Goal: Task Accomplishment & Management: Manage account settings

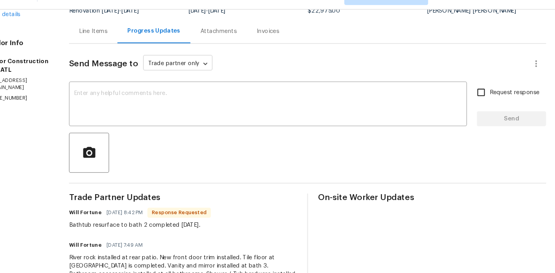
scroll to position [68, 0]
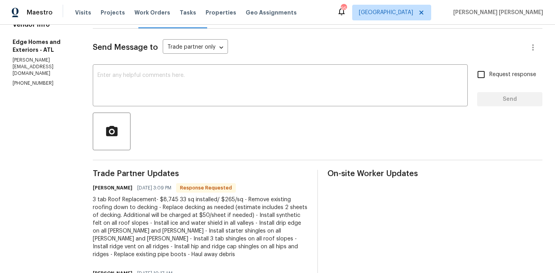
scroll to position [121, 0]
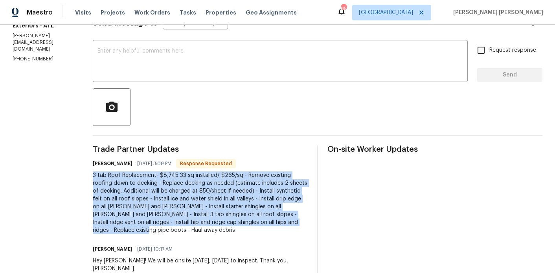
drag, startPoint x: 241, startPoint y: 225, endPoint x: 68, endPoint y: 174, distance: 180.6
click at [68, 174] on div "All work orders [STREET_ADDRESS][PERSON_NAME] Home details Vendor Info Edge Hom…" at bounding box center [277, 115] width 555 height 422
copy div "3 tab Roof Replacement- $8,745 33 sq installed/ $265/sq - Remove existing roofi…"
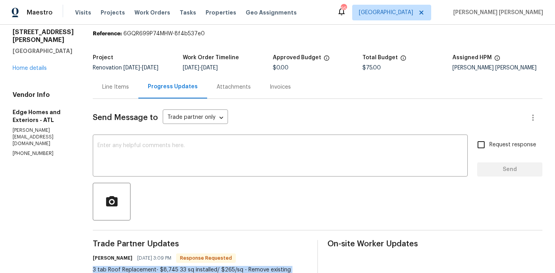
scroll to position [19, 0]
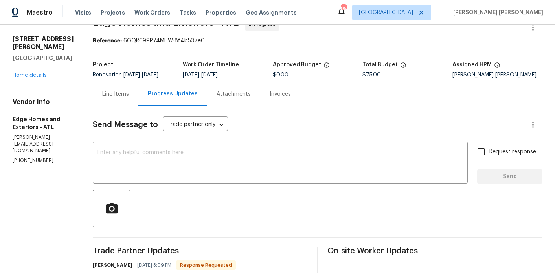
click at [102, 96] on div "Line Items" at bounding box center [115, 94] width 27 height 8
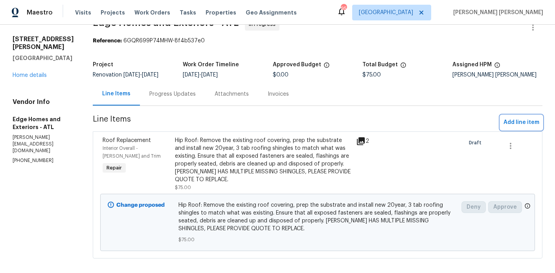
click at [519, 123] on span "Add line item" at bounding box center [521, 123] width 36 height 10
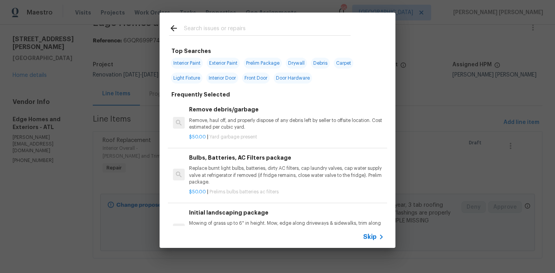
click at [214, 36] on div at bounding box center [259, 28] width 200 height 31
click at [214, 33] on input "text" at bounding box center [267, 30] width 167 height 12
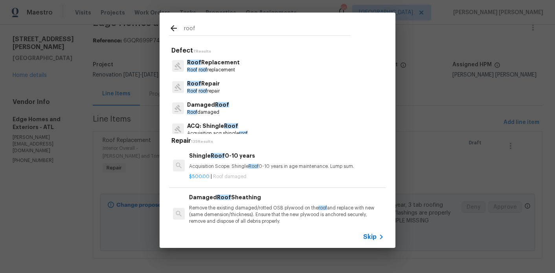
scroll to position [6, 0]
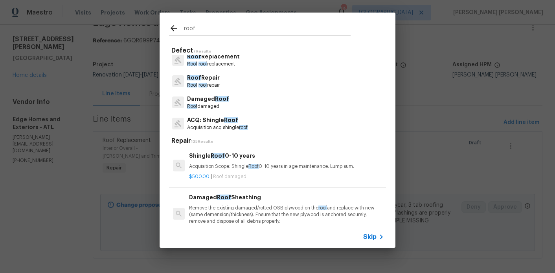
type input "roof"
click at [217, 85] on p "Roof roof repair" at bounding box center [203, 85] width 33 height 7
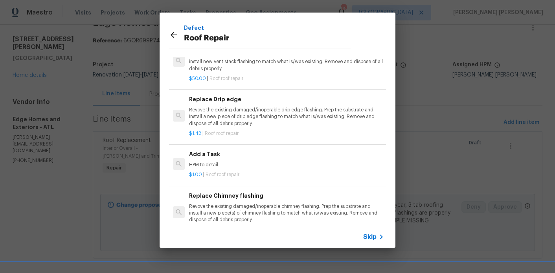
scroll to position [45, 0]
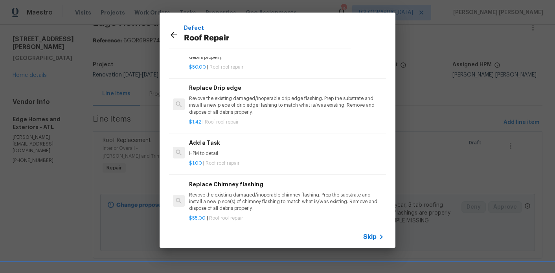
click at [174, 33] on icon at bounding box center [173, 34] width 9 height 9
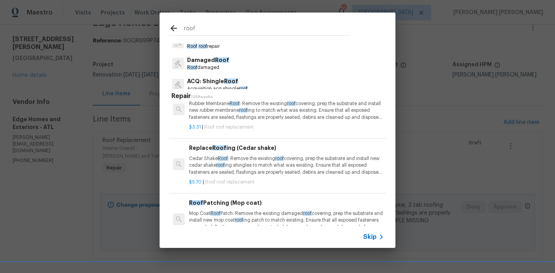
scroll to position [383, 0]
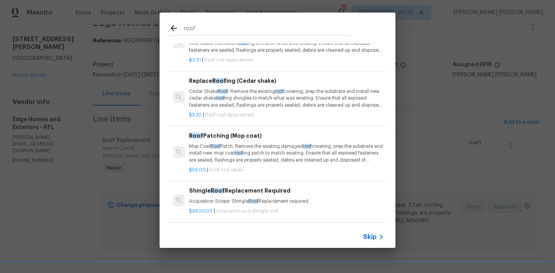
click at [173, 36] on div "roof" at bounding box center [259, 28] width 200 height 31
click at [194, 29] on input "roof" at bounding box center [267, 30] width 167 height 12
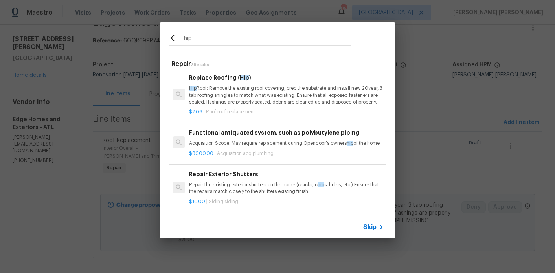
scroll to position [0, 0]
type input "hip"
click at [248, 95] on p "Hip Roof: Remove the existing roof covering, prep the substrate and install new…" at bounding box center [286, 95] width 195 height 20
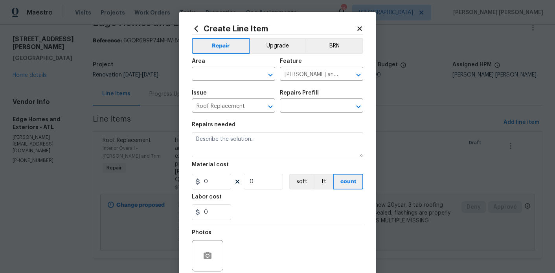
type textarea "Hip Roof: Remove the existing roof covering, prep the substrate and install new…"
type input "1"
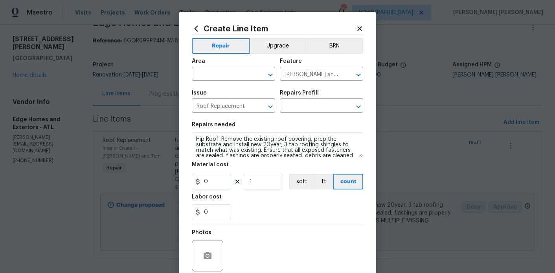
type input "Replace Roofing (Hip) $2.06"
type input "2.06"
click at [219, 72] on input "text" at bounding box center [222, 75] width 61 height 12
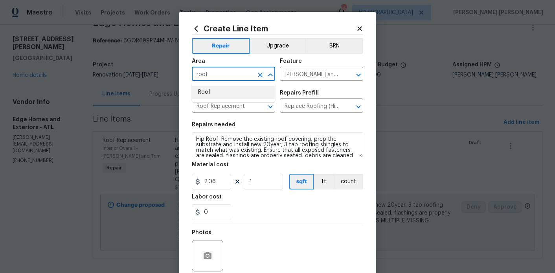
click at [224, 89] on li "Roof" at bounding box center [233, 92] width 83 height 13
type input "Roof"
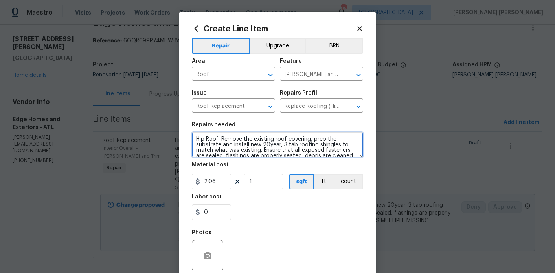
click at [230, 149] on textarea "Hip Roof: Remove the existing roof covering, prep the substrate and install new…" at bounding box center [277, 144] width 171 height 25
paste textarea "3 tab Roof Replacement- $8,745 33 sq installed/ $265/sq - Remove existing roofi…"
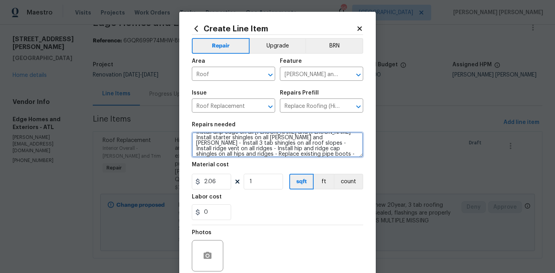
type textarea "3 tab Roof Replacement- $8,745 33 sq installed/ $265/sq - Remove existing roofi…"
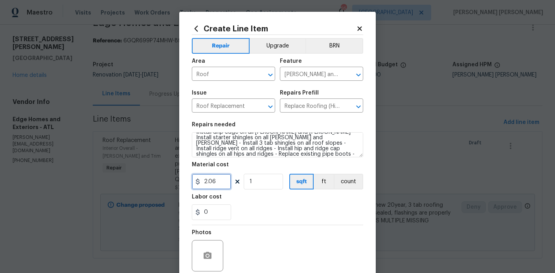
click at [218, 184] on input "2.06" at bounding box center [211, 182] width 39 height 16
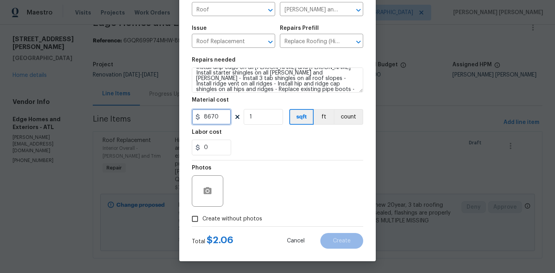
type input "8670"
click at [233, 220] on span "Create without photos" at bounding box center [232, 219] width 60 height 8
click at [202, 220] on input "Create without photos" at bounding box center [194, 219] width 15 height 15
checkbox input "true"
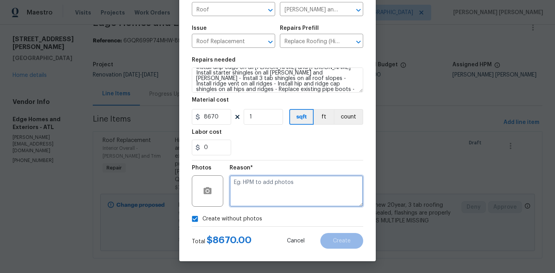
click at [275, 201] on textarea at bounding box center [296, 191] width 134 height 31
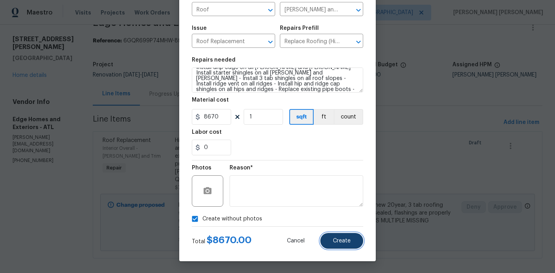
click at [352, 241] on button "Create" at bounding box center [341, 241] width 43 height 16
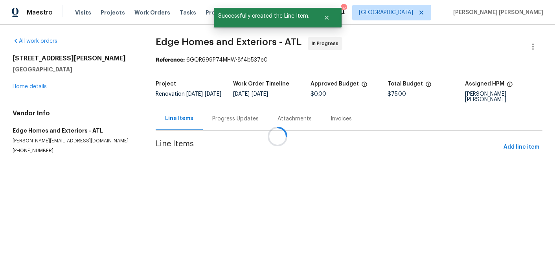
scroll to position [0, 0]
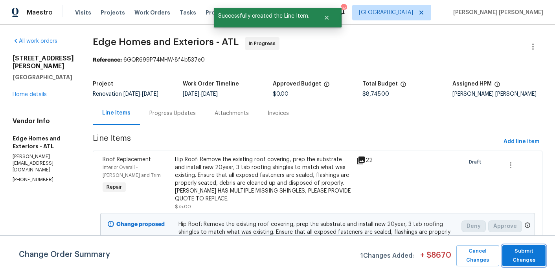
click at [524, 258] on span "Submit Changes" at bounding box center [524, 256] width 36 height 18
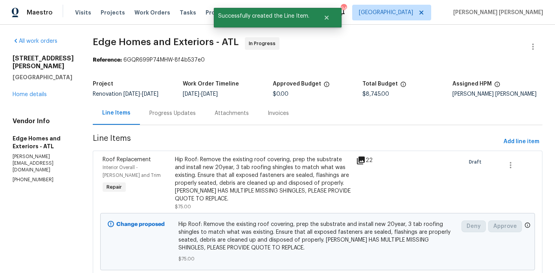
click at [140, 117] on div "Progress Updates" at bounding box center [172, 113] width 65 height 23
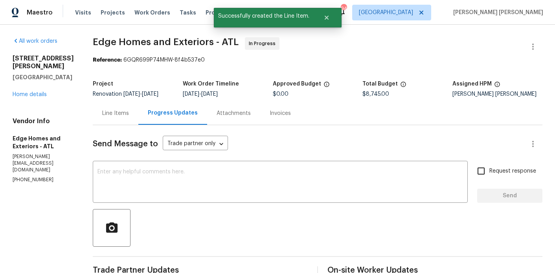
scroll to position [42, 0]
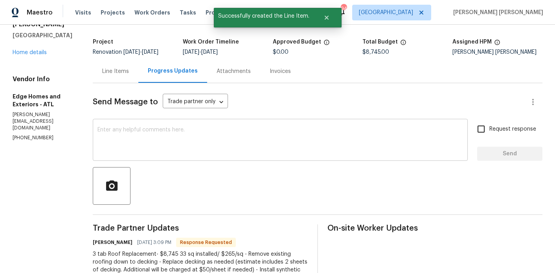
click at [181, 137] on textarea at bounding box center [279, 140] width 365 height 27
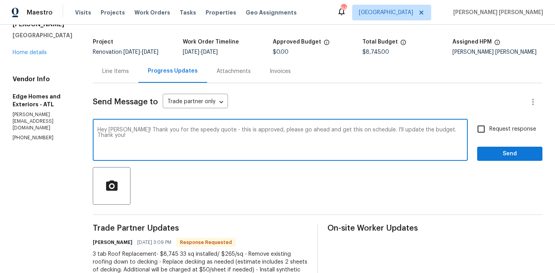
type textarea "Hey Cody! Thank you for the speedy quote - this is approved, please go ahead an…"
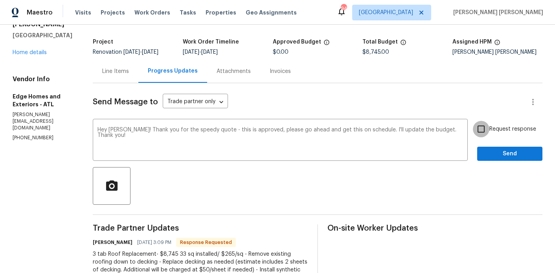
click at [485, 124] on input "Request response" at bounding box center [480, 129] width 16 height 16
checkbox input "true"
click at [502, 154] on span "Send" at bounding box center [509, 154] width 53 height 10
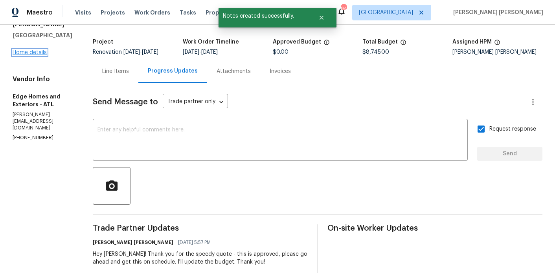
click at [28, 55] on link "Home details" at bounding box center [30, 52] width 34 height 5
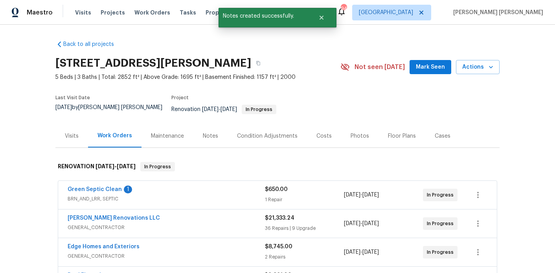
click at [194, 136] on div "Notes" at bounding box center [210, 135] width 34 height 23
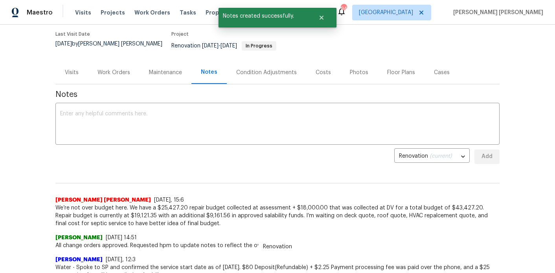
scroll to position [75, 0]
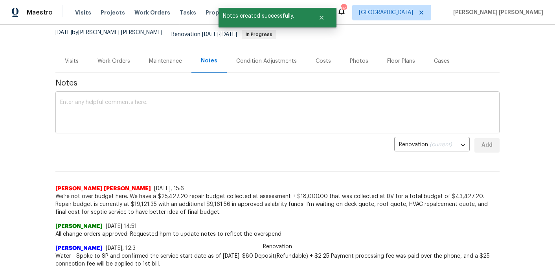
click at [185, 115] on textarea at bounding box center [277, 113] width 434 height 27
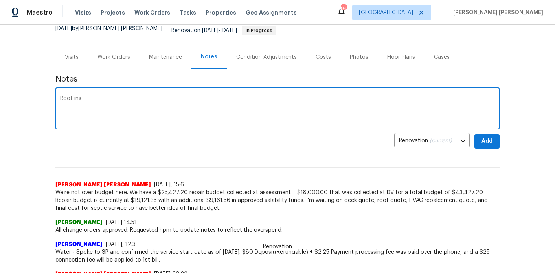
scroll to position [81, 0]
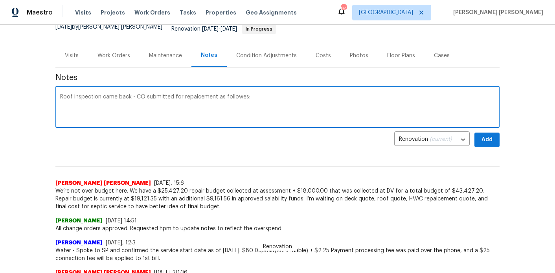
paste textarea "3 tab Roof Replacement- $8,745 33 sq installed/ $265/sq - Remove existing roofi…"
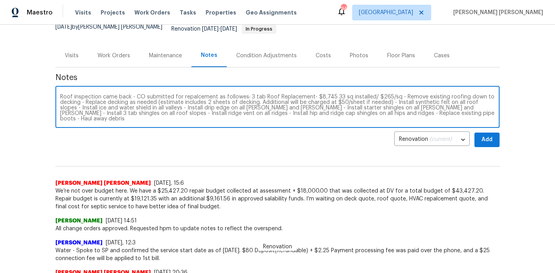
click at [240, 94] on textarea "Roof inspection came back - CO submitted for repalcement as followes: 3 tab Roo…" at bounding box center [277, 107] width 434 height 27
type textarea "Roof inspection came back - CO submitted for repalcement as follows: 3 tab Roof…"
click at [484, 135] on span "Add" at bounding box center [486, 140] width 13 height 10
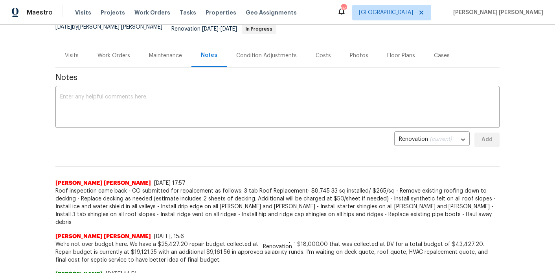
click at [97, 58] on div "Work Orders" at bounding box center [113, 55] width 51 height 23
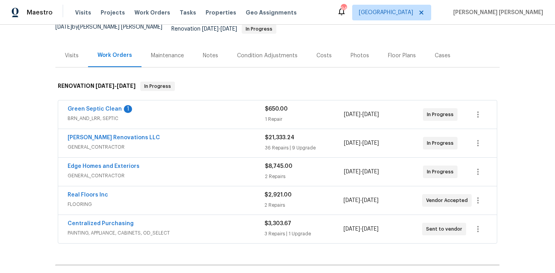
scroll to position [107, 0]
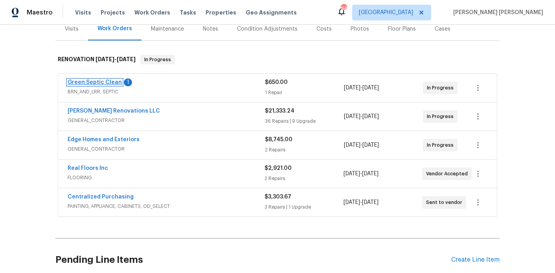
click at [99, 80] on link "Green Septic Clean" at bounding box center [95, 82] width 54 height 5
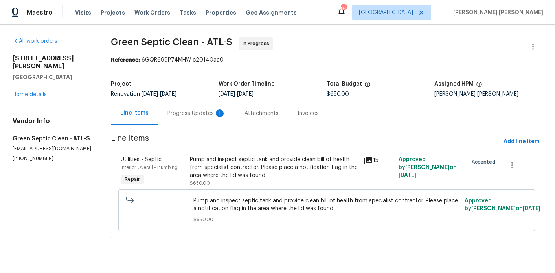
click at [205, 113] on div "Progress Updates 1" at bounding box center [196, 114] width 58 height 8
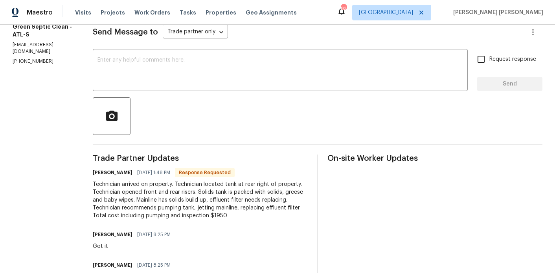
scroll to position [113, 0]
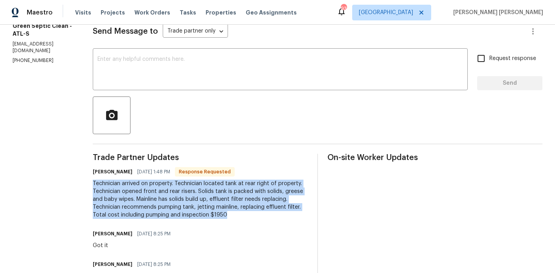
drag, startPoint x: 236, startPoint y: 216, endPoint x: 100, endPoint y: 187, distance: 138.7
click at [100, 187] on div "Technician arrived on property. Technician located tank at rear right of proper…" at bounding box center [200, 199] width 215 height 39
copy div "Technician arrived on property. Technician located tank at rear right of proper…"
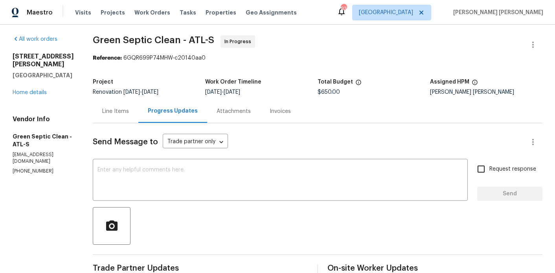
scroll to position [0, 0]
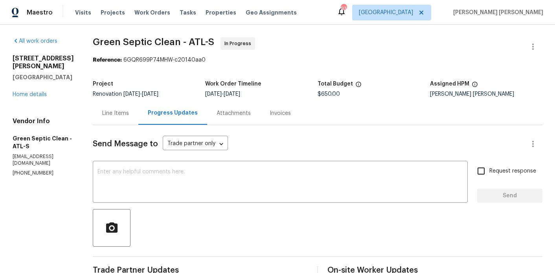
click at [123, 113] on div "Line Items" at bounding box center [115, 114] width 27 height 8
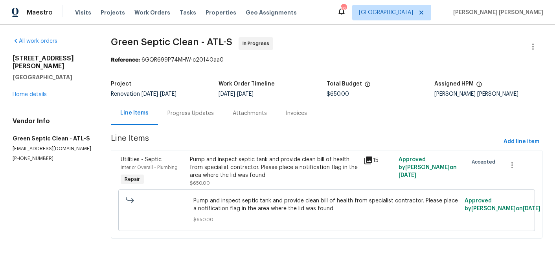
click at [221, 170] on div "Pump and inspect septic tank and provide clean bill of health from specialist c…" at bounding box center [274, 168] width 169 height 24
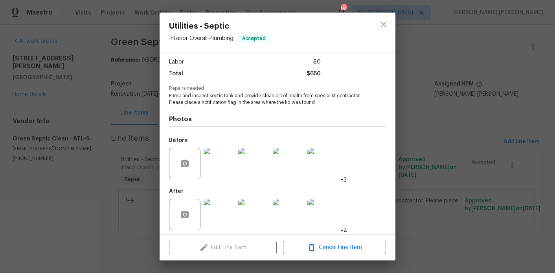
scroll to position [56, 0]
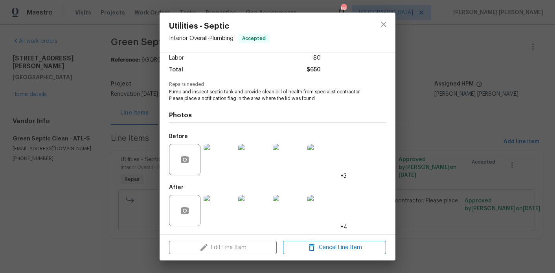
click at [463, 153] on div "Utilities - Septic Interior Overall - Plumbing Accepted Vendor Green Septic Cle…" at bounding box center [277, 136] width 555 height 273
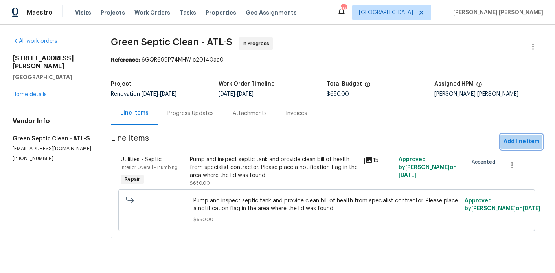
click at [511, 144] on span "Add line item" at bounding box center [521, 142] width 36 height 10
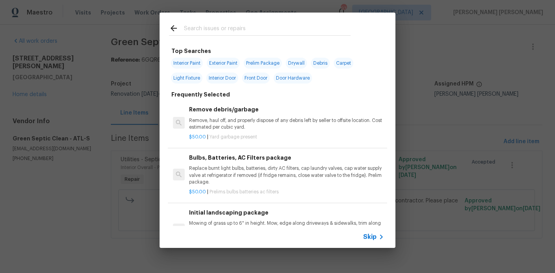
click at [197, 29] on input "text" at bounding box center [267, 30] width 167 height 12
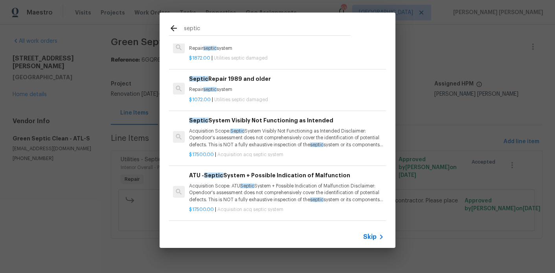
scroll to position [0, 0]
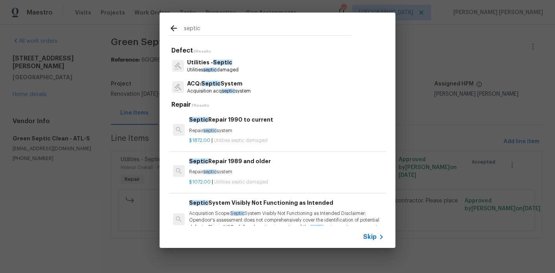
type input "septic"
click at [225, 64] on span "Septic" at bounding box center [222, 62] width 19 height 5
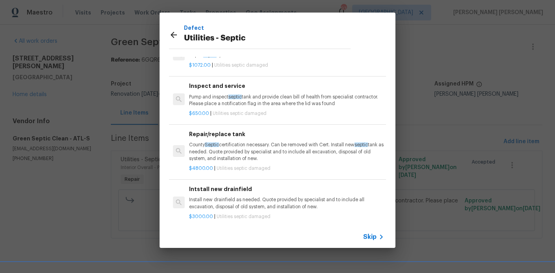
scroll to position [45, 0]
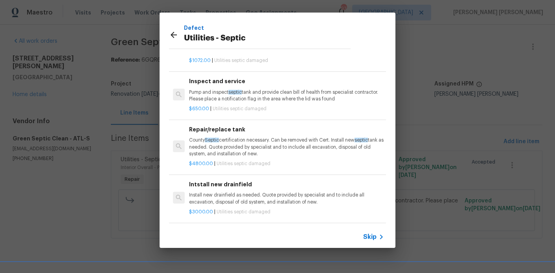
click at [263, 103] on div "$650.00 | Utilities septic damaged" at bounding box center [286, 108] width 195 height 10
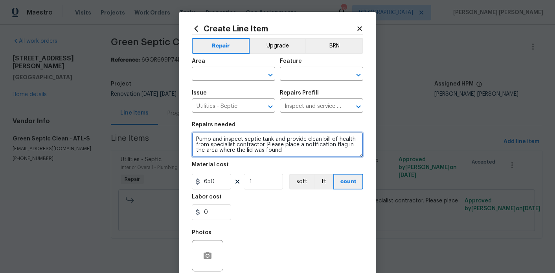
click at [232, 145] on textarea "Pump and inspect septic tank and provide clean bill of health from specialist c…" at bounding box center [277, 144] width 171 height 25
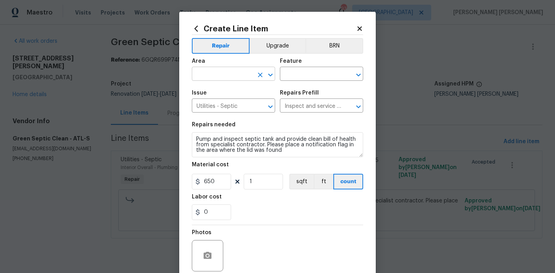
click at [215, 77] on input "text" at bounding box center [222, 75] width 61 height 12
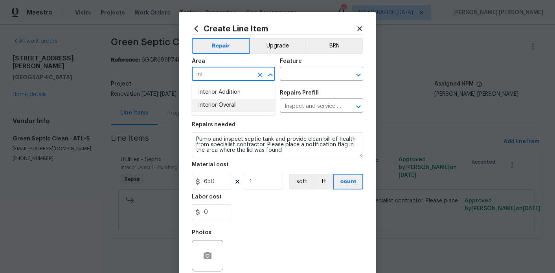
click at [223, 108] on li "Interior Overall" at bounding box center [233, 105] width 83 height 13
type input "Interior Overall"
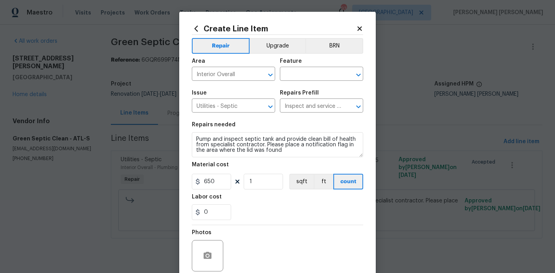
click at [304, 83] on div "Area Interior Overall ​ Feature ​" at bounding box center [277, 70] width 171 height 32
click at [304, 75] on input "text" at bounding box center [310, 75] width 61 height 12
type input "sept"
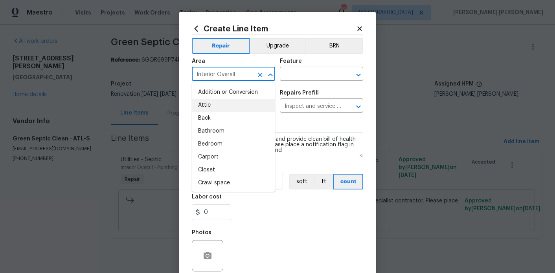
click at [242, 77] on input "Interior Overall" at bounding box center [222, 75] width 61 height 12
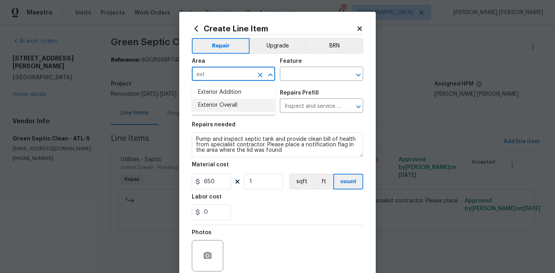
click at [238, 104] on li "Exterior Overall" at bounding box center [233, 105] width 83 height 13
type input "Exterior Overall"
click at [302, 75] on input "text" at bounding box center [310, 75] width 61 height 12
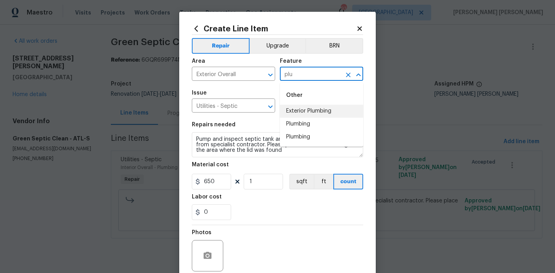
click at [309, 113] on li "Exterior Plumbing" at bounding box center [321, 111] width 83 height 13
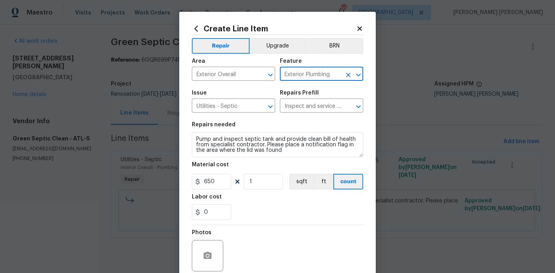
type input "Exterior Plumbing"
click at [253, 161] on section "Repairs needed Pump and inspect septic tank and provide clean bill of health fr…" at bounding box center [277, 171] width 171 height 108
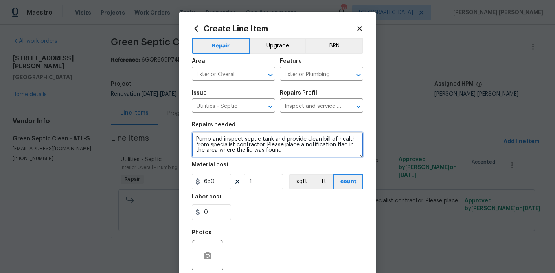
click at [259, 150] on textarea "Pump and inspect septic tank and provide clean bill of health from specialist c…" at bounding box center [277, 144] width 171 height 25
paste textarea "Technician arrived on property. Technician located tank at rear right of proper…"
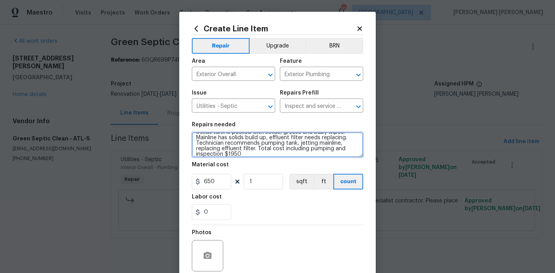
type textarea "Technician arrived on property. Technician located tank at rear right of proper…"
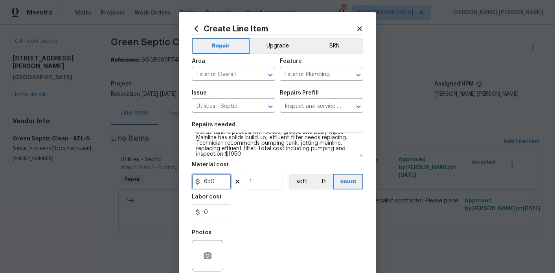
click at [217, 183] on input "650" at bounding box center [211, 182] width 39 height 16
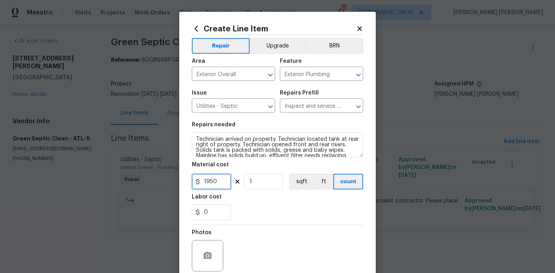
scroll to position [22, 0]
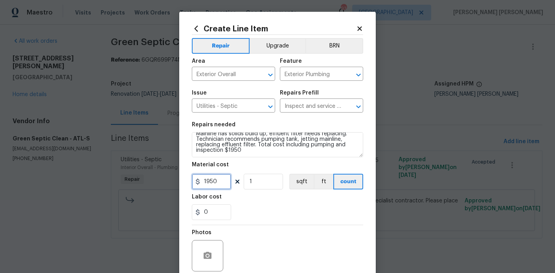
click at [220, 181] on input "1950" at bounding box center [211, 182] width 39 height 16
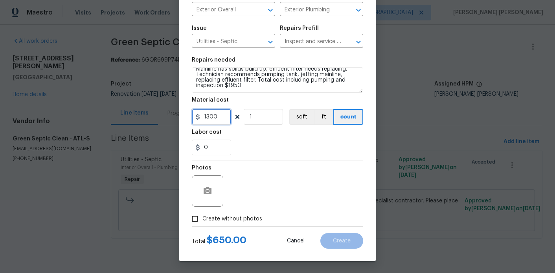
type input "1300"
click at [246, 220] on span "Create without photos" at bounding box center [232, 219] width 60 height 8
click at [202, 220] on input "Create without photos" at bounding box center [194, 219] width 15 height 15
checkbox input "true"
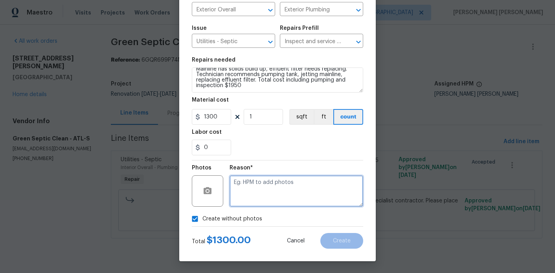
click at [273, 205] on textarea at bounding box center [296, 191] width 134 height 31
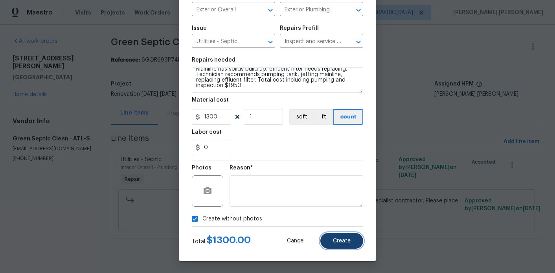
click at [337, 244] on button "Create" at bounding box center [341, 241] width 43 height 16
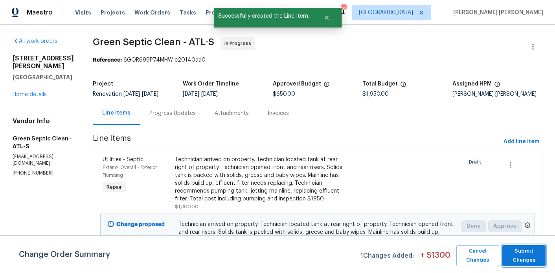
click at [517, 256] on span "Submit Changes" at bounding box center [524, 256] width 36 height 18
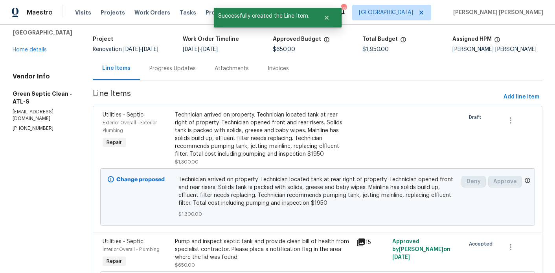
scroll to position [7, 0]
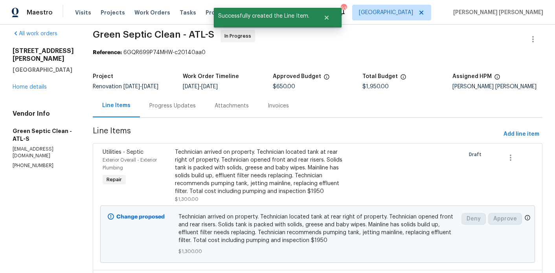
click at [181, 110] on div "Progress Updates" at bounding box center [172, 106] width 46 height 8
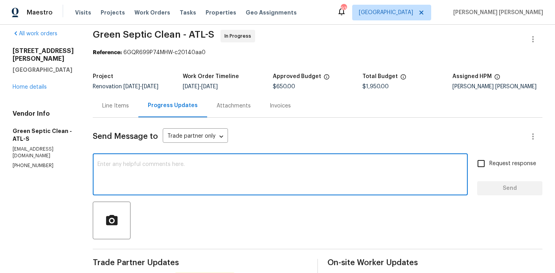
click at [191, 168] on textarea at bounding box center [279, 175] width 365 height 27
type textarea "This is approved - WO budget has been adjusted. Thank you"
click at [490, 168] on span "Request response" at bounding box center [512, 164] width 47 height 8
click at [489, 170] on input "Request response" at bounding box center [480, 164] width 16 height 16
checkbox input "true"
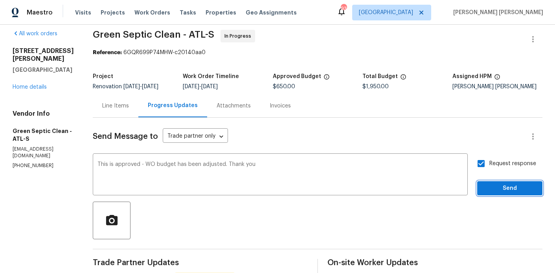
click at [492, 194] on span "Send" at bounding box center [509, 189] width 53 height 10
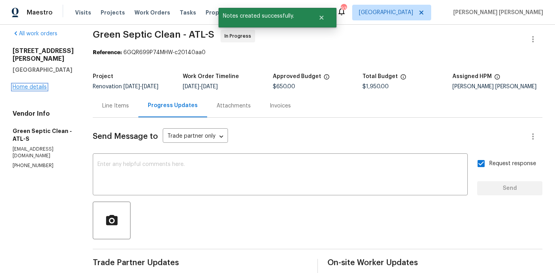
click at [36, 84] on link "Home details" at bounding box center [30, 86] width 34 height 5
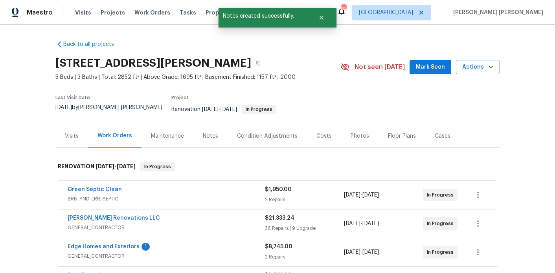
click at [202, 136] on div "Notes" at bounding box center [210, 135] width 34 height 23
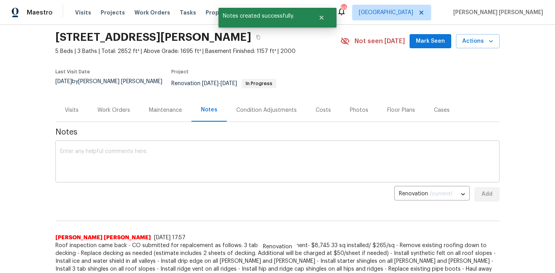
scroll to position [44, 0]
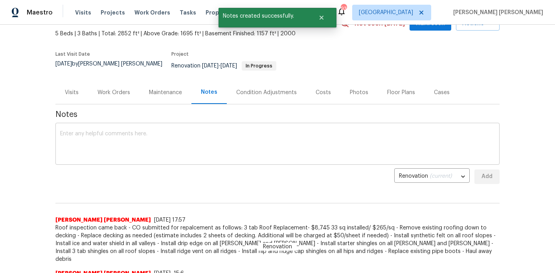
click at [150, 143] on textarea at bounding box center [277, 144] width 434 height 27
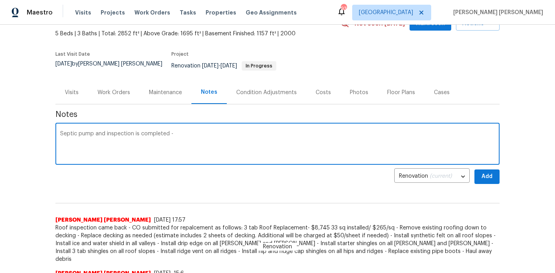
paste textarea "Technician arrived on property. Technician located tank at rear right of proper…"
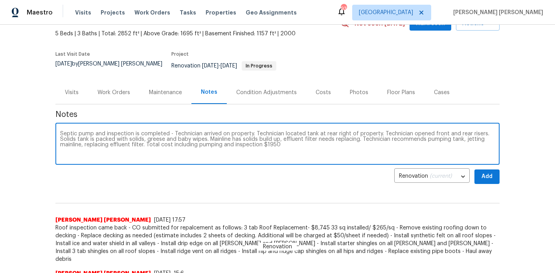
click at [174, 131] on textarea "Septic pump and inspection is completed - Technician arrived on property. Techn…" at bounding box center [277, 144] width 434 height 27
click at [172, 131] on textarea "Septic pump and inspection is completed - Technician arrived on property. Techn…" at bounding box center [277, 144] width 434 height 27
click at [232, 135] on textarea "Septic pump and inspection is completed - CO submitted as follows: Technician a…" at bounding box center [277, 144] width 434 height 27
click at [313, 137] on textarea "Septic pump and inspection is completed - CO submitted as follows: Technician a…" at bounding box center [277, 144] width 434 height 27
type textarea "Septic pump and inspection is completed - CO submitted as follows: Technician a…"
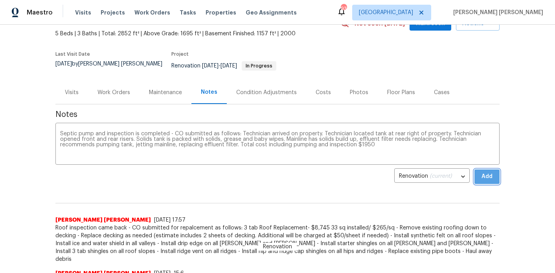
click at [489, 175] on span "Add" at bounding box center [486, 177] width 13 height 10
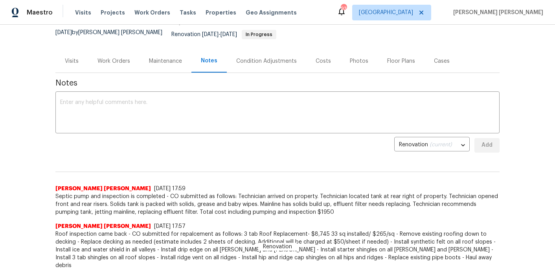
click at [331, 52] on div "Costs" at bounding box center [323, 60] width 34 height 23
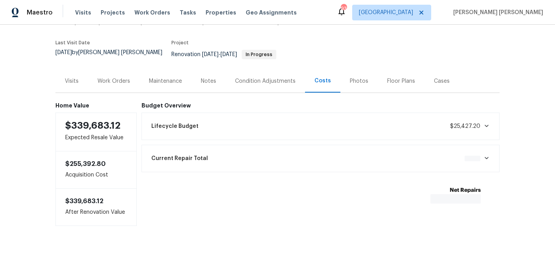
scroll to position [50, 0]
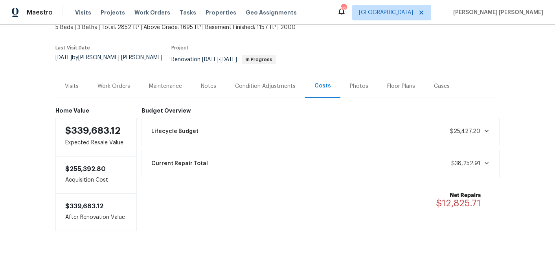
click at [213, 82] on div "Notes" at bounding box center [208, 86] width 15 height 8
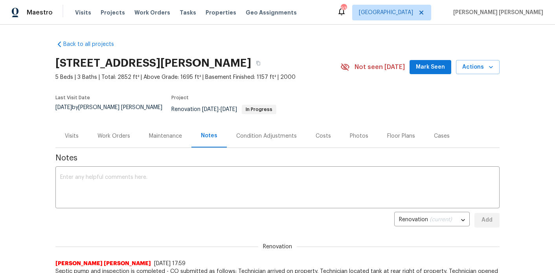
click at [113, 132] on div "Work Orders" at bounding box center [113, 136] width 33 height 8
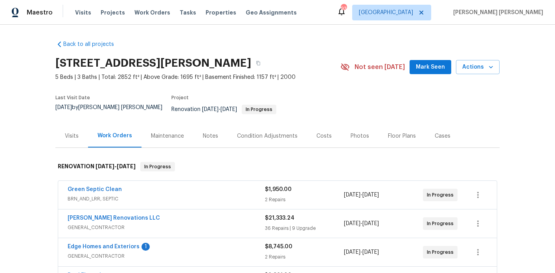
click at [438, 72] on button "Mark Seen" at bounding box center [430, 67] width 42 height 15
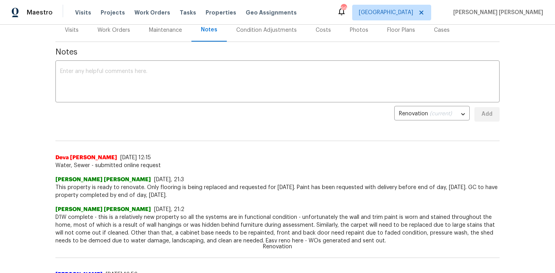
scroll to position [109, 0]
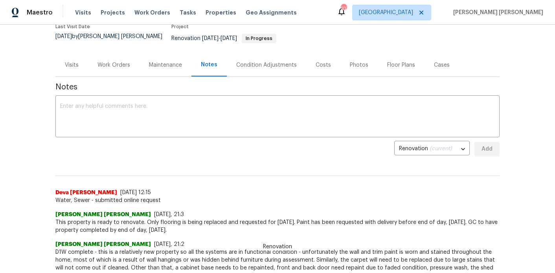
scroll to position [71, 0]
click at [277, 62] on div "Condition Adjustments" at bounding box center [266, 66] width 60 height 8
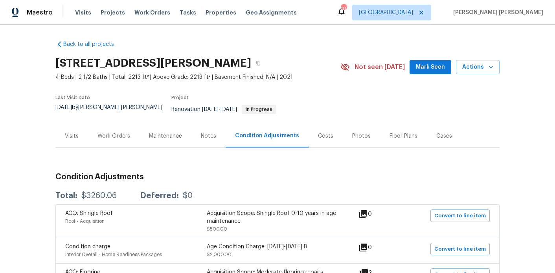
scroll to position [29, 0]
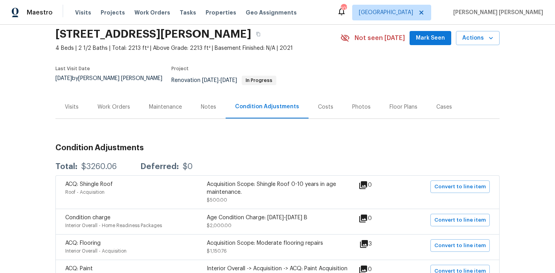
click at [321, 103] on div "Costs" at bounding box center [325, 107] width 15 height 8
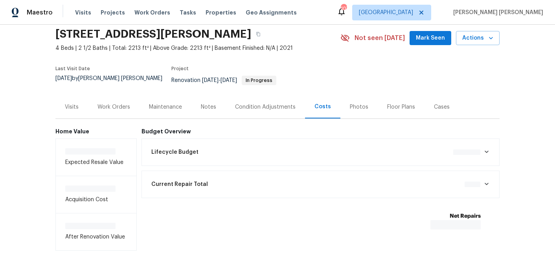
scroll to position [50, 0]
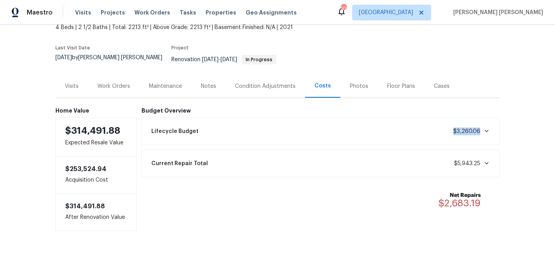
drag, startPoint x: 479, startPoint y: 126, endPoint x: 454, endPoint y: 128, distance: 25.2
click at [454, 129] on span "$3,260.06" at bounding box center [466, 131] width 27 height 5
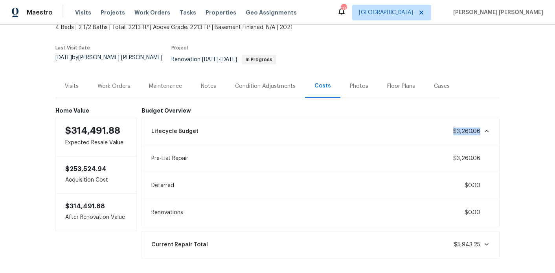
copy span "$3,260.06"
click at [253, 90] on div "Condition Adjustments" at bounding box center [264, 86] width 79 height 23
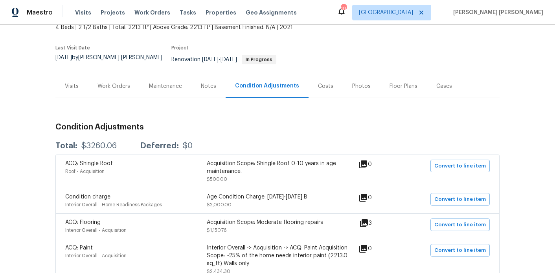
click at [308, 82] on div "Costs" at bounding box center [325, 86] width 34 height 23
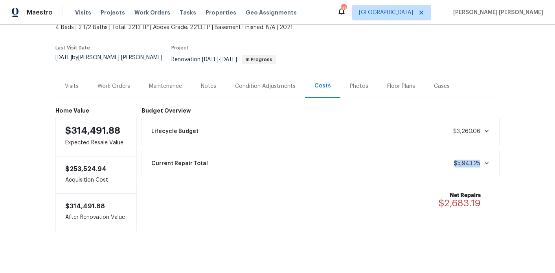
drag, startPoint x: 452, startPoint y: 157, endPoint x: 479, endPoint y: 161, distance: 27.7
click at [479, 161] on div "Current Repair Total $5,943.25" at bounding box center [320, 163] width 348 height 17
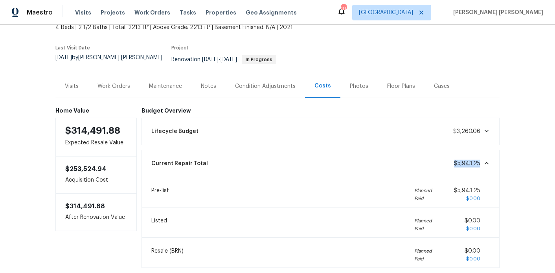
copy span "$5,943.25"
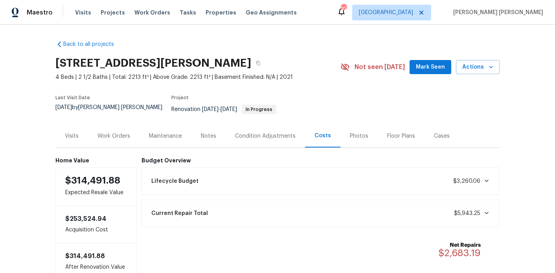
click at [212, 132] on div "Notes" at bounding box center [208, 136] width 15 height 8
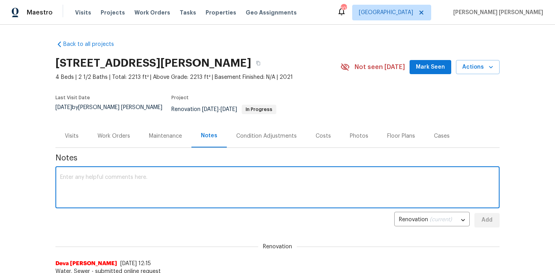
click at [195, 178] on textarea at bounding box center [277, 188] width 434 height 27
paste textarea "$3,260.06"
click at [62, 175] on textarea "$3,260.06" at bounding box center [277, 188] width 434 height 27
click at [211, 175] on textarea "Repair budget from assessment is at $3,260.06" at bounding box center [277, 188] width 434 height 27
paste textarea "$5,943.25"
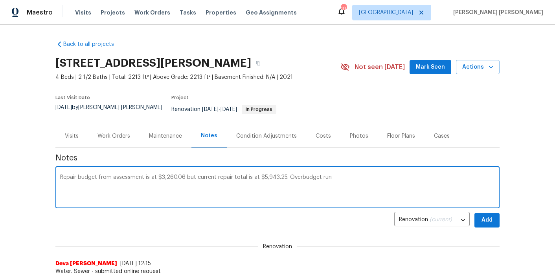
click at [295, 175] on textarea "Repair budget from assessment is at $3,260.06 but current repair total is at $5…" at bounding box center [277, 188] width 434 height 27
click at [347, 175] on textarea "Repair budget from assessment is at $3,260.06 but current repair total is at $5…" at bounding box center [277, 188] width 434 height 27
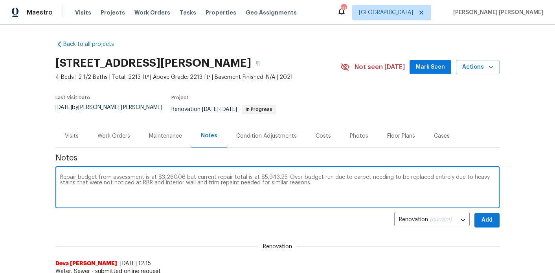
type textarea "Repair budget from assessment is at $3,260.06 but current repair total is at $5…"
click at [493, 217] on button "Add" at bounding box center [486, 220] width 25 height 15
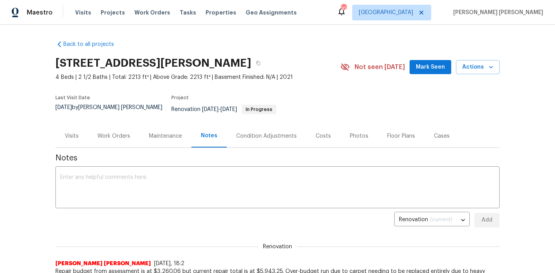
click at [437, 67] on span "Mark Seen" at bounding box center [430, 67] width 29 height 10
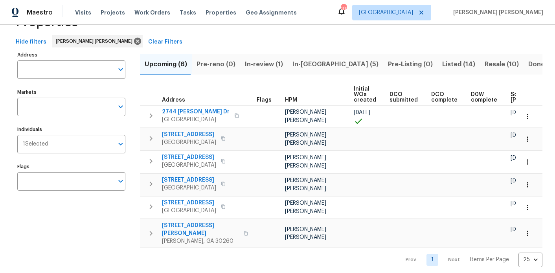
scroll to position [0, 97]
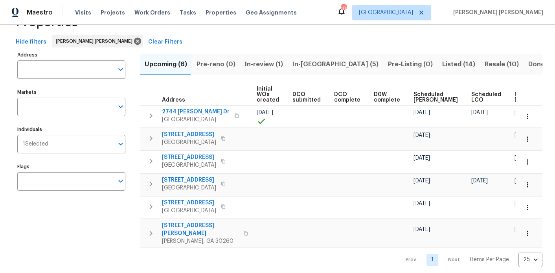
click at [308, 70] on button "In-[GEOGRAPHIC_DATA] (5)" at bounding box center [334, 64] width 95 height 20
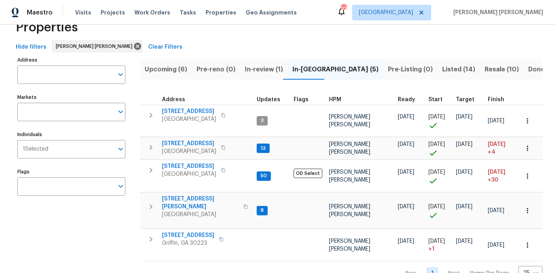
scroll to position [23, 0]
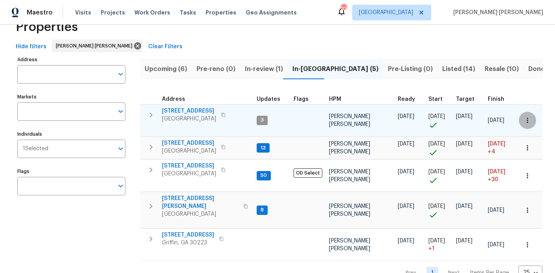
click at [527, 118] on icon "button" at bounding box center [526, 120] width 1 height 5
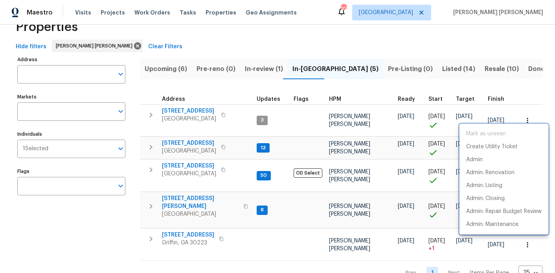
click at [476, 43] on div at bounding box center [277, 136] width 555 height 273
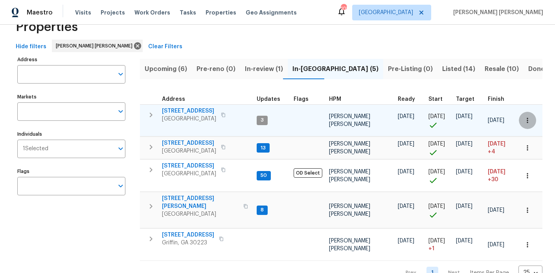
click at [525, 117] on icon "button" at bounding box center [527, 121] width 8 height 8
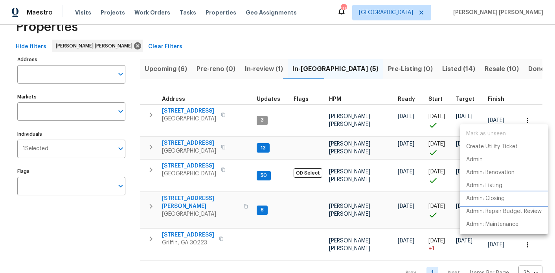
click at [491, 195] on p "Admin: Closing" at bounding box center [485, 199] width 38 height 8
click at [176, 133] on div at bounding box center [277, 136] width 555 height 273
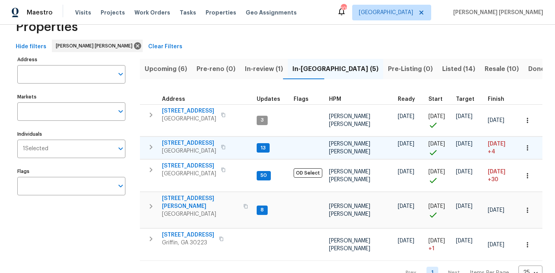
click at [181, 139] on span "810 River Valley Dr" at bounding box center [189, 143] width 54 height 8
click at [182, 139] on span "810 River Valley Dr" at bounding box center [189, 143] width 54 height 8
click at [203, 139] on span "810 River Valley Dr" at bounding box center [189, 143] width 54 height 8
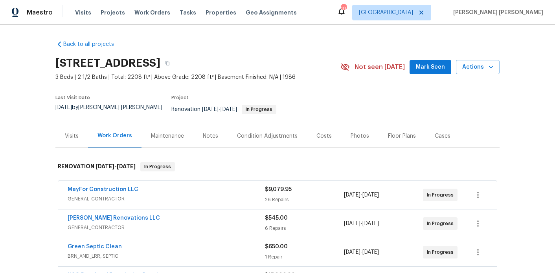
click at [325, 133] on div "Costs" at bounding box center [323, 136] width 15 height 8
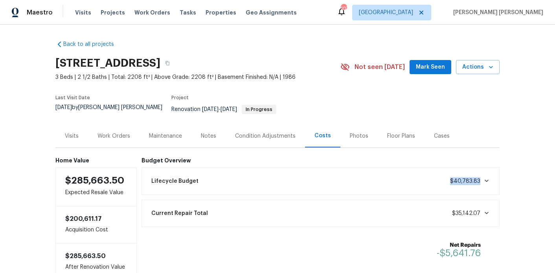
drag, startPoint x: 448, startPoint y: 175, endPoint x: 483, endPoint y: 177, distance: 35.0
click at [483, 177] on div "Lifecycle Budget $40,783.83" at bounding box center [320, 181] width 348 height 17
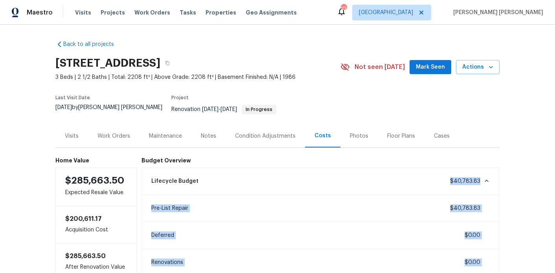
click at [512, 167] on div "Back to all projects [STREET_ADDRESS] 3 Beds | 2 1/2 Baths | Total: 2208 ft² | …" at bounding box center [277, 149] width 555 height 249
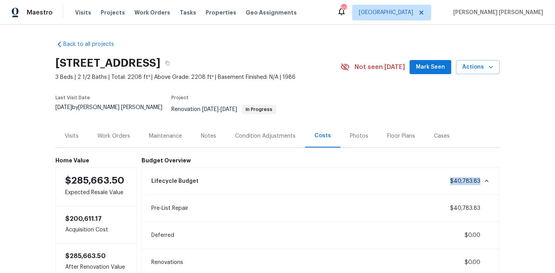
drag, startPoint x: 481, startPoint y: 176, endPoint x: 452, endPoint y: 178, distance: 29.5
click at [452, 178] on span "$40,783.83" at bounding box center [470, 182] width 40 height 8
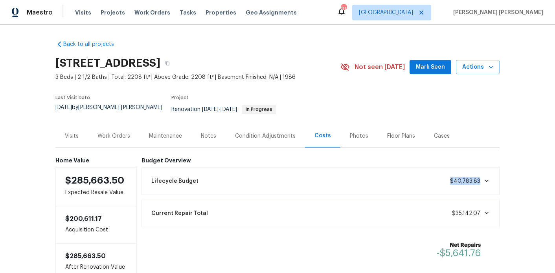
copy span "$40,783.83"
click at [477, 211] on span "$35,142.07" at bounding box center [471, 214] width 38 height 8
click at [471, 211] on span "$35,142.07" at bounding box center [466, 213] width 28 height 5
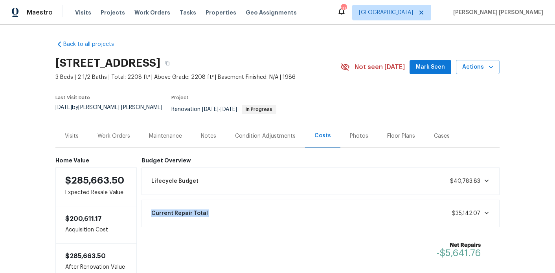
copy span "35,142.07"
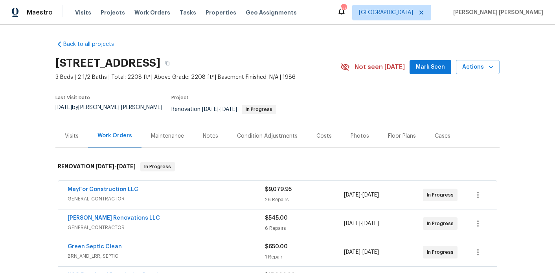
click at [211, 136] on div "Notes" at bounding box center [210, 135] width 34 height 23
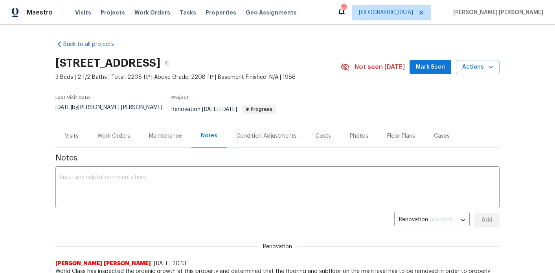
scroll to position [64, 0]
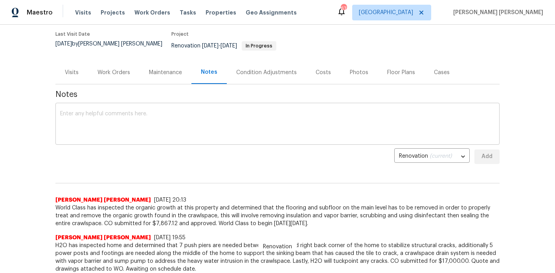
click at [186, 123] on textarea at bounding box center [277, 124] width 434 height 27
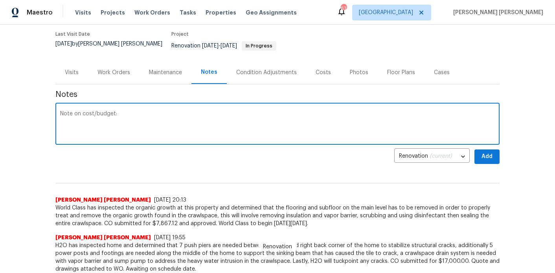
paste textarea "$40,783.83"
click at [117, 111] on textarea "Note on cost/budget: $40,783.83" at bounding box center [277, 124] width 434 height 27
click at [147, 111] on textarea "Note on cost/budget: $40,783.83" at bounding box center [277, 124] width 434 height 27
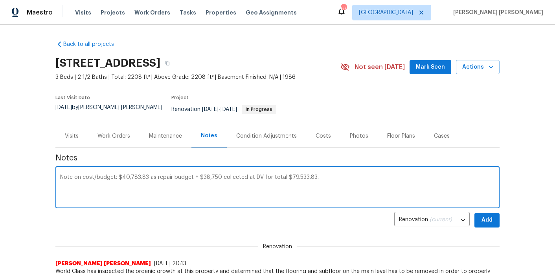
click at [280, 175] on textarea "Note on cost/budget: $40,783.83 as repair budget + $38,750 collected at DV for …" at bounding box center [277, 188] width 434 height 27
click at [362, 175] on textarea "Note on cost/budget: $40,783.83 as repair budget + $38,750 collected at DV for …" at bounding box center [277, 188] width 434 height 27
paste textarea "$35,142.07"
click at [455, 175] on textarea "Note on cost/budget: $40,783.83 as repair budget + $38,750 collected at DV for …" at bounding box center [277, 188] width 434 height 27
click at [441, 178] on textarea "Note on cost/budget: $40,783.83 as repair budget + $38,750 collected at DV for …" at bounding box center [277, 188] width 434 height 27
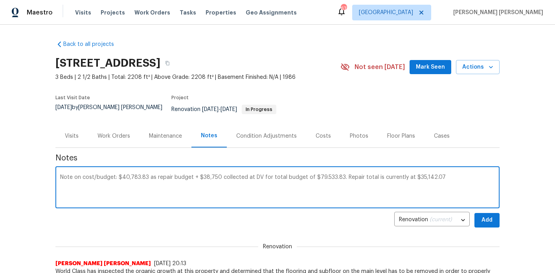
click at [435, 175] on textarea "Note on cost/budget: $40,783.83 as repair budget + $38,750 collected at DV for …" at bounding box center [277, 188] width 434 height 27
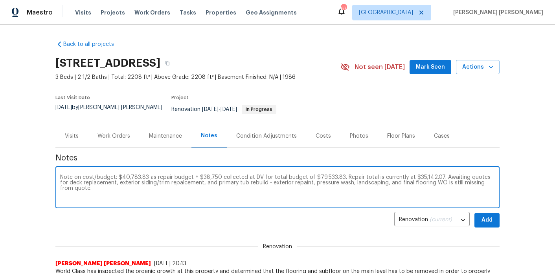
type textarea "Note on cost/budget: $40,783.83 as repair budget + $38,750 collected at DV for …"
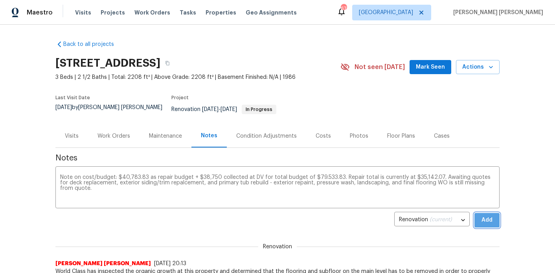
click at [483, 216] on span "Add" at bounding box center [486, 221] width 13 height 10
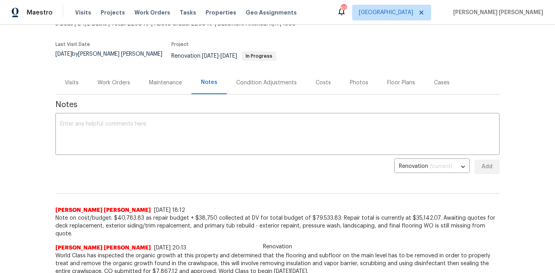
scroll to position [84, 0]
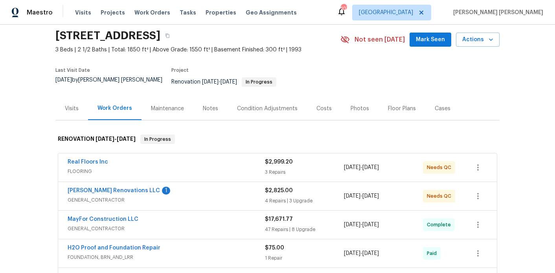
scroll to position [30, 0]
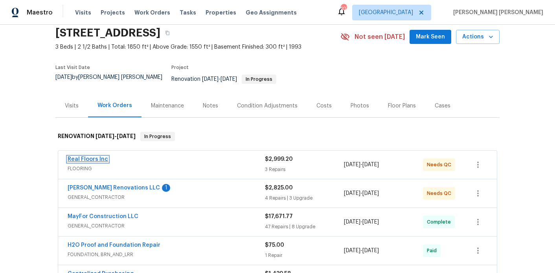
click at [92, 157] on link "Real Floors Inc" at bounding box center [88, 159] width 40 height 5
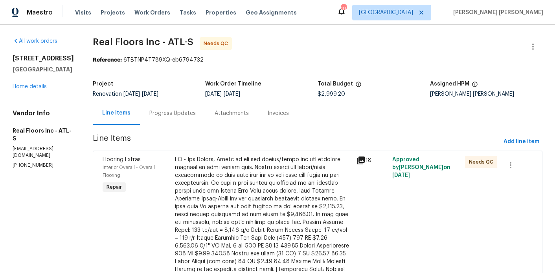
click at [174, 116] on div "Progress Updates" at bounding box center [172, 114] width 46 height 8
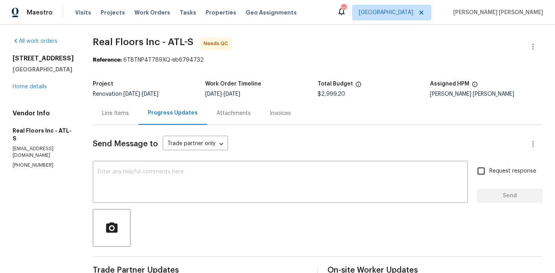
drag, startPoint x: 70, startPoint y: 58, endPoint x: 15, endPoint y: 60, distance: 55.0
click at [15, 60] on h2 "[STREET_ADDRESS]" at bounding box center [43, 59] width 61 height 8
copy h2 "[STREET_ADDRESS]"
click at [113, 110] on div "Line Items" at bounding box center [115, 114] width 27 height 8
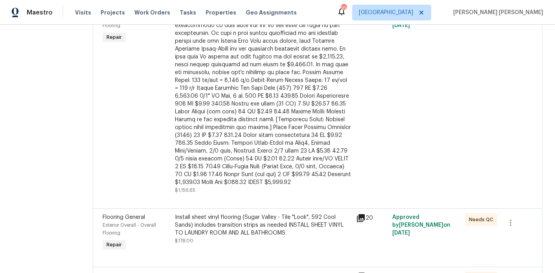
scroll to position [225, 0]
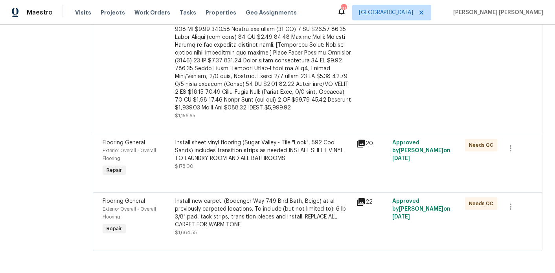
click at [220, 204] on div "Install new carpet. (Bodenger Way 749 Bird Bath, Beige) at all previously carpe…" at bounding box center [263, 213] width 176 height 31
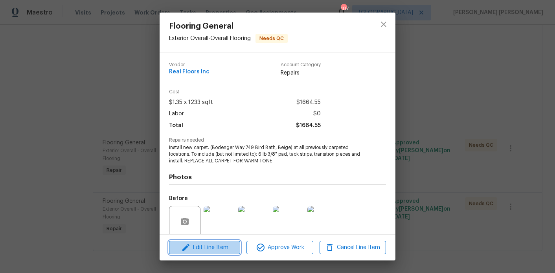
click at [203, 247] on span "Edit Line Item" at bounding box center [204, 248] width 66 height 10
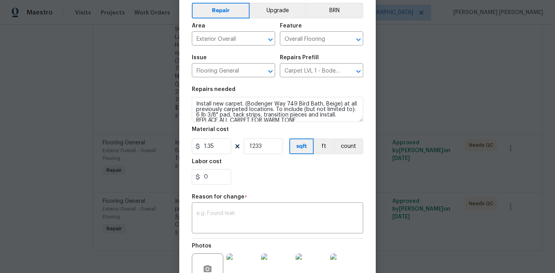
scroll to position [38, 0]
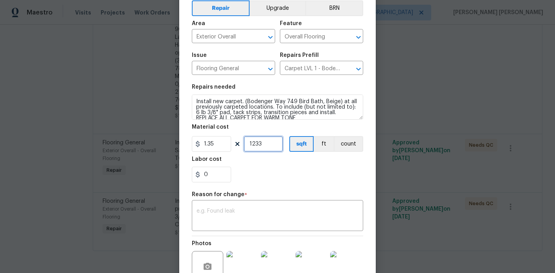
click at [258, 149] on input "1233" at bounding box center [262, 144] width 39 height 16
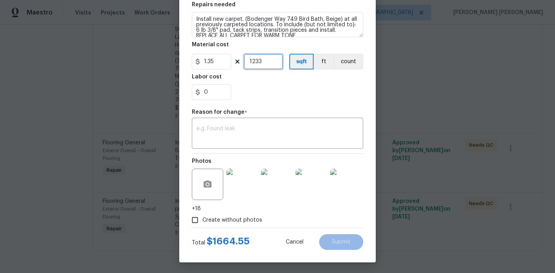
scroll to position [122, 0]
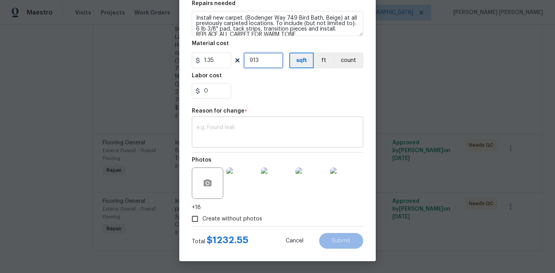
type input "913"
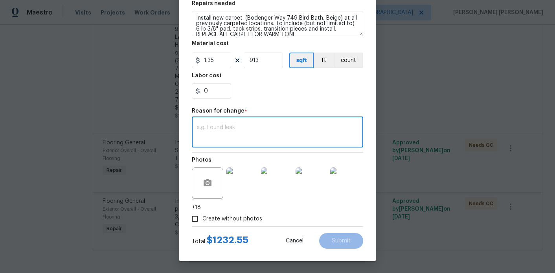
click at [245, 134] on textarea at bounding box center [277, 133] width 162 height 16
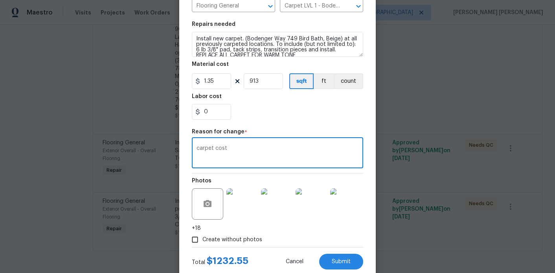
scroll to position [112, 0]
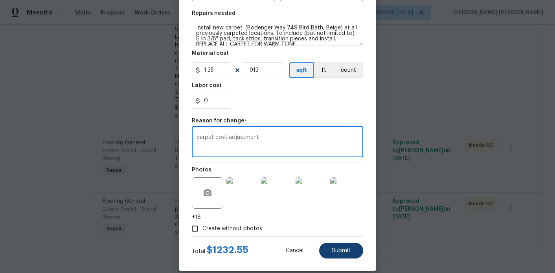
type textarea "carpet cost adjustment"
click at [333, 248] on button "Submit" at bounding box center [341, 251] width 44 height 16
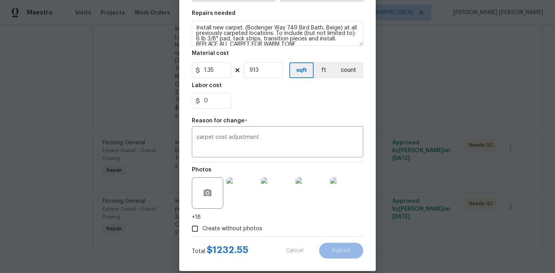
type input "1233"
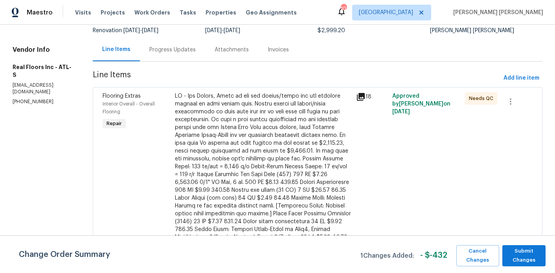
scroll to position [62, 0]
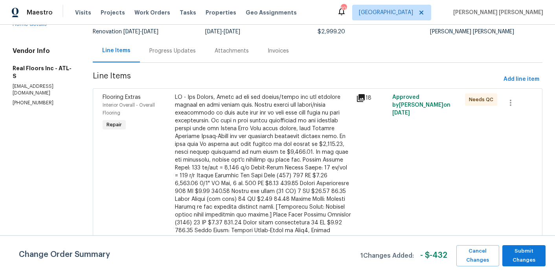
click at [276, 142] on div at bounding box center [263, 183] width 176 height 181
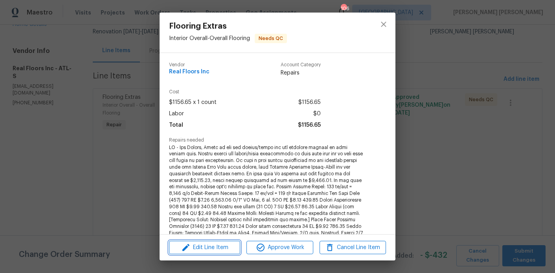
click at [216, 243] on span "Edit Line Item" at bounding box center [204, 248] width 66 height 10
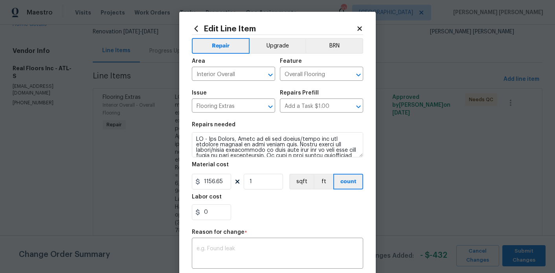
scroll to position [10, 0]
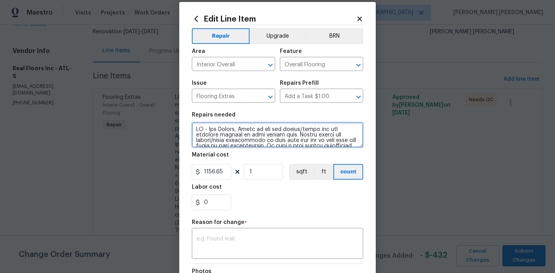
click at [234, 132] on textarea at bounding box center [277, 135] width 171 height 25
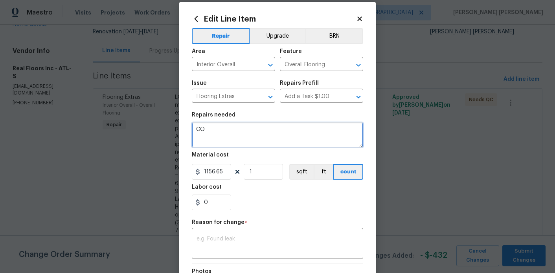
paste textarea "Mohawk Best Door 4.5 32.15 sf/box Sweeper Beige 932.35 SF $2.40 2,237.64 LVP In…"
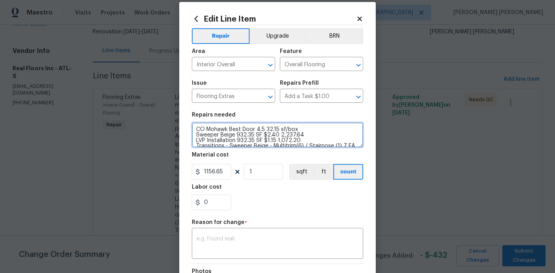
scroll to position [117, 0]
type textarea "CO Mohawk Best Door 4.5 32.15 sf/box Sweeper Beige 932.35 SF $2.40 2,237.64 LVP…"
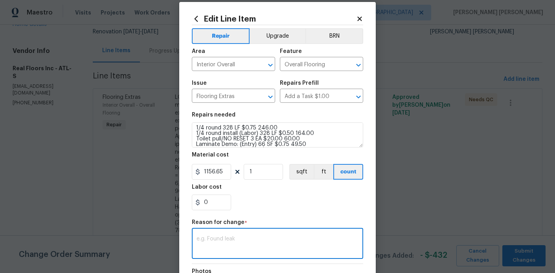
click at [235, 245] on textarea at bounding box center [277, 244] width 162 height 16
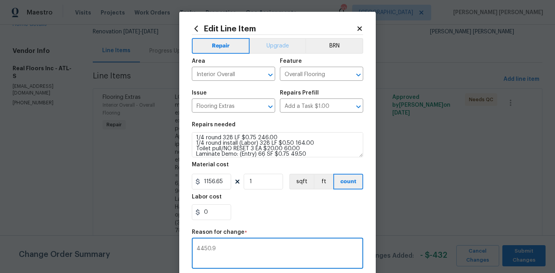
type textarea "4450.9"
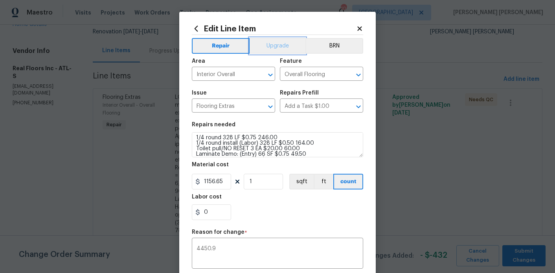
click at [281, 46] on button "Upgrade" at bounding box center [277, 46] width 56 height 16
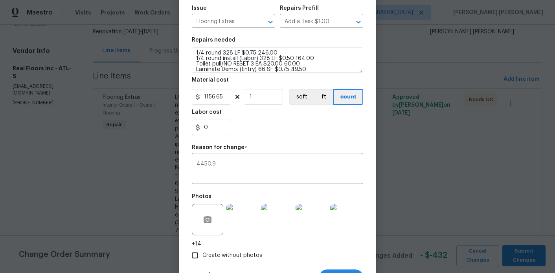
scroll to position [122, 0]
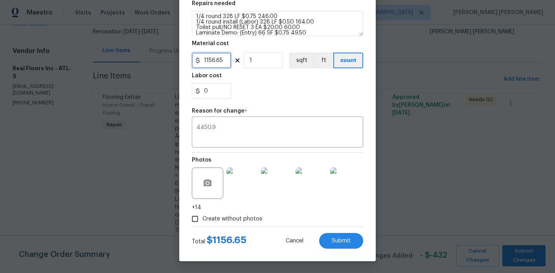
click at [221, 63] on input "1156.65" at bounding box center [211, 61] width 39 height 16
type input "4450.9"
click at [293, 100] on section "Repairs needed CO Mohawk Best Door 4.5 32.15 sf/box Sweeper Beige 932.35 SF $2.…" at bounding box center [277, 50] width 171 height 108
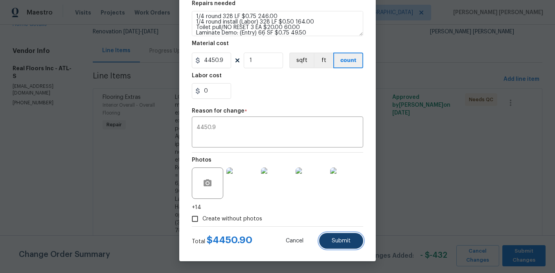
click at [342, 239] on span "Submit" at bounding box center [340, 241] width 19 height 6
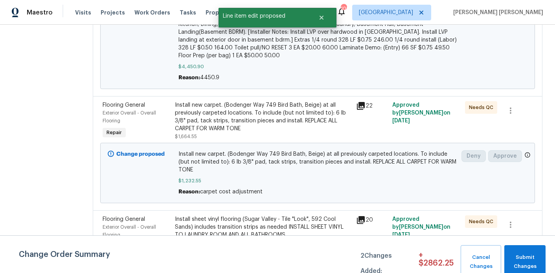
scroll to position [377, 0]
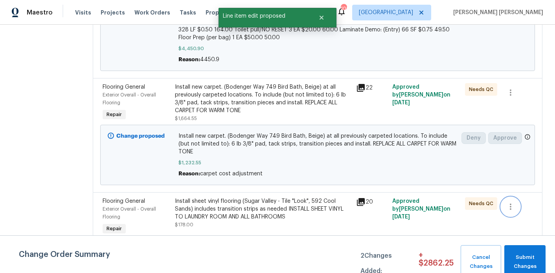
click at [509, 205] on icon "button" at bounding box center [509, 206] width 9 height 9
click at [512, 208] on li "Cancel" at bounding box center [516, 206] width 30 height 13
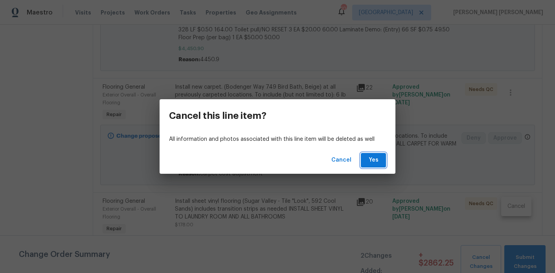
click at [378, 162] on span "Yes" at bounding box center [373, 161] width 13 height 10
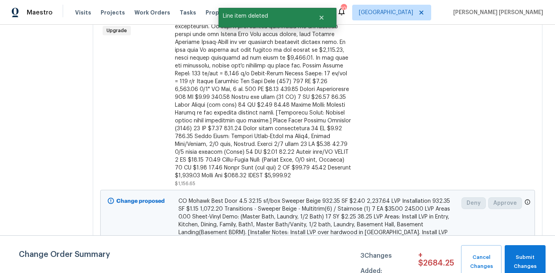
scroll to position [318, 0]
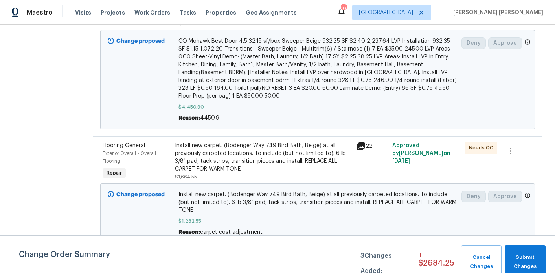
click at [276, 142] on div "Install new carpet. (Bodenger Way 749 Bird Bath, Beige) at all previously carpe…" at bounding box center [263, 157] width 176 height 31
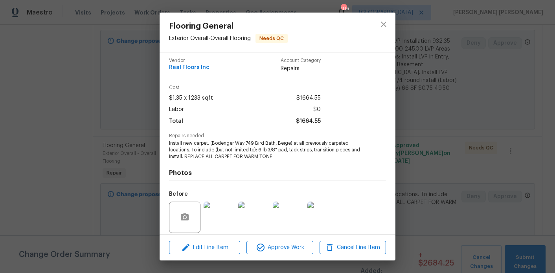
scroll to position [3, 0]
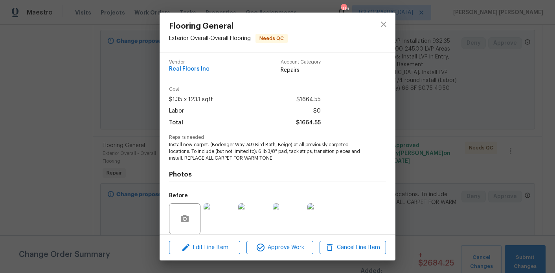
click at [107, 152] on div "Flooring General Exterior Overall - Overall Flooring Needs QC Vendor Real Floor…" at bounding box center [277, 136] width 555 height 273
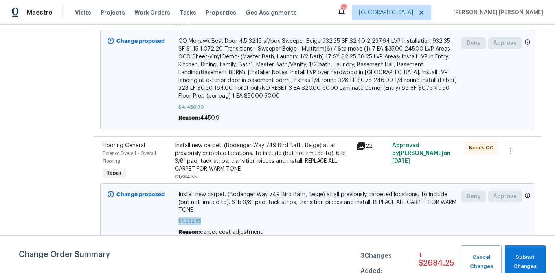
drag, startPoint x: 202, startPoint y: 221, endPoint x: 179, endPoint y: 221, distance: 22.8
click at [179, 221] on span "$1,232.55" at bounding box center [317, 222] width 278 height 8
copy span "$1,232.55"
click at [223, 159] on div "Install new carpet. (Bodenger Way 749 Bird Bath, Beige) at all previously carpe…" at bounding box center [263, 157] width 176 height 31
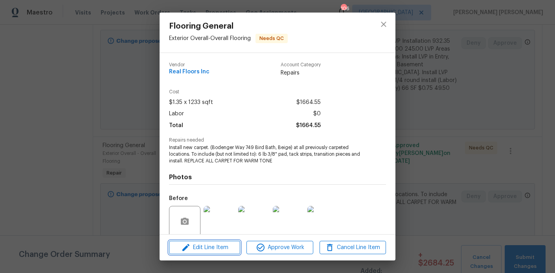
click at [203, 243] on span "Edit Line Item" at bounding box center [204, 248] width 66 height 10
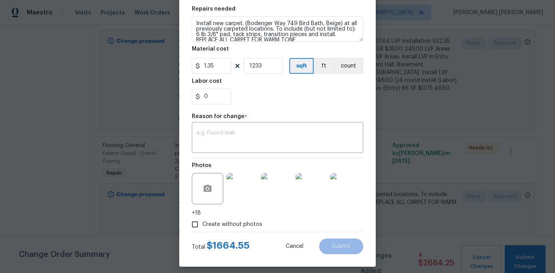
scroll to position [114, 0]
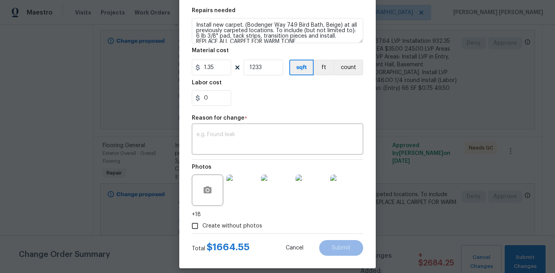
click at [148, 157] on body "Maestro Visits Projects Work Orders Tasks Properties Geo Assignments 106 Atlant…" at bounding box center [277, 136] width 555 height 273
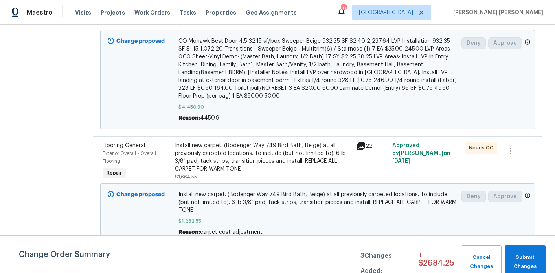
scroll to position [0, 0]
drag, startPoint x: 202, startPoint y: 220, endPoint x: 179, endPoint y: 220, distance: 22.8
click at [179, 220] on span "$1,232.55" at bounding box center [317, 222] width 278 height 8
copy span "$1,232.55"
click at [206, 158] on div "Install new carpet. (Bodenger Way 749 Bird Bath, Beige) at all previously carpe…" at bounding box center [263, 157] width 176 height 31
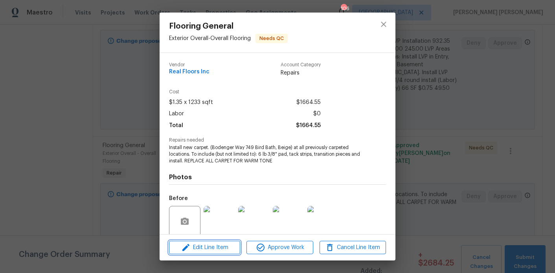
click at [203, 245] on span "Edit Line Item" at bounding box center [204, 248] width 66 height 10
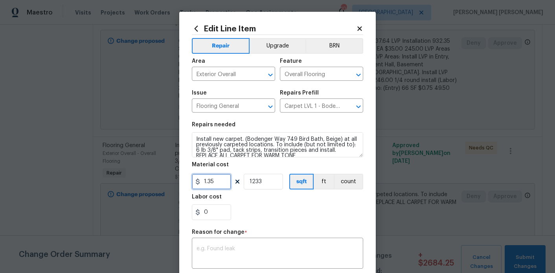
click at [208, 187] on input "1.35" at bounding box center [211, 182] width 39 height 16
click at [232, 255] on textarea at bounding box center [277, 254] width 162 height 16
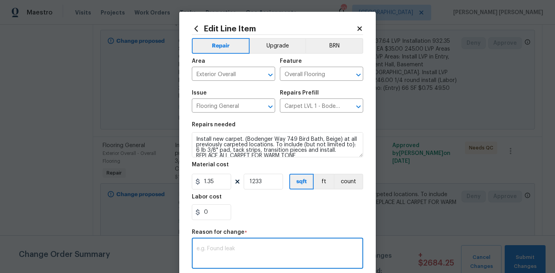
paste textarea "$1,232.55"
click at [218, 181] on input "1.35" at bounding box center [211, 182] width 39 height 16
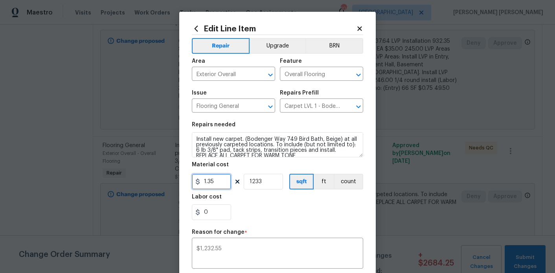
click at [218, 181] on input "1.35" at bounding box center [211, 182] width 39 height 16
click at [232, 252] on textarea "$1,232.55" at bounding box center [277, 254] width 162 height 16
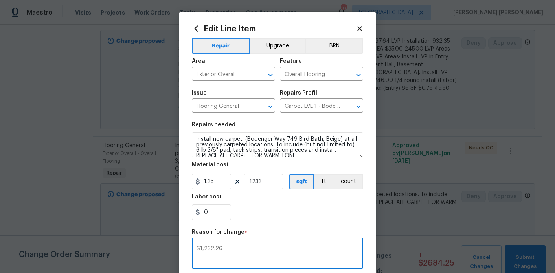
type textarea "$1,232.26"
click at [220, 180] on input "1.35" at bounding box center [211, 182] width 39 height 16
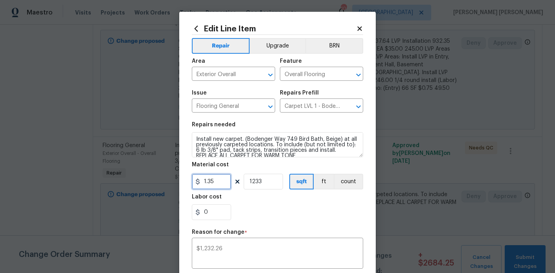
click at [220, 180] on input "1.35" at bounding box center [211, 182] width 39 height 16
type input "1232.26"
click at [266, 190] on section "Repairs needed Install new carpet. (Bodenger Way 749 Bird Bath, Beige) at all p…" at bounding box center [277, 171] width 171 height 108
click at [267, 182] on input "1233" at bounding box center [262, 182] width 39 height 16
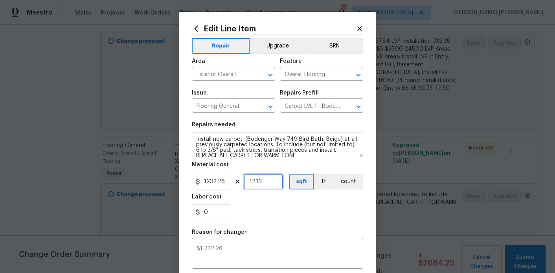
click at [267, 182] on input "1233" at bounding box center [262, 182] width 39 height 16
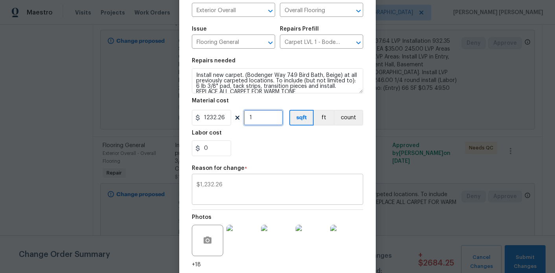
type input "1"
click at [235, 192] on textarea "$1,232.26" at bounding box center [277, 190] width 162 height 16
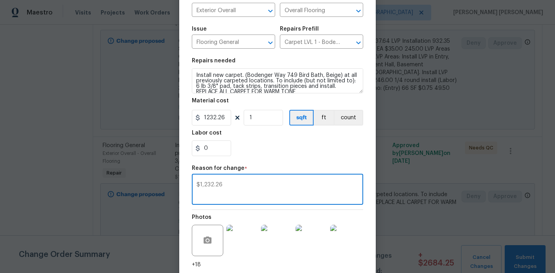
click at [235, 192] on textarea "$1,232.26" at bounding box center [277, 190] width 162 height 16
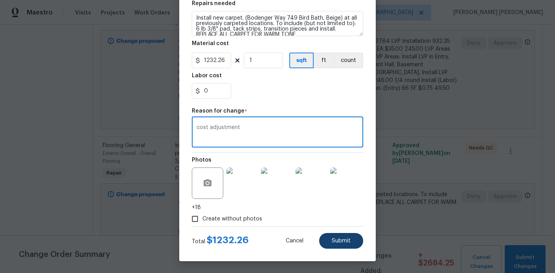
type textarea "cost adjustment"
click at [332, 240] on span "Submit" at bounding box center [340, 241] width 19 height 6
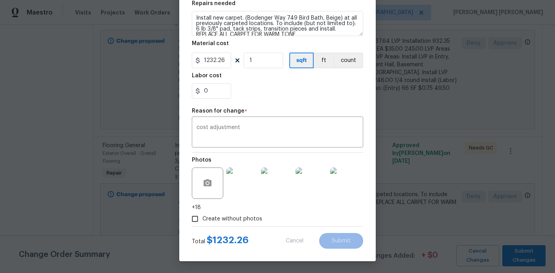
type input "1233"
type input "1.35"
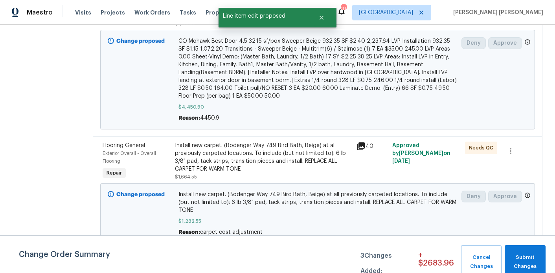
scroll to position [0, 0]
click at [525, 259] on span "Submit Changes" at bounding box center [524, 262] width 33 height 18
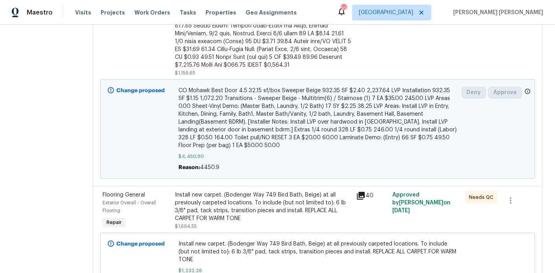
scroll to position [318, 0]
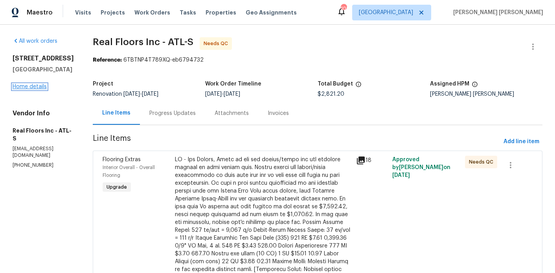
click at [32, 85] on link "Home details" at bounding box center [30, 86] width 34 height 5
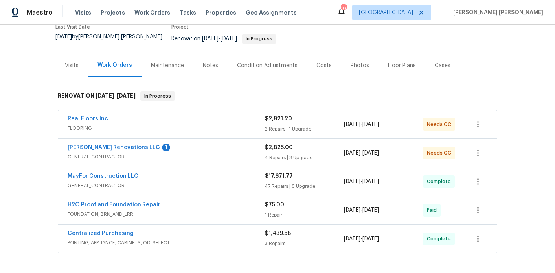
scroll to position [81, 0]
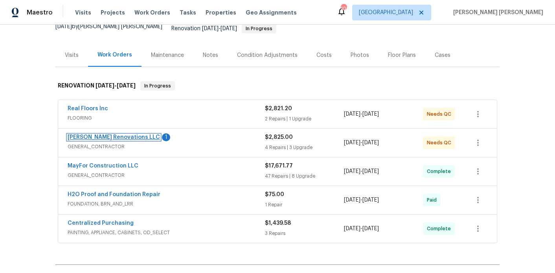
click at [122, 135] on link "[PERSON_NAME] Renovations LLC" at bounding box center [114, 137] width 92 height 5
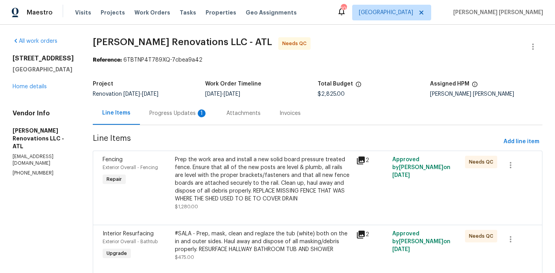
click at [192, 116] on div "Progress Updates 1" at bounding box center [178, 114] width 58 height 8
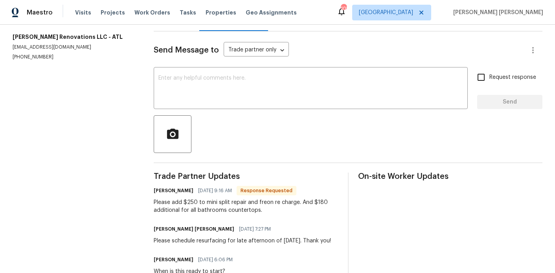
scroll to position [126, 0]
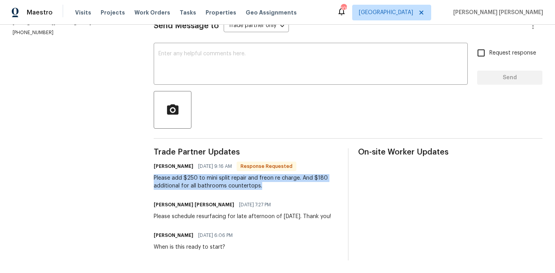
drag, startPoint x: 270, startPoint y: 180, endPoint x: 152, endPoint y: 168, distance: 118.8
click at [152, 168] on div "All work orders 810 River Valley Dr Jonesboro, GA 30238 Home details Vendor Inf…" at bounding box center [277, 90] width 555 height 367
copy div "Please add $250 to mini split repair and freon re charge. And $180 additional f…"
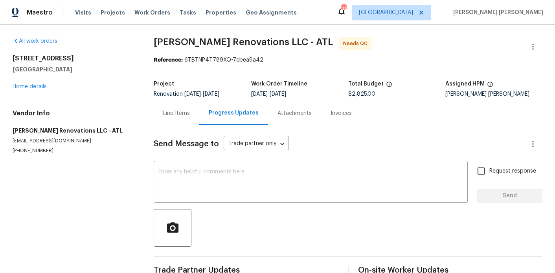
click at [170, 110] on div "Line Items" at bounding box center [176, 114] width 27 height 8
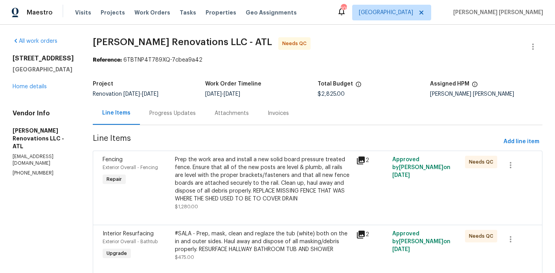
scroll to position [175, 0]
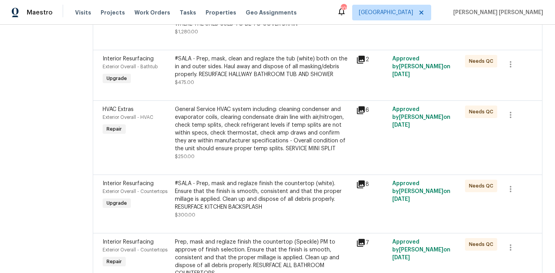
click at [215, 128] on div "General Service HVAC system including: cleaning condenser and evaporator coils,…" at bounding box center [263, 129] width 176 height 47
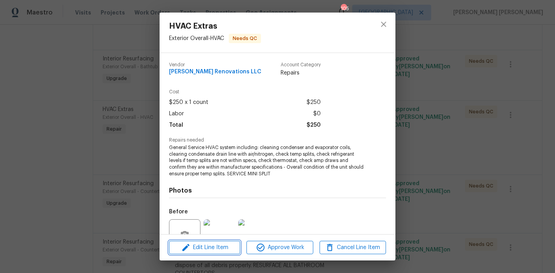
click at [211, 242] on button "Edit Line Item" at bounding box center [204, 248] width 71 height 14
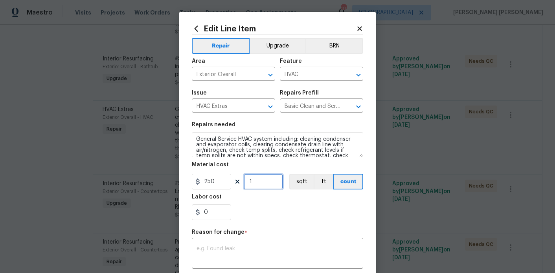
click at [253, 181] on input "1" at bounding box center [262, 182] width 39 height 16
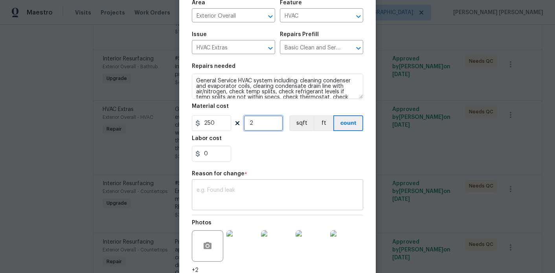
type input "2"
click at [242, 198] on textarea at bounding box center [277, 196] width 162 height 16
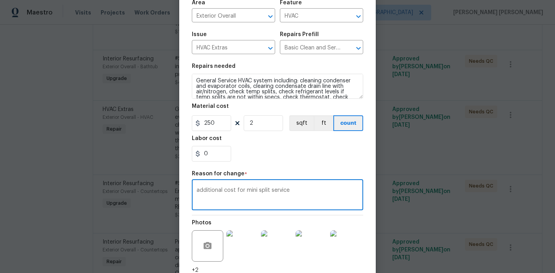
scroll to position [122, 0]
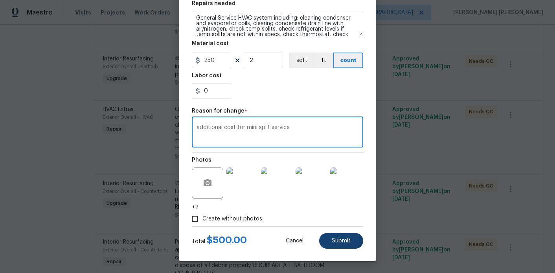
type textarea "additional cost for mini split service"
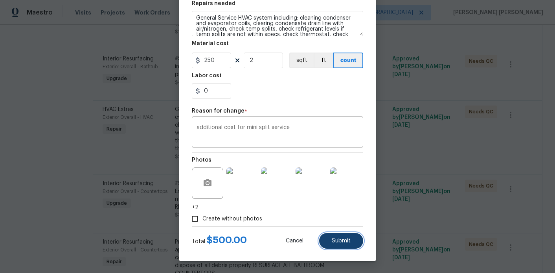
click at [329, 241] on button "Submit" at bounding box center [341, 241] width 44 height 16
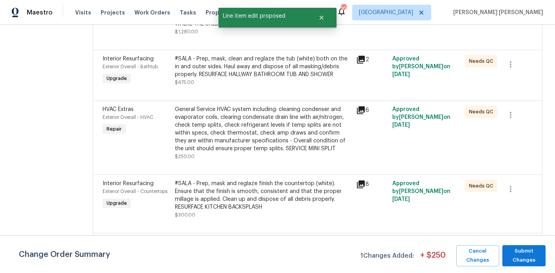
scroll to position [0, 0]
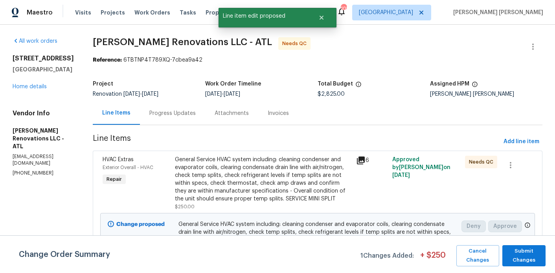
click at [187, 112] on div "Progress Updates" at bounding box center [172, 114] width 46 height 8
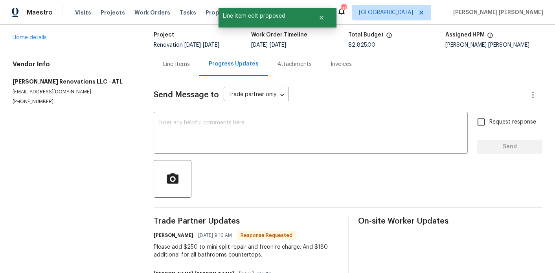
scroll to position [47, 0]
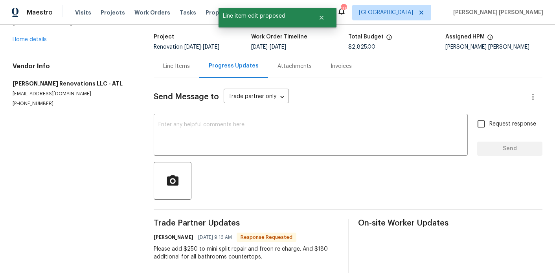
click at [172, 63] on div "Line Items" at bounding box center [176, 66] width 27 height 8
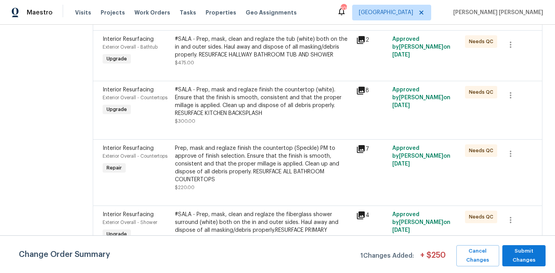
scroll to position [347, 0]
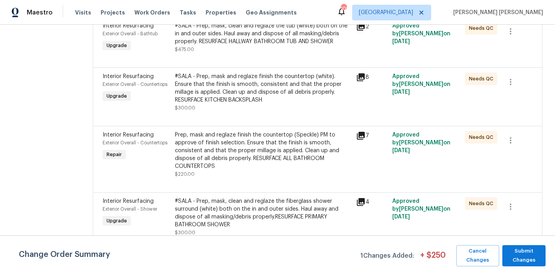
click at [221, 151] on div "Prep, mask and reglaze finish the countertop (Speckle) PM to approve of finish …" at bounding box center [263, 150] width 176 height 39
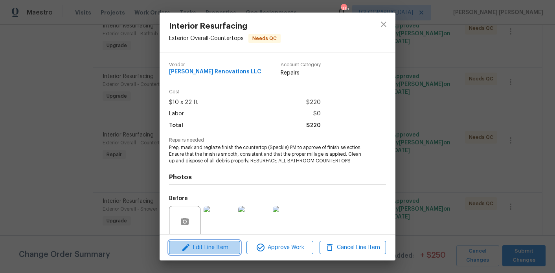
click at [211, 243] on span "Edit Line Item" at bounding box center [204, 248] width 66 height 10
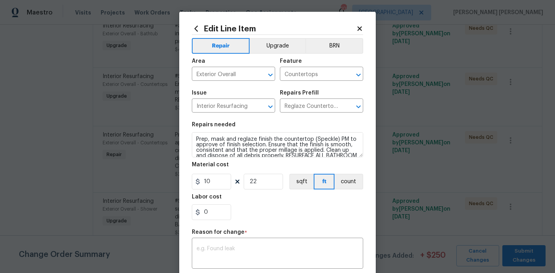
scroll to position [110, 0]
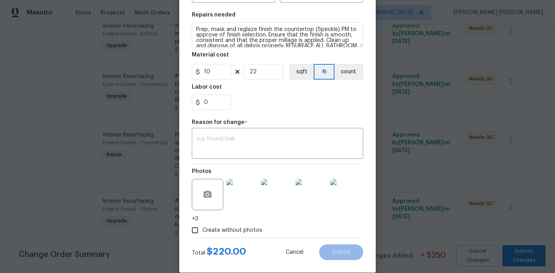
click at [220, 236] on label "Create without photos" at bounding box center [224, 230] width 75 height 15
click at [202, 236] on input "Create without photos" at bounding box center [194, 230] width 15 height 15
checkbox input "false"
click at [245, 142] on textarea at bounding box center [277, 144] width 162 height 16
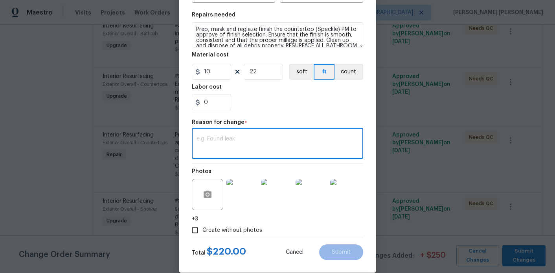
paste textarea "Please add $250 to mini split repair and freon re charge. And $180 additional f…"
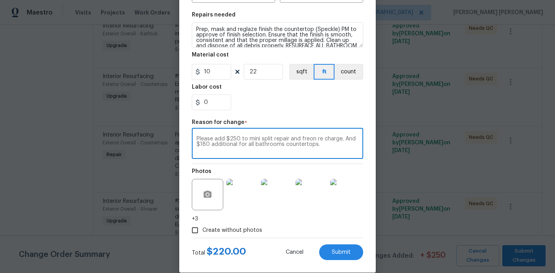
type textarea "Please add $250 to mini split repair and freon re charge. And $180 additional f…"
click at [216, 102] on input "0" at bounding box center [211, 103] width 39 height 16
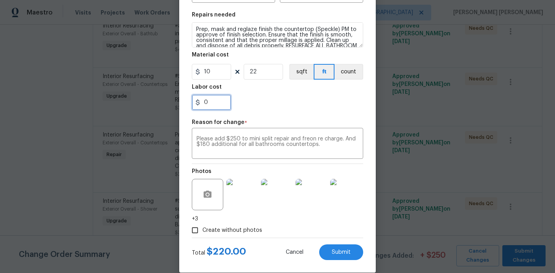
click at [216, 102] on input "0" at bounding box center [211, 103] width 39 height 16
type input "180"
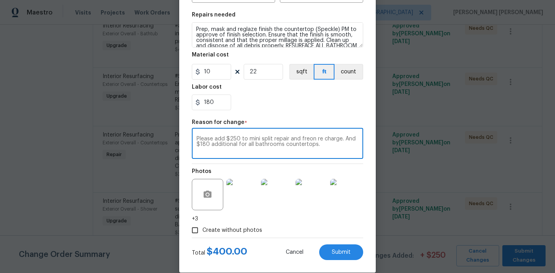
drag, startPoint x: 197, startPoint y: 144, endPoint x: 196, endPoint y: 136, distance: 7.9
click at [196, 136] on div "Please add $250 to mini split repair and freon re charge. And $180 additional f…" at bounding box center [277, 144] width 171 height 29
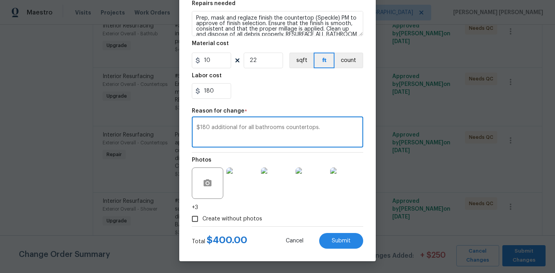
type textarea "$180 additional for all bathrooms countertops."
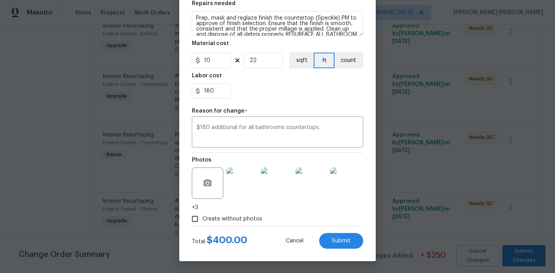
click at [347, 232] on div "Total $ 400.00 Cancel Submit" at bounding box center [277, 238] width 171 height 22
click at [345, 240] on span "Submit" at bounding box center [340, 241] width 19 height 6
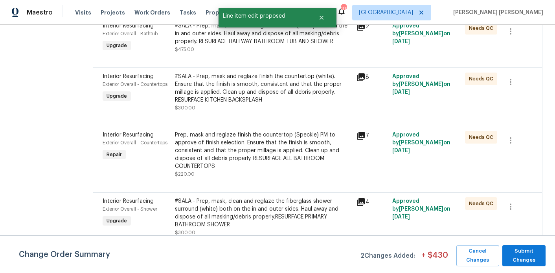
scroll to position [0, 0]
click at [530, 259] on span "Submit Changes" at bounding box center [524, 256] width 36 height 18
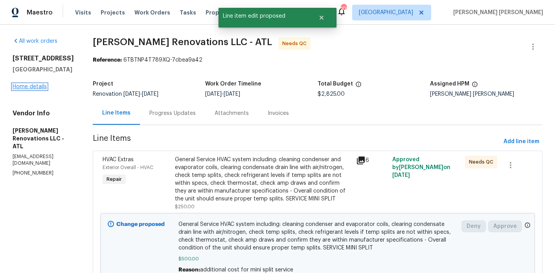
click at [41, 88] on link "Home details" at bounding box center [30, 86] width 34 height 5
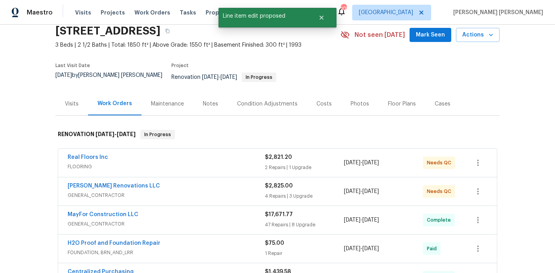
scroll to position [33, 0]
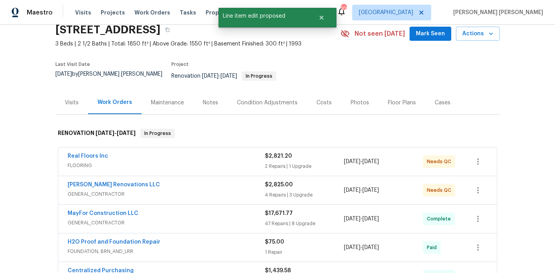
click at [214, 99] on div "Notes" at bounding box center [210, 103] width 15 height 8
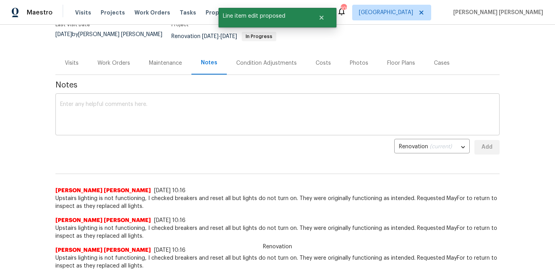
scroll to position [88, 0]
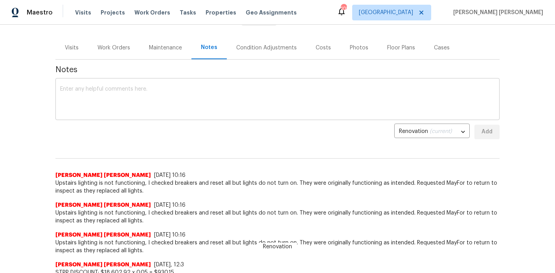
click at [196, 80] on div "x ​" at bounding box center [277, 100] width 444 height 40
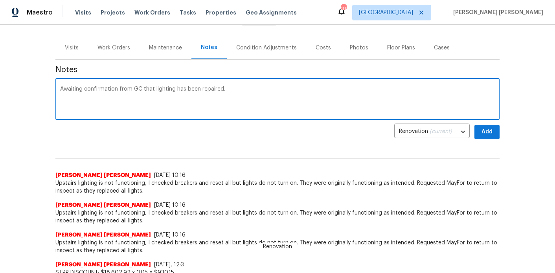
type textarea "Awaiting confirmation from GC that lighting has been repaired."
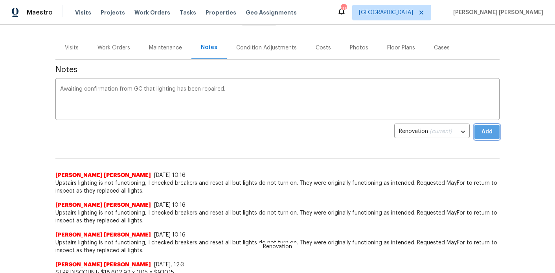
click at [491, 127] on span "Add" at bounding box center [486, 132] width 13 height 10
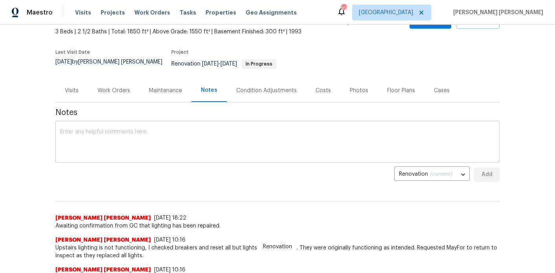
scroll to position [0, 0]
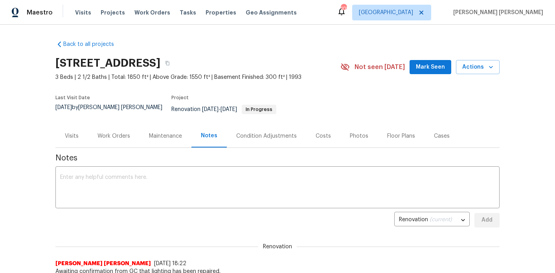
click at [423, 68] on span "Mark Seen" at bounding box center [430, 67] width 29 height 10
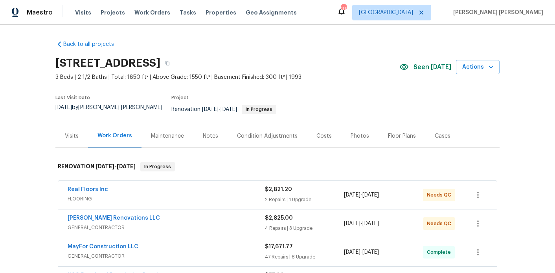
click at [206, 134] on div "Notes" at bounding box center [210, 136] width 15 height 8
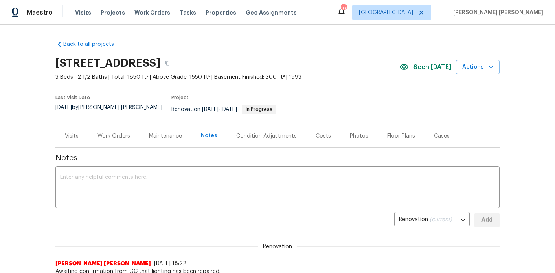
scroll to position [10, 0]
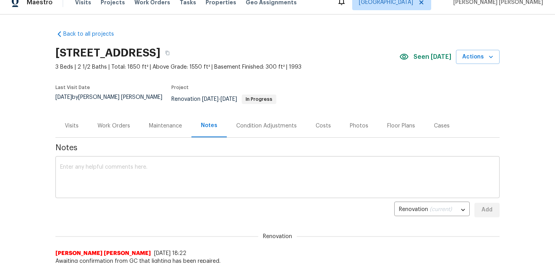
click at [173, 165] on textarea at bounding box center [277, 178] width 434 height 27
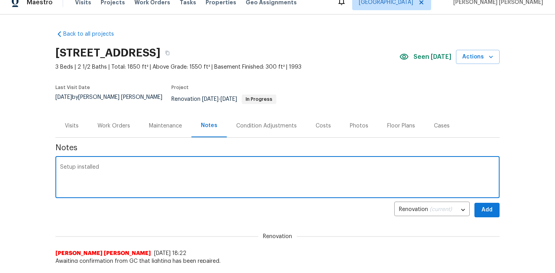
type textarea "Setup installed"
click at [489, 208] on span "Add" at bounding box center [486, 210] width 13 height 10
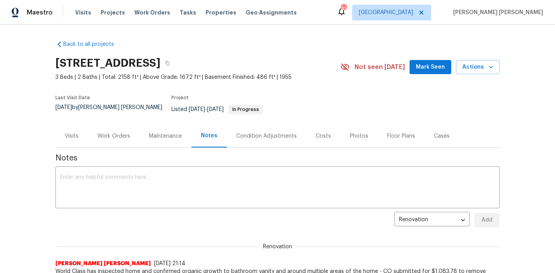
scroll to position [3, 0]
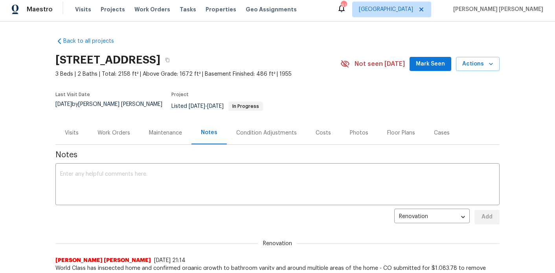
click at [117, 129] on div "Work Orders" at bounding box center [113, 133] width 33 height 8
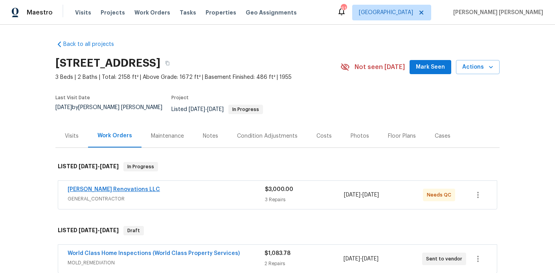
scroll to position [65, 0]
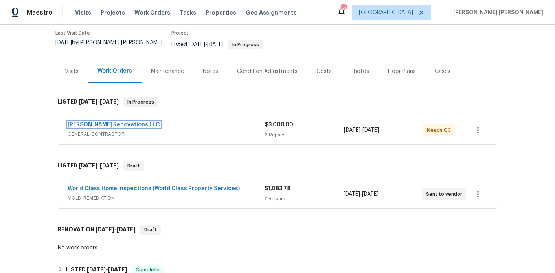
click at [113, 122] on link "[PERSON_NAME] Renovations LLC" at bounding box center [114, 124] width 92 height 5
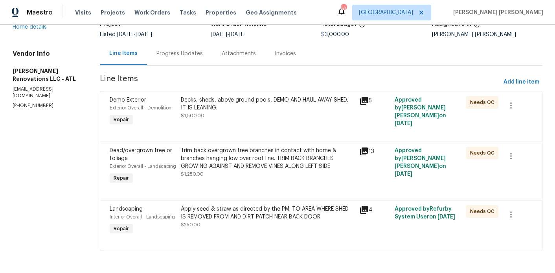
click at [160, 51] on div "Progress Updates" at bounding box center [179, 53] width 65 height 23
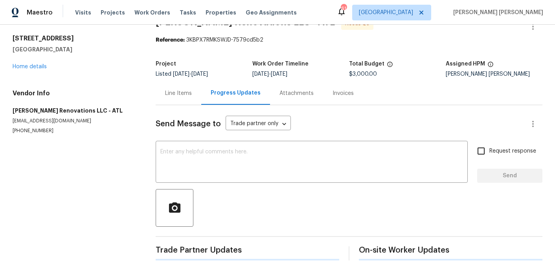
scroll to position [49, 0]
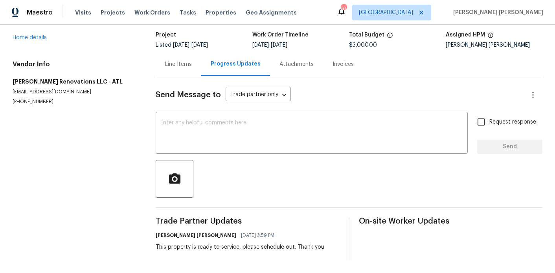
click at [169, 69] on div "Line Items" at bounding box center [179, 64] width 46 height 23
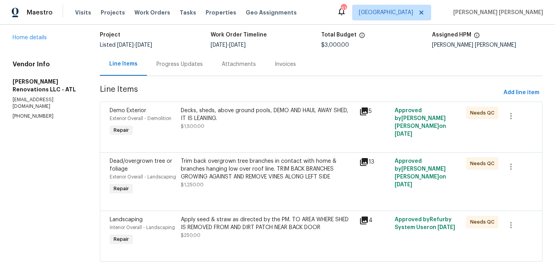
scroll to position [68, 0]
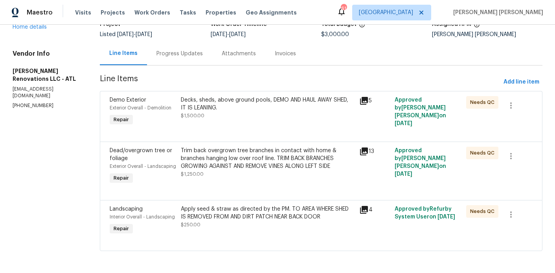
click at [211, 96] on div "Decks, sheds, above ground pools, DEMO AND HAUL AWAY SHED, IT IS LEANING." at bounding box center [267, 104] width 173 height 16
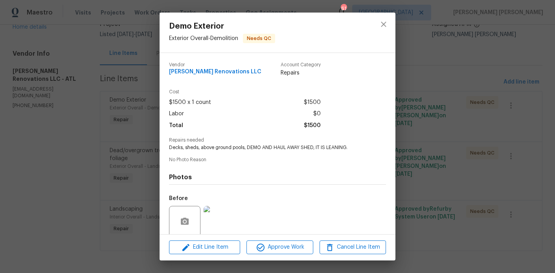
scroll to position [62, 0]
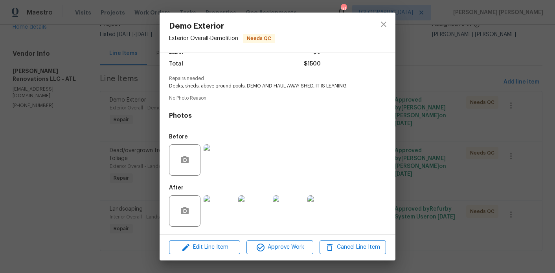
click at [213, 207] on img at bounding box center [218, 211] width 31 height 31
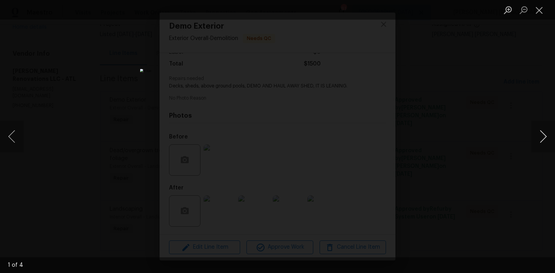
click at [545, 133] on button "Next image" at bounding box center [543, 136] width 24 height 31
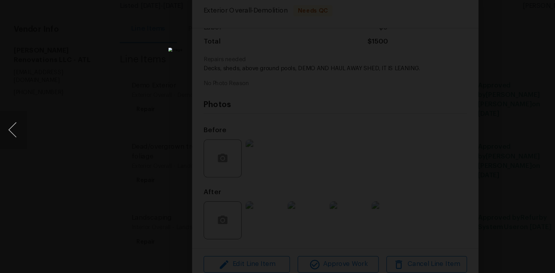
click at [433, 95] on div "Lightbox" at bounding box center [277, 136] width 555 height 273
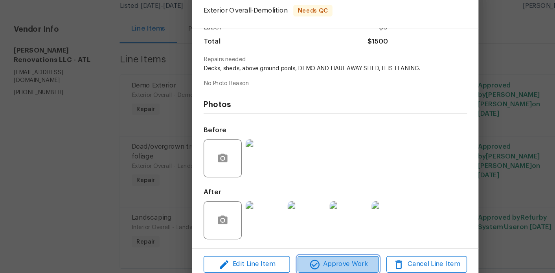
click at [259, 245] on icon "button" at bounding box center [260, 247] width 9 height 9
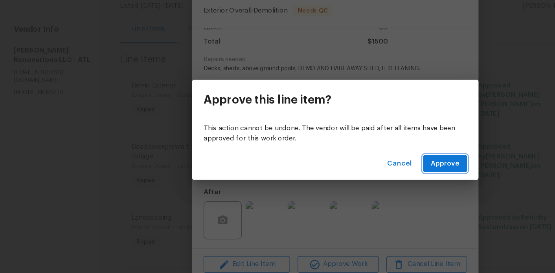
click at [368, 159] on button "Approve" at bounding box center [368, 164] width 36 height 15
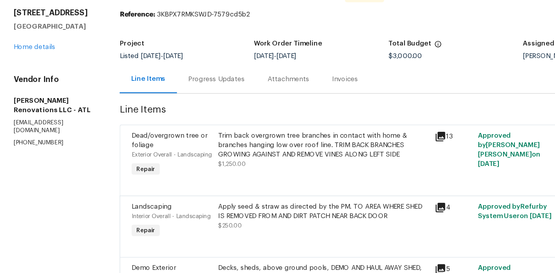
scroll to position [0, 0]
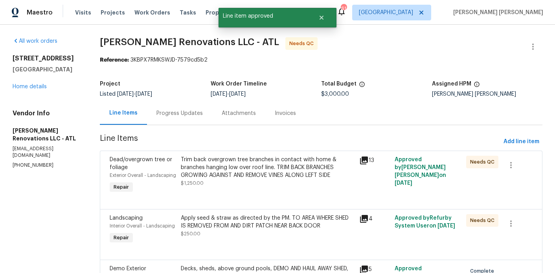
click at [241, 167] on div "Trim back overgrown tree branches in contact with home & branches hanging low o…" at bounding box center [267, 168] width 173 height 24
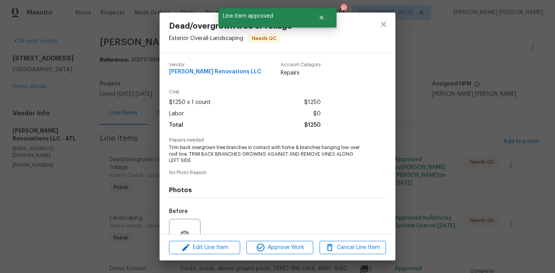
scroll to position [75, 0]
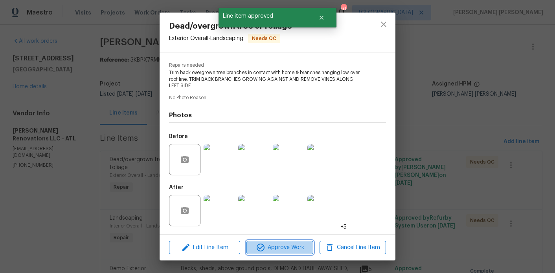
click at [278, 248] on span "Approve Work" at bounding box center [280, 248] width 62 height 10
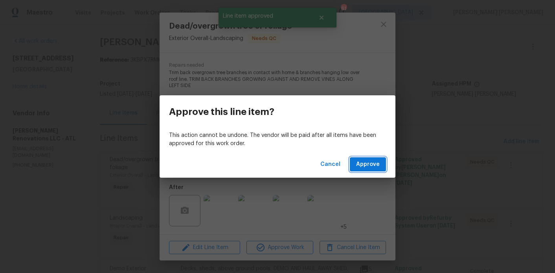
click at [377, 160] on span "Approve" at bounding box center [368, 165] width 24 height 10
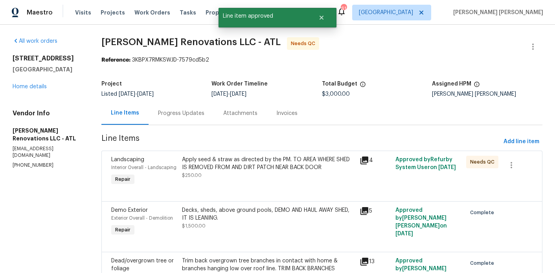
click at [247, 160] on div "Apply seed & straw as directed by the PM. TO AREA WHERE SHED IS REMOVED FROM AN…" at bounding box center [268, 164] width 173 height 16
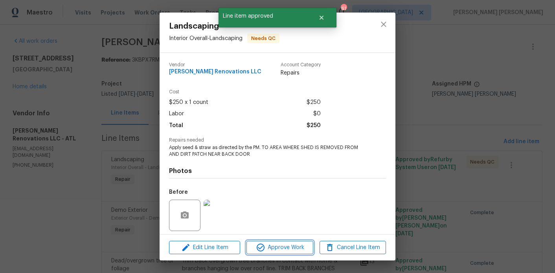
click at [291, 246] on span "Approve Work" at bounding box center [280, 248] width 62 height 10
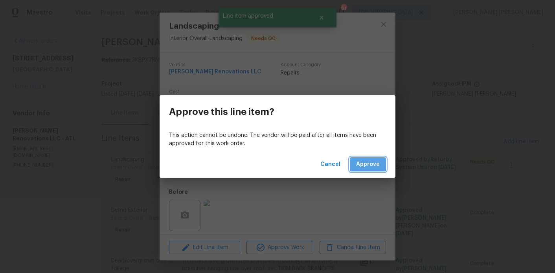
click at [358, 164] on span "Approve" at bounding box center [368, 165] width 24 height 10
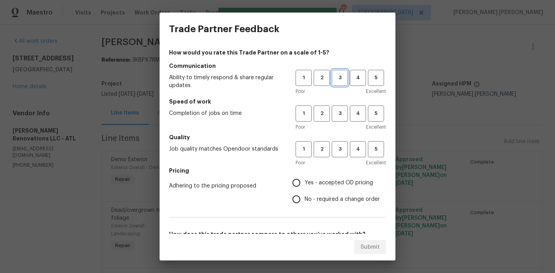
click at [339, 76] on span "3" at bounding box center [339, 77] width 15 height 9
click at [342, 113] on span "3" at bounding box center [339, 113] width 15 height 9
click at [341, 156] on button "3" at bounding box center [339, 149] width 16 height 16
click at [334, 176] on label "Yes - accepted OD pricing" at bounding box center [334, 183] width 92 height 16
click at [304, 176] on input "Yes - accepted OD pricing" at bounding box center [296, 183] width 16 height 16
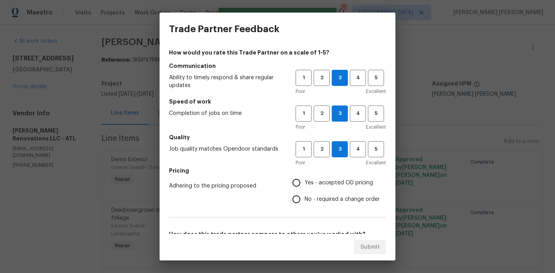
radio input "true"
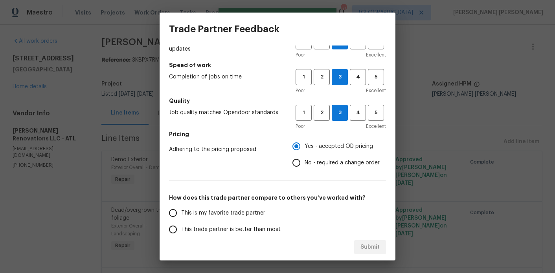
scroll to position [95, 0]
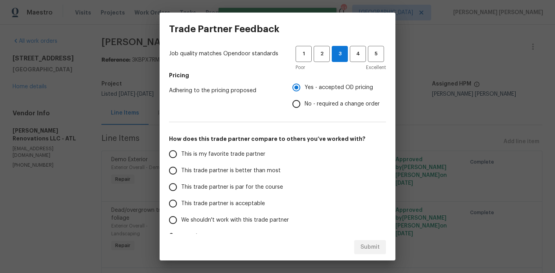
click at [257, 173] on span "This trade partner is better than most" at bounding box center [230, 171] width 99 height 8
click at [181, 173] on input "This trade partner is better than most" at bounding box center [173, 171] width 16 height 16
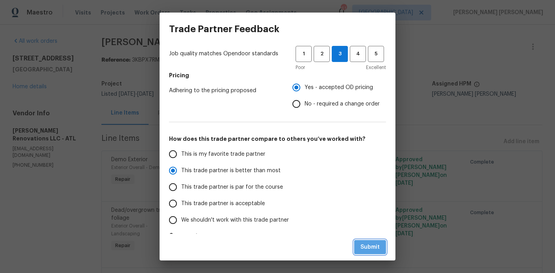
click at [371, 248] on span "Submit" at bounding box center [369, 248] width 19 height 10
radio input "true"
radio input "false"
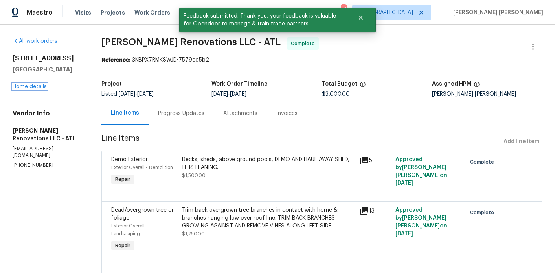
click at [31, 88] on link "Home details" at bounding box center [30, 86] width 34 height 5
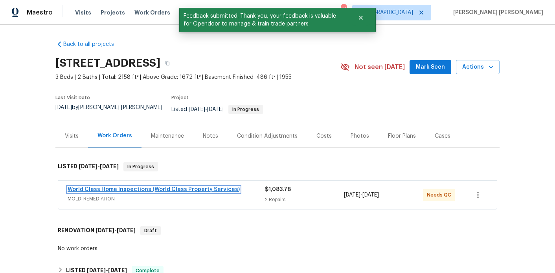
click at [181, 187] on link "World Class Home Inspections (World Class Property Services)" at bounding box center [154, 189] width 172 height 5
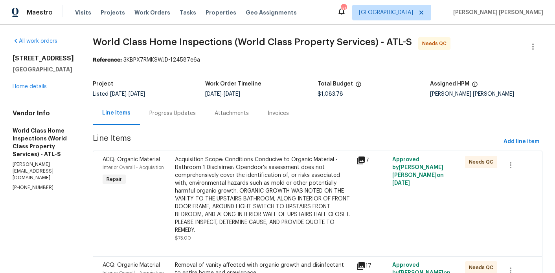
click at [164, 114] on div "Progress Updates" at bounding box center [172, 114] width 46 height 8
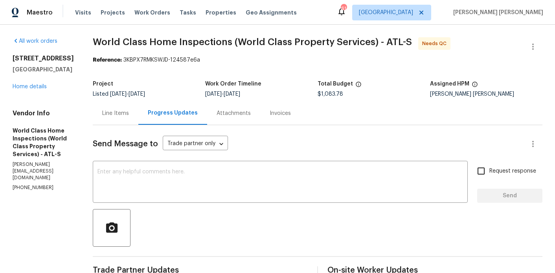
click at [122, 114] on div "Line Items" at bounding box center [115, 114] width 27 height 8
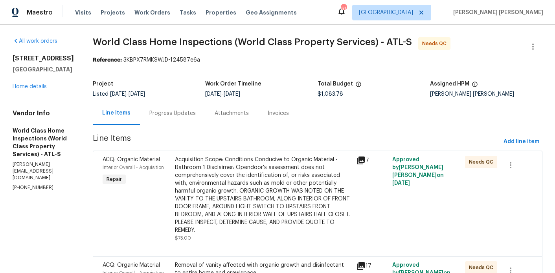
scroll to position [49, 0]
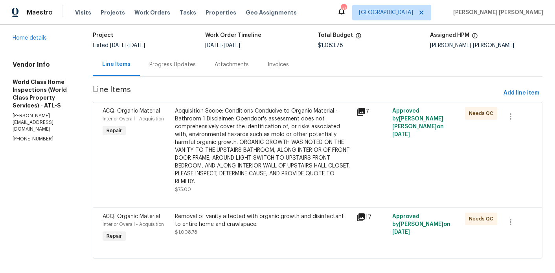
click at [199, 160] on div "Acquisition Scope: Conditions Conducive to Organic Material - Bathroom 1 Discla…" at bounding box center [263, 146] width 176 height 79
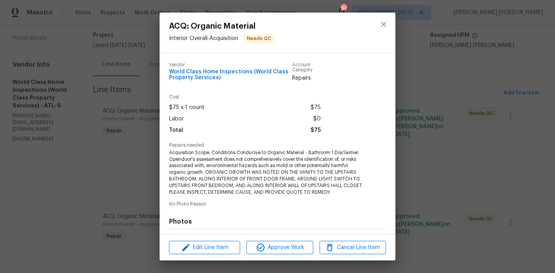
click at [112, 156] on div "ACQ: Organic Material Interior Overall - Acquisition Needs QC Vendor World Clas…" at bounding box center [277, 136] width 555 height 273
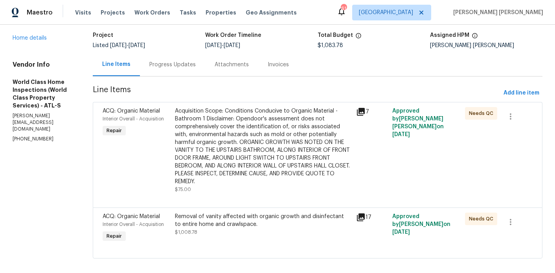
click at [206, 217] on div "Removal of vanity affected with organic growth and disinfectant to entire home …" at bounding box center [263, 221] width 176 height 16
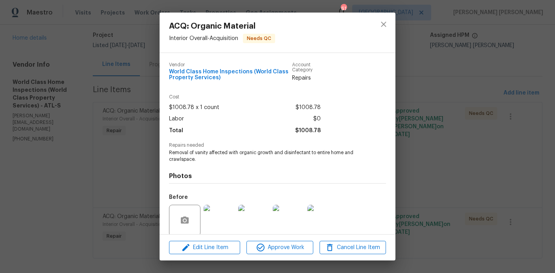
scroll to position [60, 0]
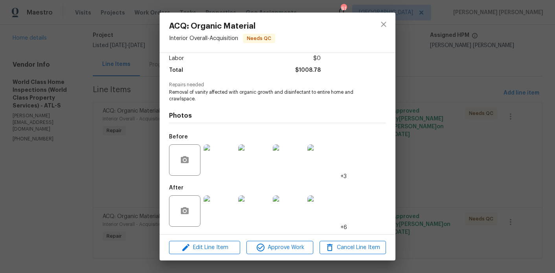
click at [212, 210] on img at bounding box center [218, 211] width 31 height 31
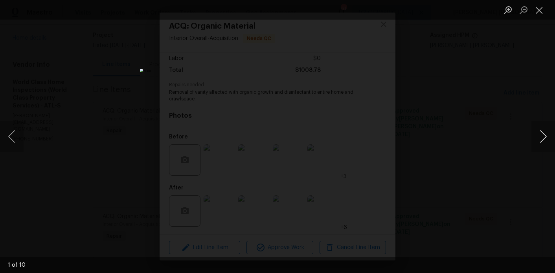
click at [540, 137] on button "Next image" at bounding box center [543, 136] width 24 height 31
click at [11, 141] on button "Previous image" at bounding box center [12, 136] width 24 height 31
click at [543, 140] on button "Next image" at bounding box center [543, 136] width 24 height 31
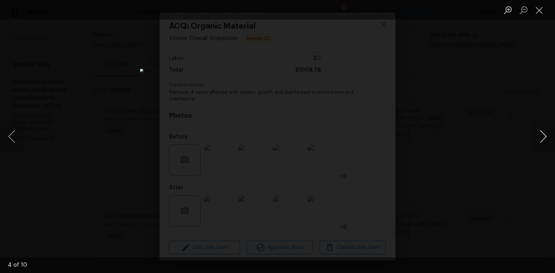
click at [543, 140] on button "Next image" at bounding box center [543, 136] width 24 height 31
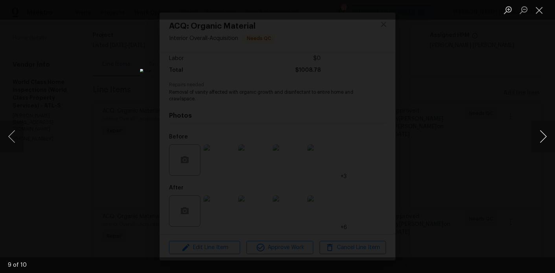
click at [543, 140] on button "Next image" at bounding box center [543, 136] width 24 height 31
click at [543, 12] on button "Close lightbox" at bounding box center [539, 10] width 16 height 14
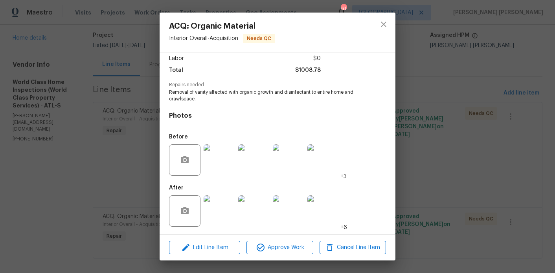
click at [93, 169] on div "ACQ: Organic Material Interior Overall - Acquisition Needs QC Vendor World Clas…" at bounding box center [277, 136] width 555 height 273
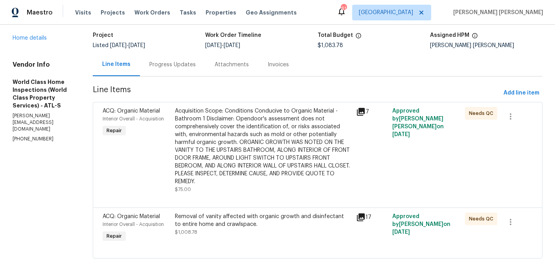
click at [201, 139] on div "Acquisition Scope: Conditions Conducive to Organic Material - Bathroom 1 Discla…" at bounding box center [263, 146] width 176 height 79
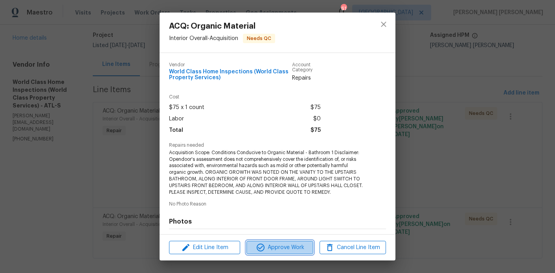
click at [269, 252] on span "Approve Work" at bounding box center [280, 248] width 62 height 10
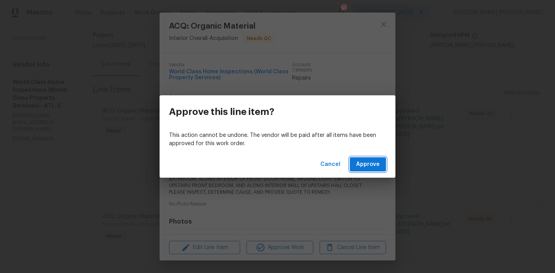
click at [369, 164] on span "Approve" at bounding box center [368, 165] width 24 height 10
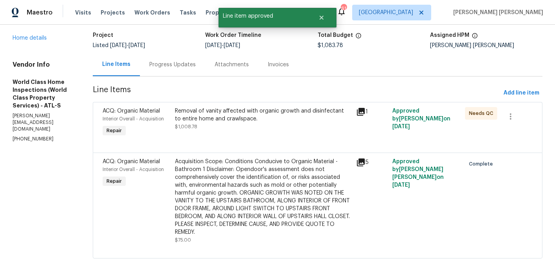
click at [241, 196] on div "Acquisition Scope: Conditions Conducive to Organic Material - Bathroom 1 Discla…" at bounding box center [263, 197] width 176 height 79
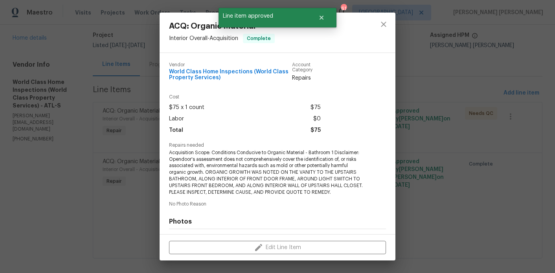
click at [122, 145] on div "ACQ: Organic Material Interior Overall - Acquisition Complete Vendor World Clas…" at bounding box center [277, 136] width 555 height 273
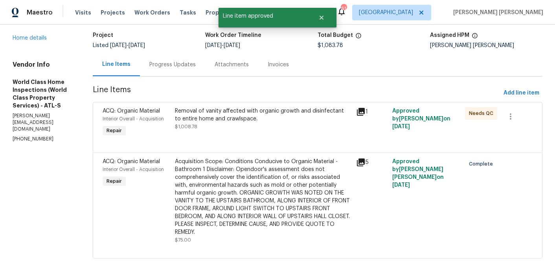
click at [199, 116] on div "Removal of vanity affected with organic growth and disinfectant to entire home …" at bounding box center [263, 115] width 176 height 16
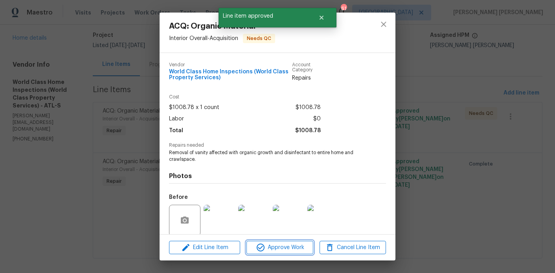
click at [266, 245] on span "Approve Work" at bounding box center [280, 248] width 62 height 10
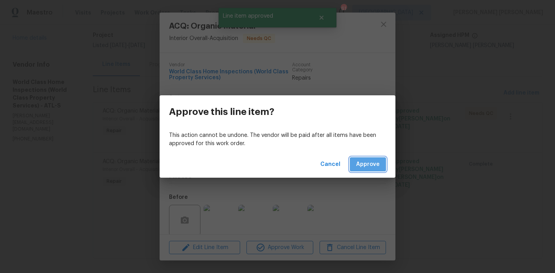
click at [372, 170] on button "Approve" at bounding box center [368, 164] width 36 height 15
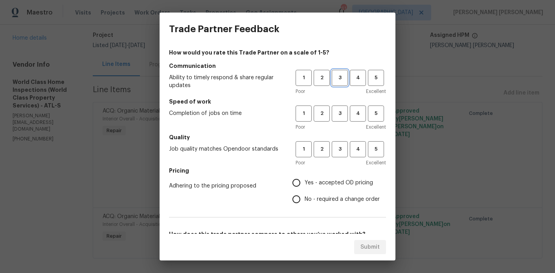
click at [338, 78] on span "3" at bounding box center [339, 77] width 15 height 9
click at [338, 115] on span "3" at bounding box center [339, 113] width 15 height 9
click at [338, 148] on span "3" at bounding box center [339, 149] width 15 height 9
click at [324, 181] on span "Yes - accepted OD pricing" at bounding box center [338, 183] width 68 height 8
click at [304, 181] on input "Yes - accepted OD pricing" at bounding box center [296, 183] width 16 height 16
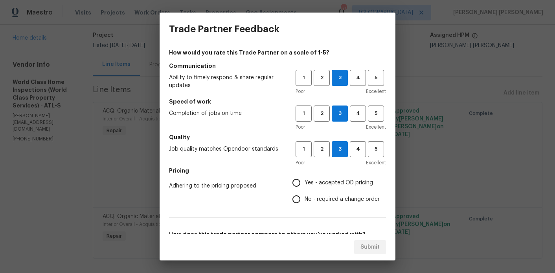
radio input "true"
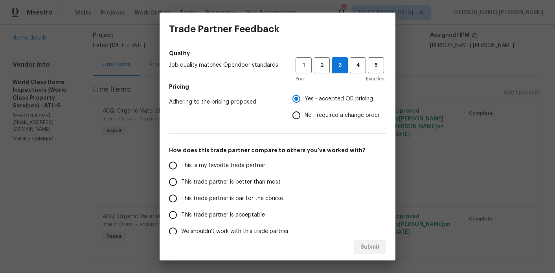
scroll to position [110, 0]
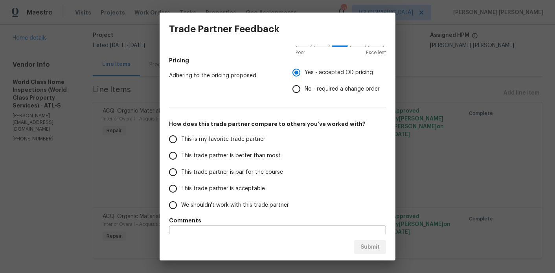
click at [254, 159] on span "This trade partner is better than most" at bounding box center [230, 156] width 99 height 8
click at [181, 159] on input "This trade partner is better than most" at bounding box center [173, 156] width 16 height 16
click at [374, 250] on span "Submit" at bounding box center [369, 248] width 19 height 10
radio input "true"
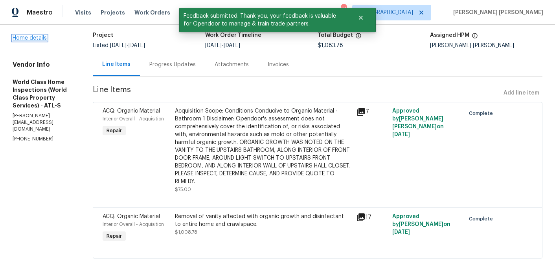
click at [35, 41] on link "Home details" at bounding box center [30, 37] width 34 height 5
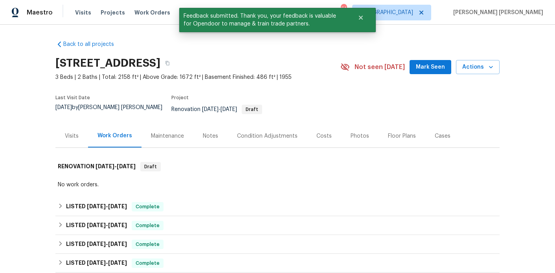
click at [205, 140] on div "Notes" at bounding box center [210, 135] width 34 height 23
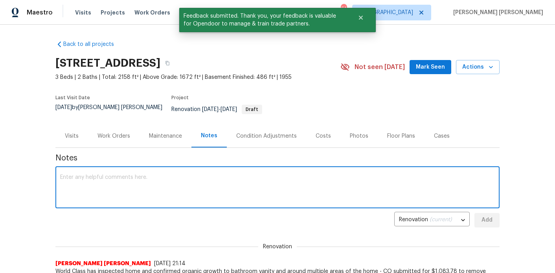
click at [165, 181] on textarea at bounding box center [277, 188] width 434 height 27
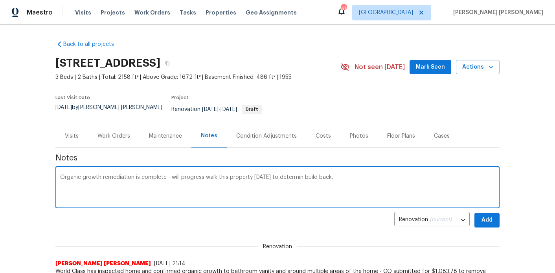
click at [307, 175] on textarea "Organic growth remediation is complete - will progress walk this property tomor…" at bounding box center [277, 188] width 434 height 27
type textarea "Organic growth remediation is complete - will progress walk this property tomor…"
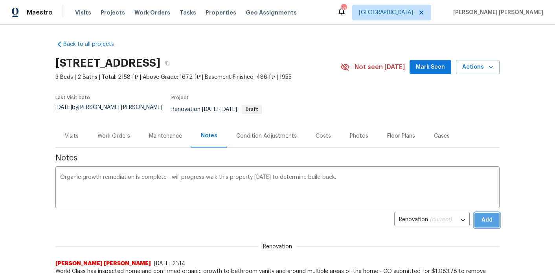
click at [485, 220] on button "Add" at bounding box center [486, 220] width 25 height 15
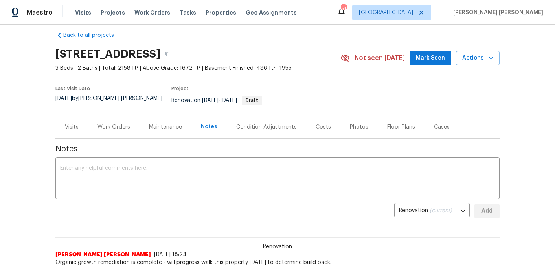
scroll to position [10, 0]
click at [426, 60] on span "Mark Seen" at bounding box center [430, 58] width 29 height 10
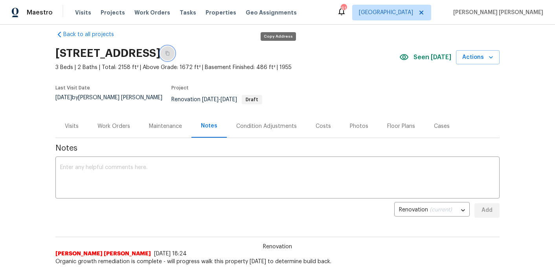
click at [174, 48] on button "button" at bounding box center [167, 53] width 14 height 14
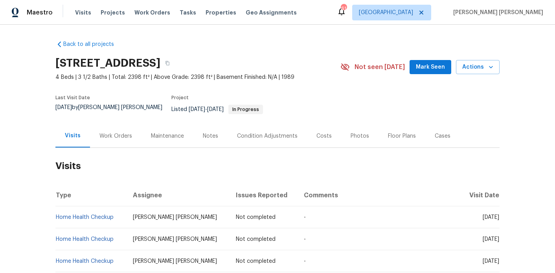
click at [108, 132] on div "Work Orders" at bounding box center [115, 136] width 33 height 8
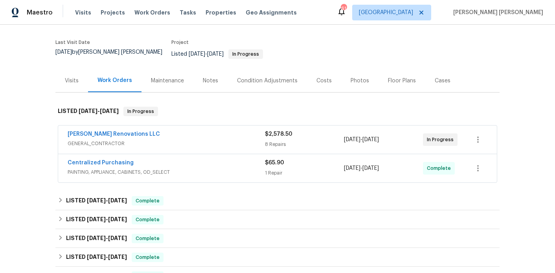
scroll to position [111, 0]
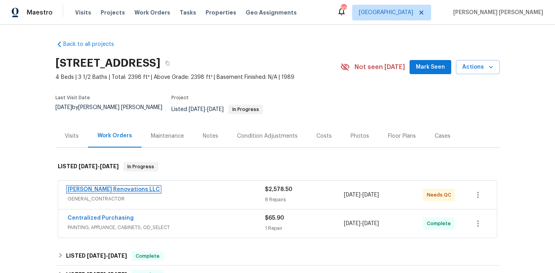
click at [115, 187] on link "[PERSON_NAME] Renovations LLC" at bounding box center [114, 189] width 92 height 5
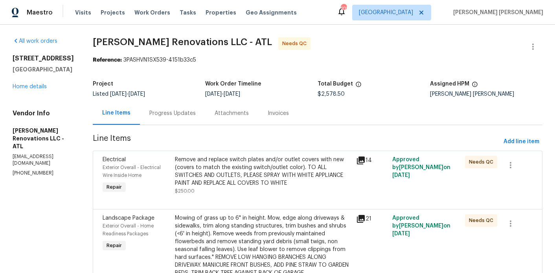
click at [192, 120] on div "Progress Updates" at bounding box center [172, 113] width 65 height 23
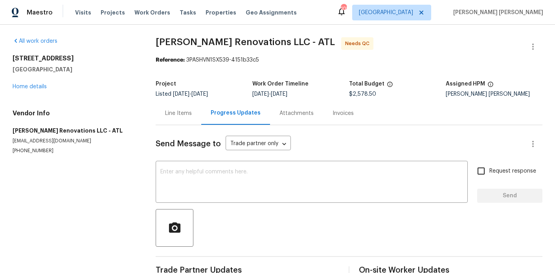
scroll to position [57, 0]
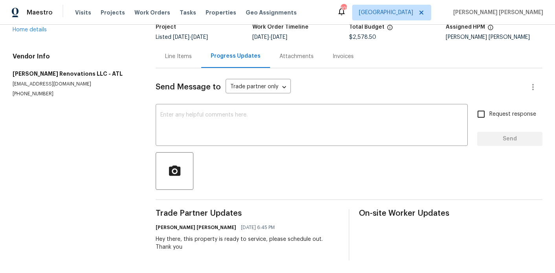
click at [173, 59] on div "Line Items" at bounding box center [178, 57] width 27 height 8
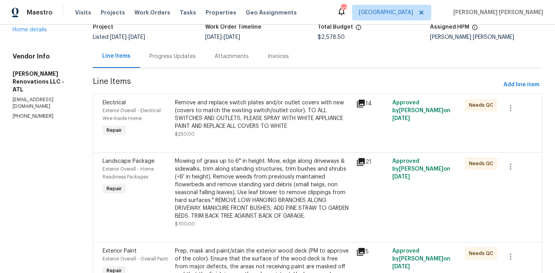
click at [191, 57] on div "Progress Updates" at bounding box center [172, 57] width 46 height 8
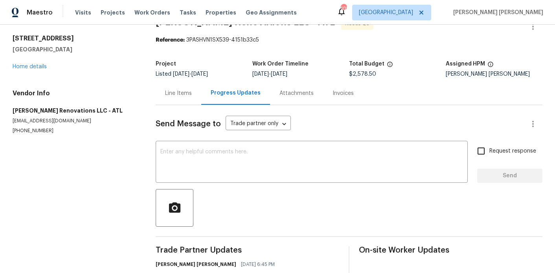
scroll to position [57, 0]
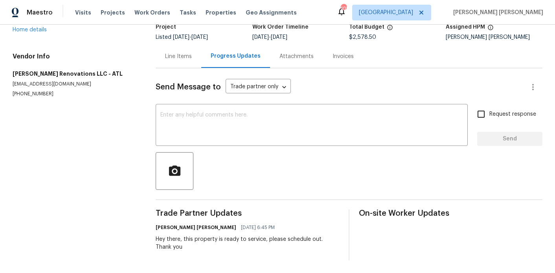
click at [179, 55] on div "Line Items" at bounding box center [178, 57] width 27 height 8
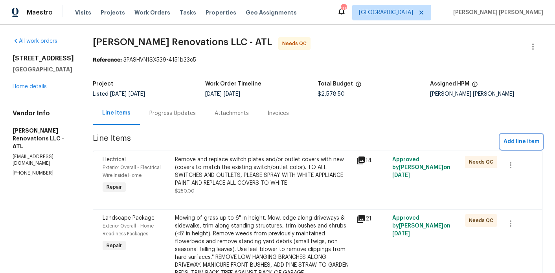
click at [510, 146] on span "Add line item" at bounding box center [521, 142] width 36 height 10
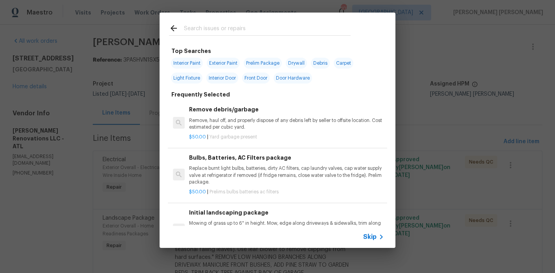
click at [218, 29] on input "text" at bounding box center [267, 30] width 167 height 12
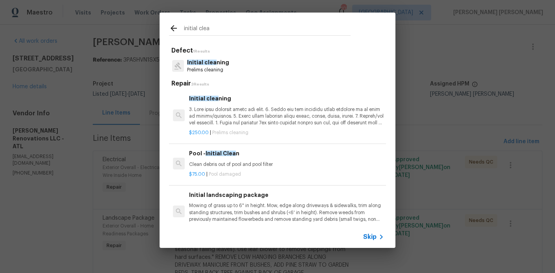
type input "initial clea"
click at [115, 50] on div "initial clea Defect 1 Results Initial clea ning Prelims cleaning Repair 3 Resul…" at bounding box center [277, 130] width 555 height 261
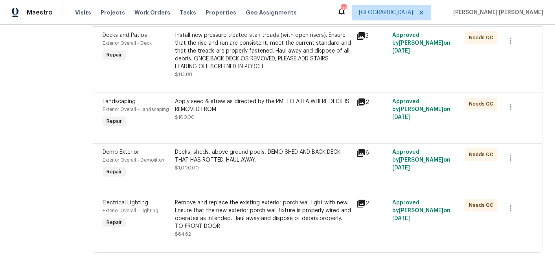
scroll to position [425, 0]
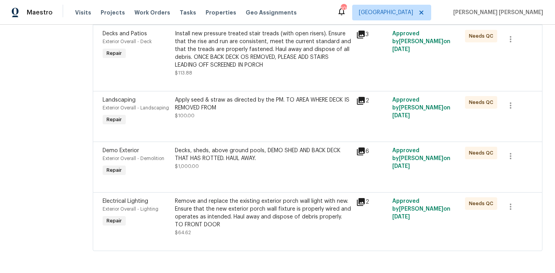
click at [228, 156] on div "Decks, sheds, above ground pools, DEMO SHED AND BACK DECK THAT HAS ROTTED. HAUL…" at bounding box center [263, 155] width 176 height 16
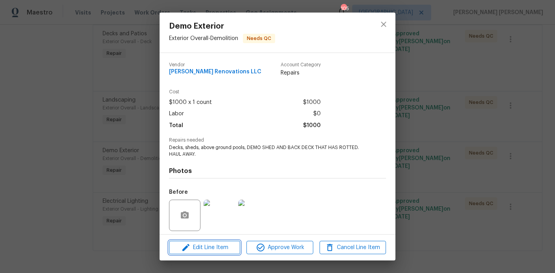
click at [207, 247] on span "Edit Line Item" at bounding box center [204, 248] width 66 height 10
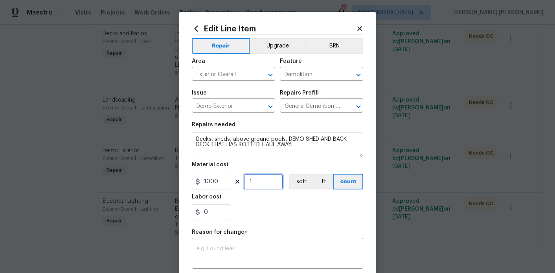
click at [260, 178] on input "1" at bounding box center [262, 182] width 39 height 16
type input "2"
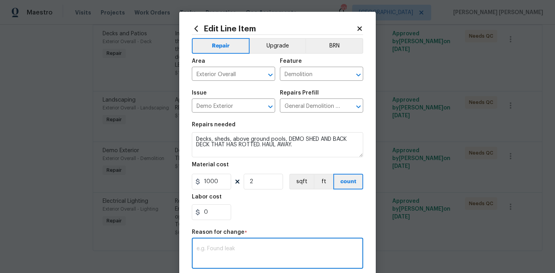
click at [245, 262] on textarea at bounding box center [277, 254] width 162 height 16
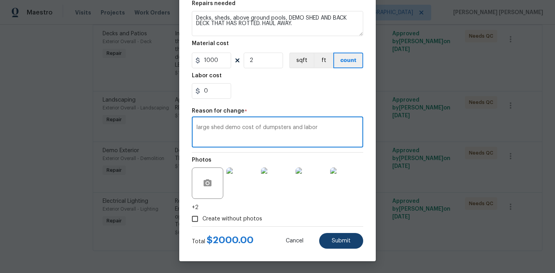
type textarea "large shed demo cost of dumpsters and labor"
click at [348, 238] on span "Submit" at bounding box center [340, 241] width 19 height 6
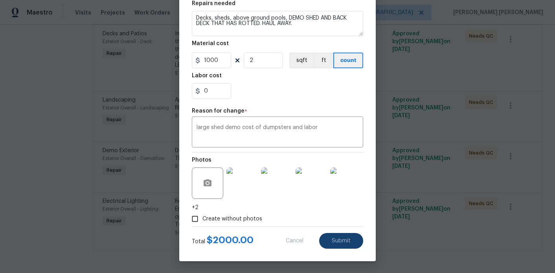
type input "1"
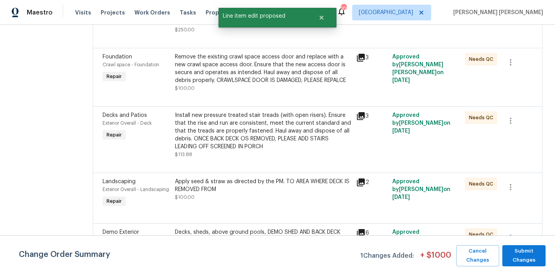
scroll to position [341, 0]
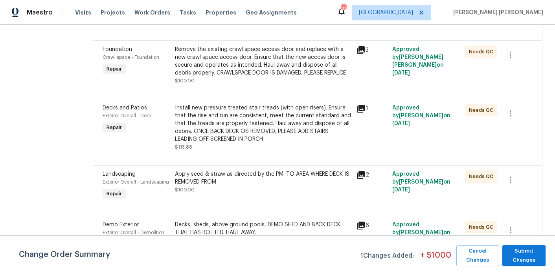
click at [266, 137] on div "Install new pressure treated stair treads (with open risers). Ensure that the r…" at bounding box center [263, 123] width 176 height 39
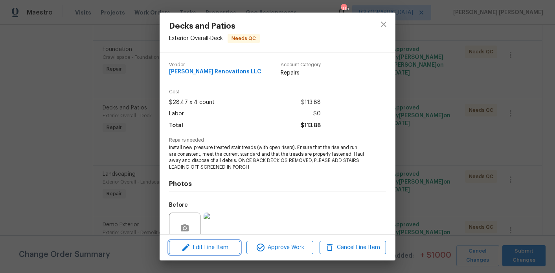
click at [195, 248] on span "Edit Line Item" at bounding box center [204, 248] width 66 height 10
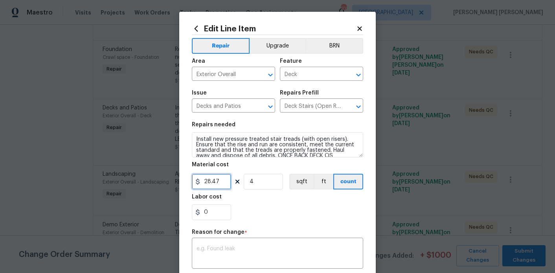
click at [220, 185] on input "28.47" at bounding box center [211, 182] width 39 height 16
type input "1180"
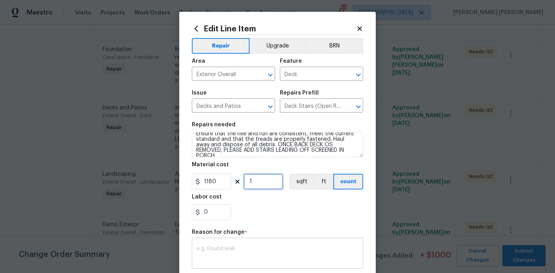
type input "1"
click at [224, 252] on textarea at bounding box center [277, 254] width 162 height 16
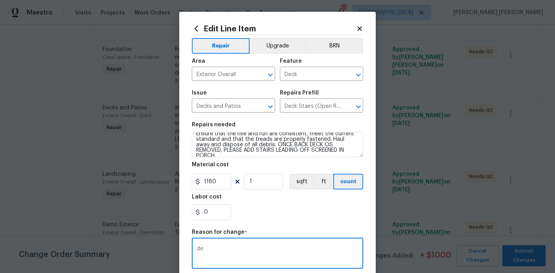
type textarea "d"
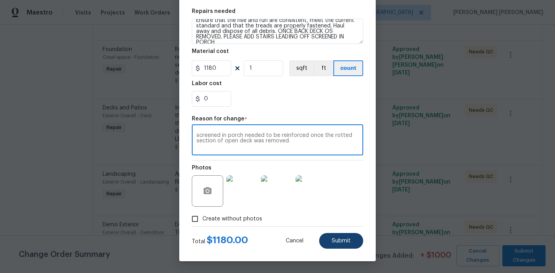
type textarea "screened in porch needed to be reinforced once the rotted section of open deck …"
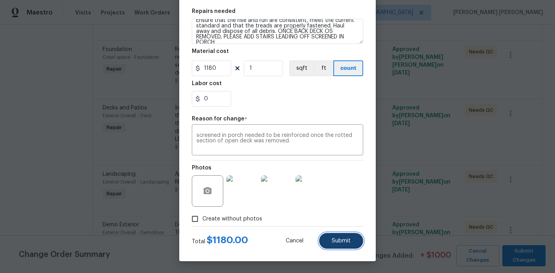
click at [344, 243] on span "Submit" at bounding box center [340, 241] width 19 height 6
type input "4"
type input "28.47"
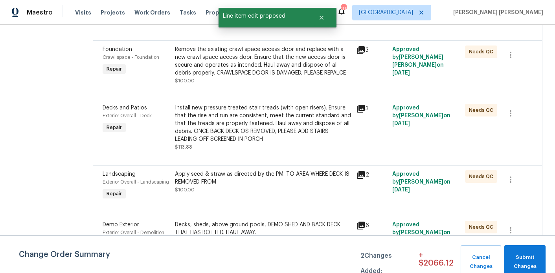
scroll to position [0, 0]
click at [528, 260] on span "Submit Changes" at bounding box center [524, 262] width 33 height 18
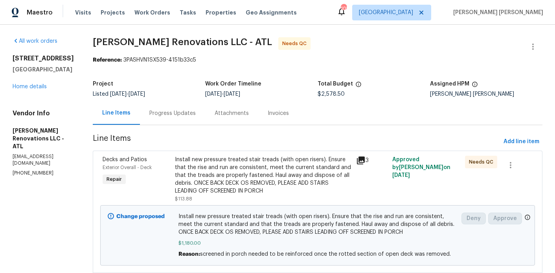
scroll to position [99, 0]
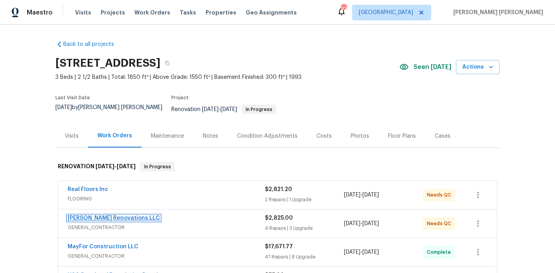
click at [101, 216] on link "[PERSON_NAME] Renovations LLC" at bounding box center [114, 218] width 92 height 5
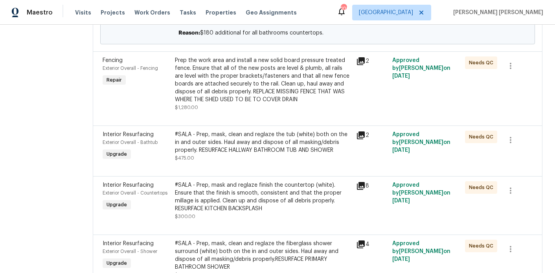
scroll to position [360, 0]
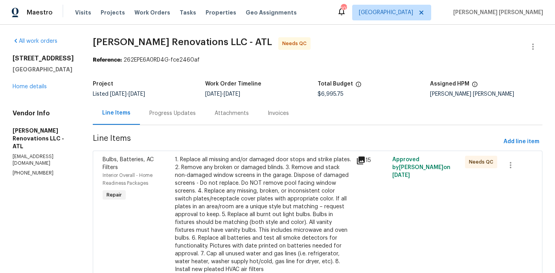
click at [209, 177] on div "1. Replace all missing and/or damaged door stops and strike plates. 2. Remove a…" at bounding box center [263, 215] width 176 height 118
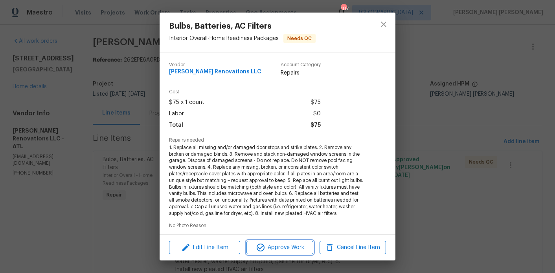
click at [274, 244] on span "Approve Work" at bounding box center [280, 248] width 62 height 10
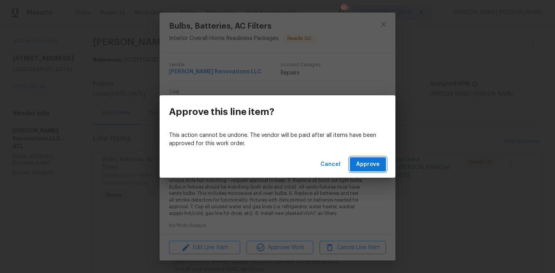
click at [366, 163] on span "Approve" at bounding box center [368, 165] width 24 height 10
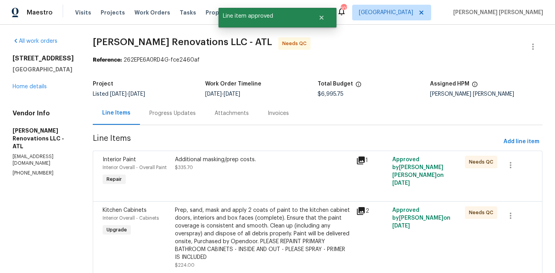
click at [254, 163] on div "Additional masking/prep costs." at bounding box center [263, 160] width 176 height 8
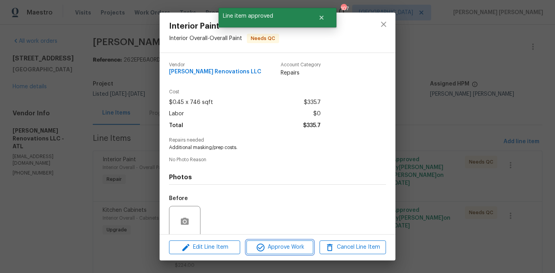
click at [275, 243] on span "Approve Work" at bounding box center [280, 248] width 62 height 10
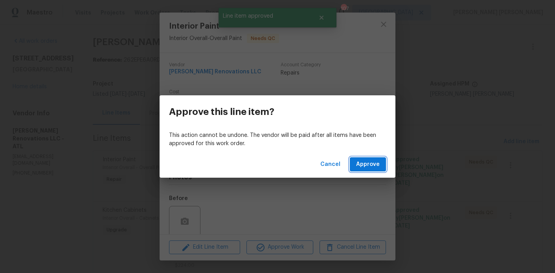
click at [365, 161] on span "Approve" at bounding box center [368, 165] width 24 height 10
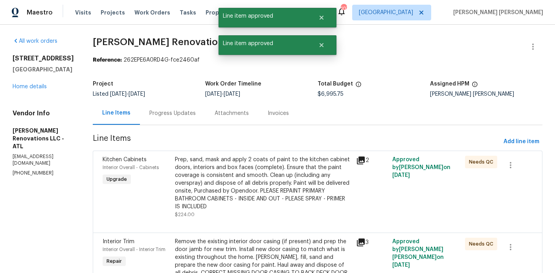
click at [266, 181] on div "Prep, sand, mask and apply 2 coats of paint to the kitchen cabinet doors, inter…" at bounding box center [263, 183] width 176 height 55
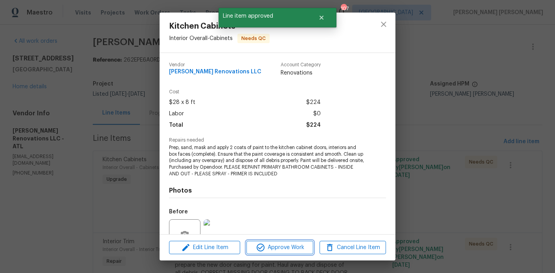
click at [288, 247] on span "Approve Work" at bounding box center [280, 248] width 62 height 10
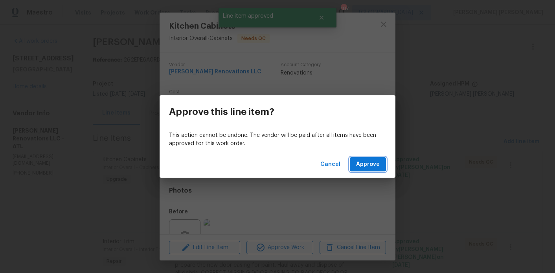
click at [367, 168] on span "Approve" at bounding box center [368, 165] width 24 height 10
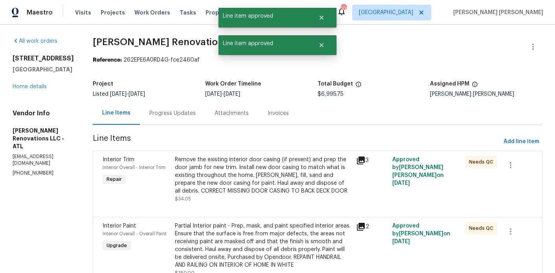
click at [240, 176] on div "Remove the existing interior door casing (if present) and prep the door jamb fo…" at bounding box center [263, 175] width 176 height 39
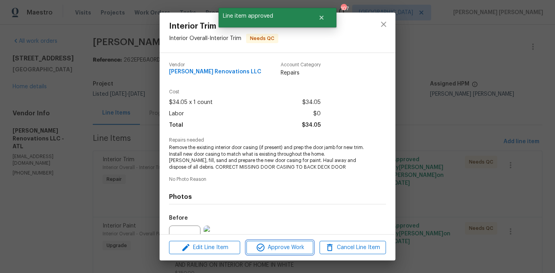
click at [287, 248] on span "Approve Work" at bounding box center [280, 248] width 62 height 10
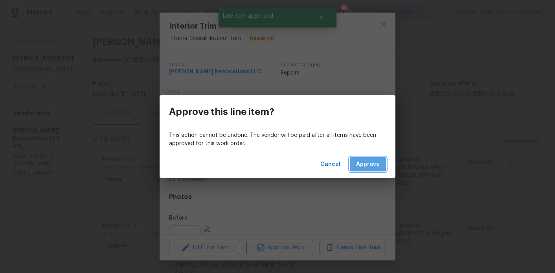
click at [364, 160] on span "Approve" at bounding box center [368, 165] width 24 height 10
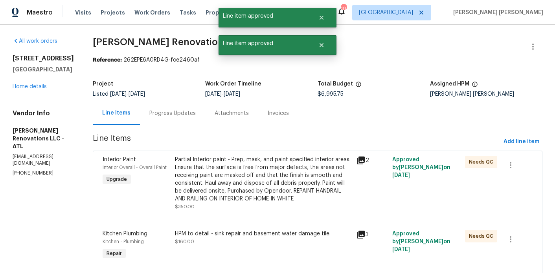
click at [178, 115] on div "Progress Updates" at bounding box center [172, 114] width 46 height 8
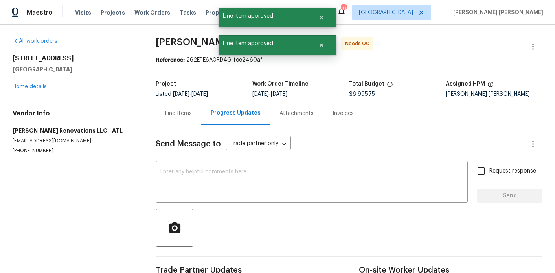
scroll to position [49, 0]
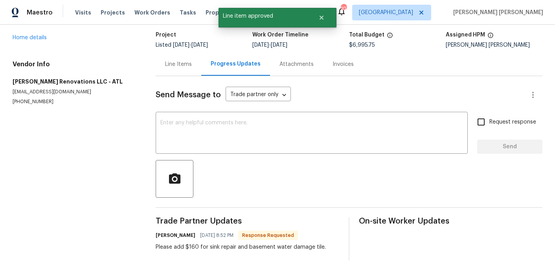
click at [205, 249] on div "Please add $160 for sink repair and basement water damage tile." at bounding box center [241, 247] width 170 height 8
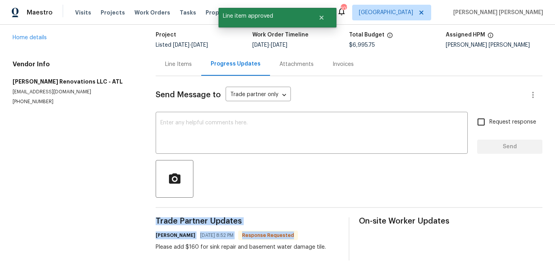
click at [205, 249] on div "Please add $160 for sink repair and basement water damage tile." at bounding box center [241, 247] width 170 height 8
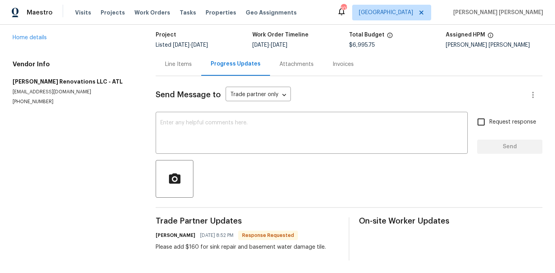
click at [178, 72] on div "Line Items" at bounding box center [179, 64] width 46 height 23
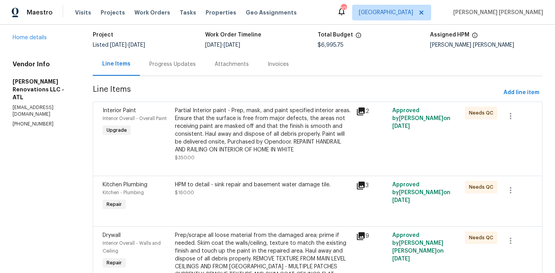
click at [230, 152] on div "Partial Interior paint - Prep, mask, and paint specified interior areas. Ensure…" at bounding box center [263, 130] width 176 height 47
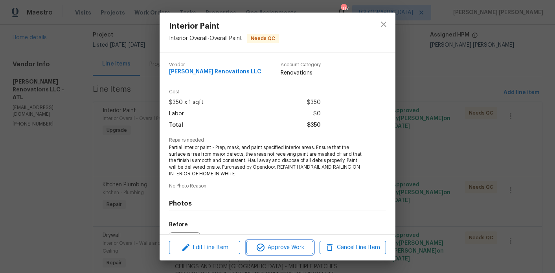
click at [269, 252] on span "Approve Work" at bounding box center [280, 248] width 62 height 10
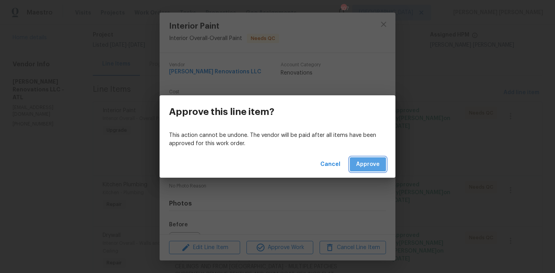
click at [364, 167] on span "Approve" at bounding box center [368, 165] width 24 height 10
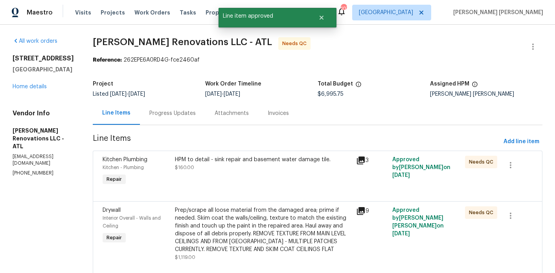
click at [258, 155] on div "HPM to detail - sink repair and basement water damage tile. $160.00" at bounding box center [262, 172] width 181 height 36
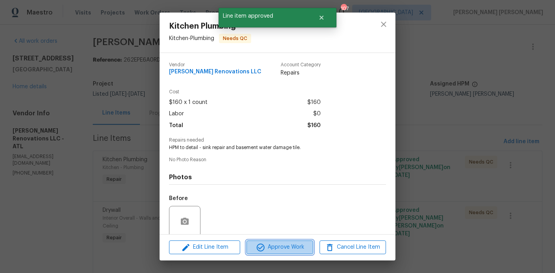
click at [275, 245] on span "Approve Work" at bounding box center [280, 248] width 62 height 10
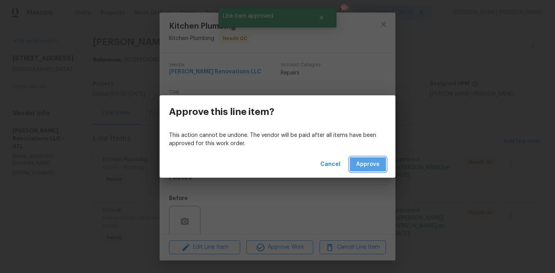
click at [366, 165] on span "Approve" at bounding box center [368, 165] width 24 height 10
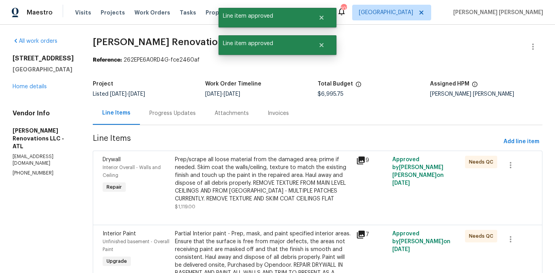
click at [219, 181] on div "Prep/scrape all loose material from the damaged area; prime if needed. Skim coa…" at bounding box center [263, 179] width 176 height 47
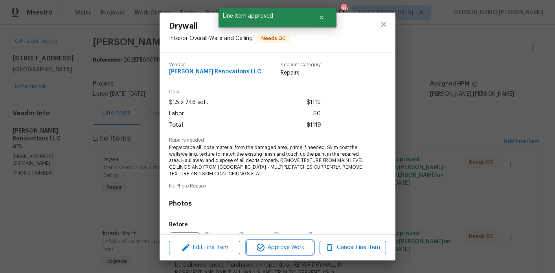
click at [290, 246] on span "Approve Work" at bounding box center [280, 248] width 62 height 10
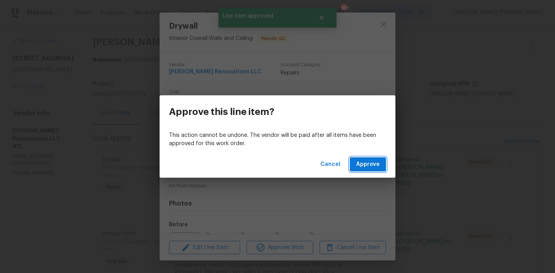
click at [356, 171] on button "Approve" at bounding box center [368, 164] width 36 height 15
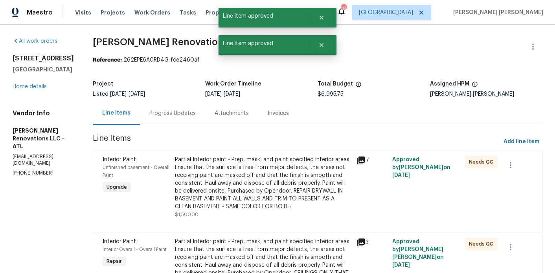
click at [237, 177] on div "Partial Interior paint - Prep, mask, and paint specified interior areas. Ensure…" at bounding box center [263, 183] width 176 height 55
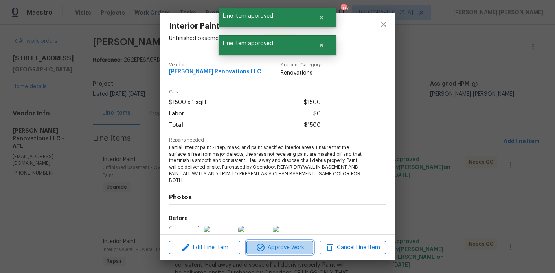
click at [269, 241] on button "Approve Work" at bounding box center [279, 248] width 66 height 14
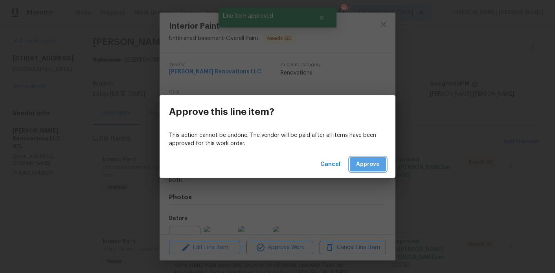
click at [365, 163] on span "Approve" at bounding box center [368, 165] width 24 height 10
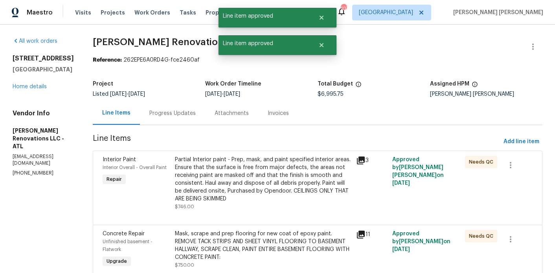
click at [228, 178] on div "Partial Interior paint - Prep, mask, and paint specified interior areas. Ensure…" at bounding box center [263, 179] width 176 height 47
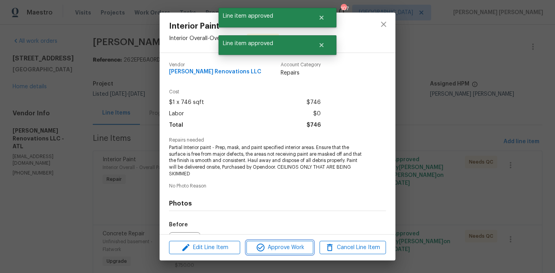
click at [270, 247] on span "Approve Work" at bounding box center [280, 248] width 62 height 10
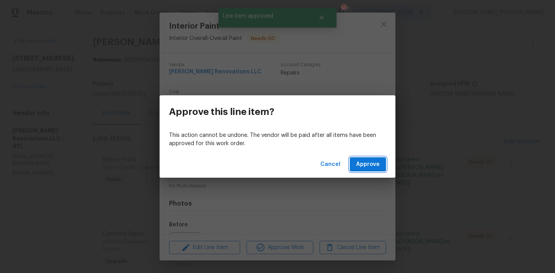
click at [379, 160] on span "Approve" at bounding box center [368, 165] width 24 height 10
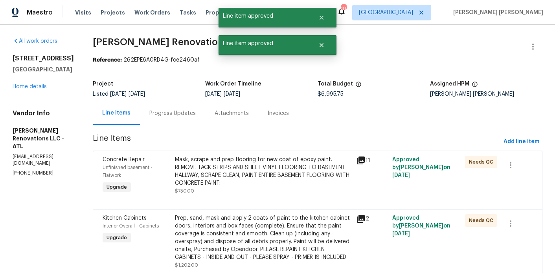
click at [235, 186] on div "Mask, scrape and prep flooring for new coat of epoxy paint. REMOVE TACK STRIPS …" at bounding box center [263, 171] width 176 height 31
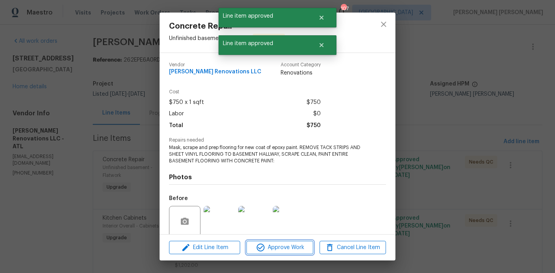
click at [258, 245] on icon "button" at bounding box center [260, 247] width 9 height 9
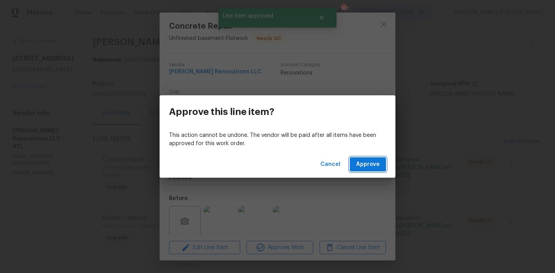
click at [359, 164] on span "Approve" at bounding box center [368, 165] width 24 height 10
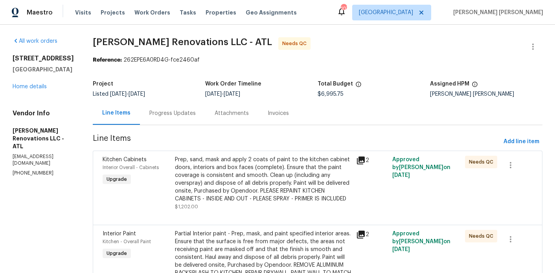
click at [284, 170] on div "Prep, sand, mask and apply 2 coats of paint to the kitchen cabinet doors, inter…" at bounding box center [263, 179] width 176 height 47
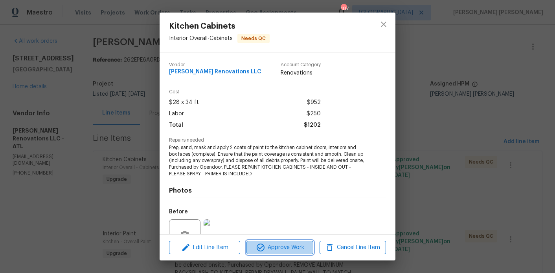
click at [281, 251] on span "Approve Work" at bounding box center [280, 248] width 62 height 10
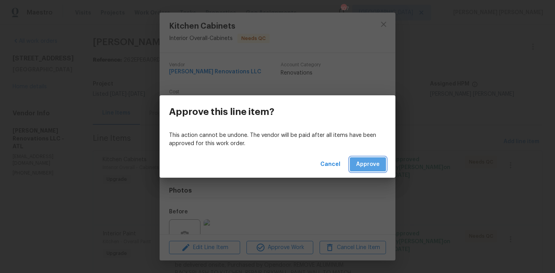
click at [363, 160] on span "Approve" at bounding box center [368, 165] width 24 height 10
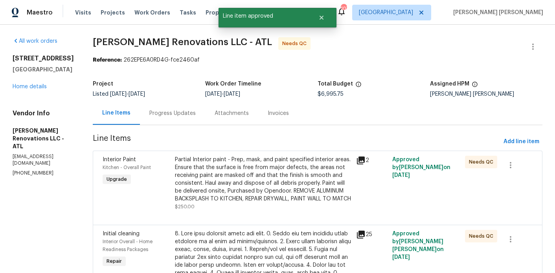
click at [271, 175] on div "Partial Interior paint - Prep, mask, and paint specified interior areas. Ensure…" at bounding box center [263, 179] width 176 height 47
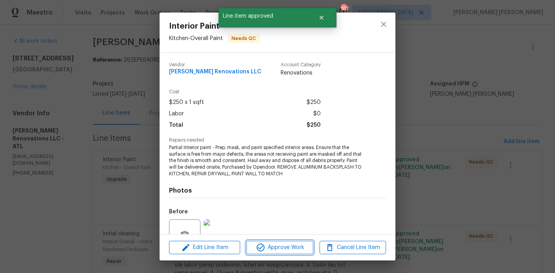
click at [291, 249] on span "Approve Work" at bounding box center [280, 248] width 62 height 10
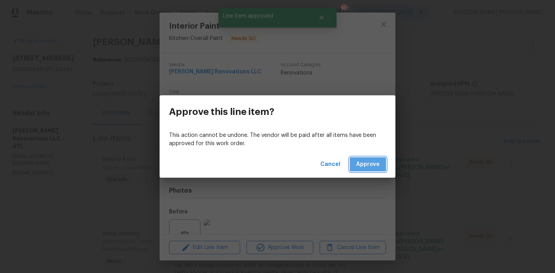
click at [361, 167] on span "Approve" at bounding box center [368, 165] width 24 height 10
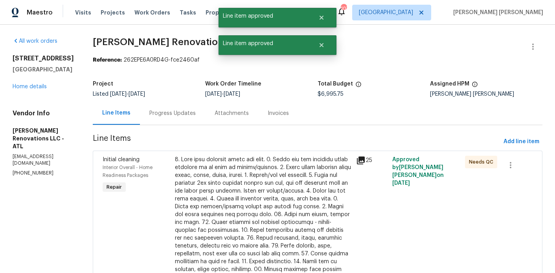
click at [242, 187] on div at bounding box center [263, 238] width 176 height 165
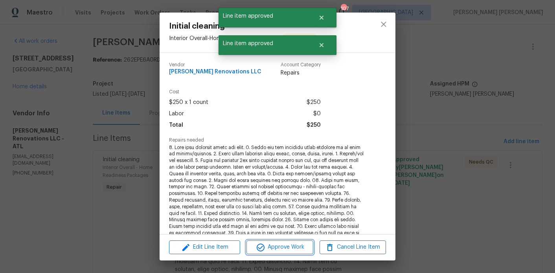
click at [276, 248] on span "Approve Work" at bounding box center [280, 248] width 62 height 10
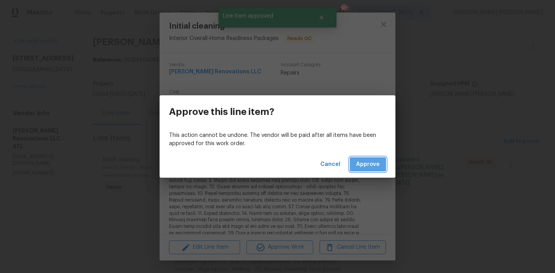
click at [373, 159] on button "Approve" at bounding box center [368, 164] width 36 height 15
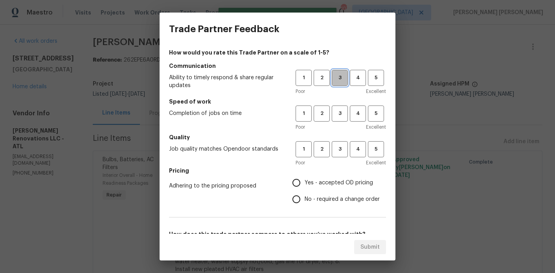
click at [339, 84] on button "3" at bounding box center [339, 78] width 16 height 16
click at [339, 123] on div "1 2 3 4 5 Poor Excellent" at bounding box center [340, 119] width 90 height 26
click at [339, 117] on span "3" at bounding box center [339, 113] width 15 height 9
click at [339, 141] on button "3" at bounding box center [339, 149] width 16 height 16
click at [339, 177] on label "Yes - accepted OD pricing" at bounding box center [334, 183] width 92 height 16
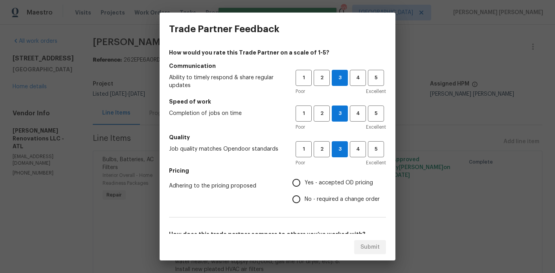
click at [304, 177] on input "Yes - accepted OD pricing" at bounding box center [296, 183] width 16 height 16
radio input "true"
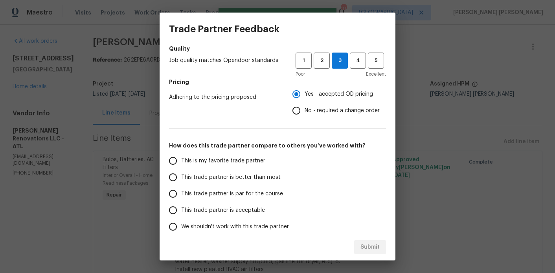
click at [258, 178] on span "This trade partner is better than most" at bounding box center [230, 178] width 99 height 8
click at [181, 178] on input "This trade partner is better than most" at bounding box center [173, 177] width 16 height 16
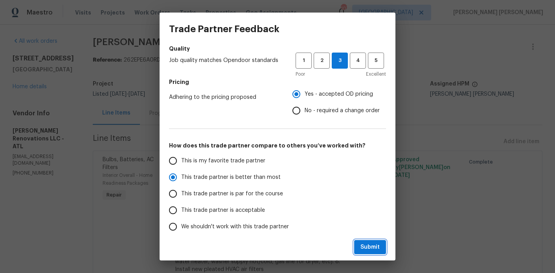
click at [365, 248] on span "Submit" at bounding box center [369, 248] width 19 height 10
radio input "true"
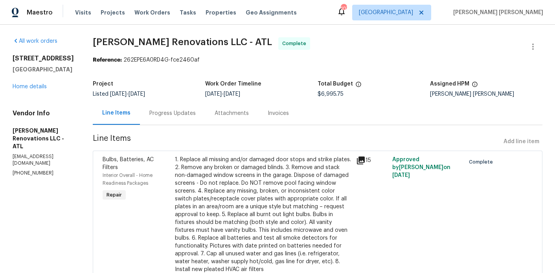
radio input "false"
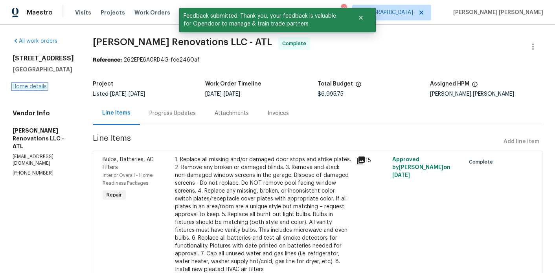
click at [36, 85] on link "Home details" at bounding box center [30, 86] width 34 height 5
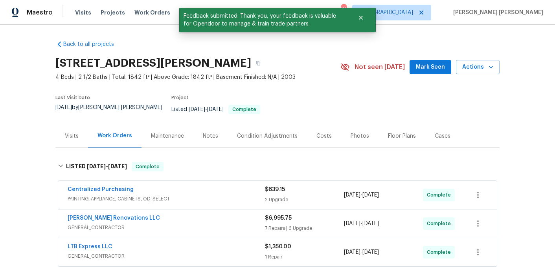
click at [209, 124] on div "Notes" at bounding box center [210, 135] width 34 height 23
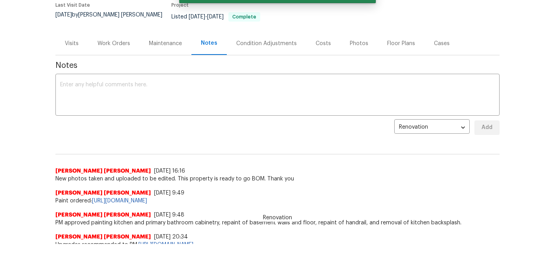
scroll to position [69, 0]
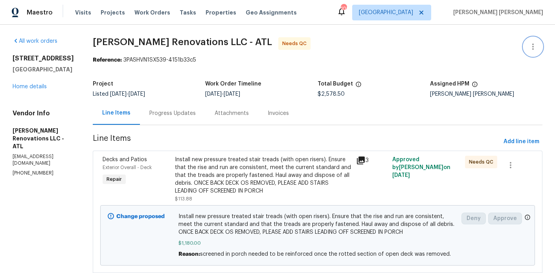
click at [523, 48] on button "button" at bounding box center [532, 46] width 19 height 19
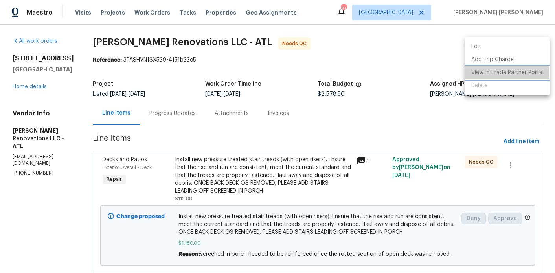
click at [502, 73] on li "View In Trade Partner Portal" at bounding box center [507, 72] width 85 height 13
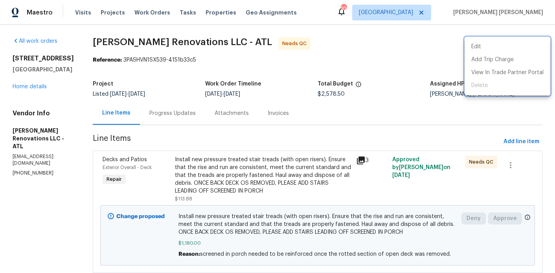
click at [293, 64] on div at bounding box center [277, 136] width 555 height 273
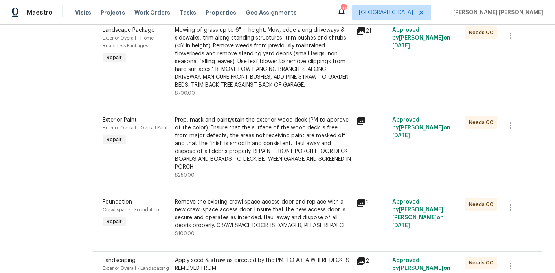
scroll to position [478, 0]
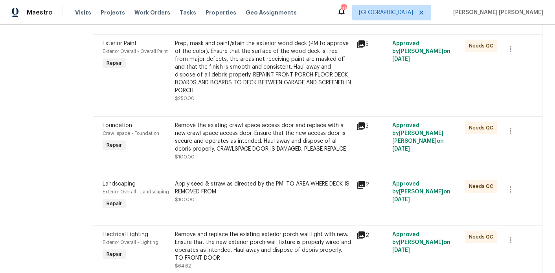
click at [232, 46] on div "Prep, mask and paint/stain the exterior wood deck (PM to approve of the color).…" at bounding box center [263, 67] width 176 height 55
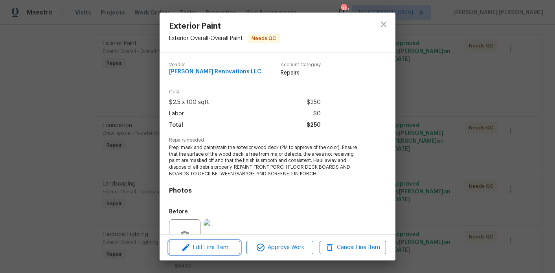
click at [217, 251] on span "Edit Line Item" at bounding box center [204, 248] width 66 height 10
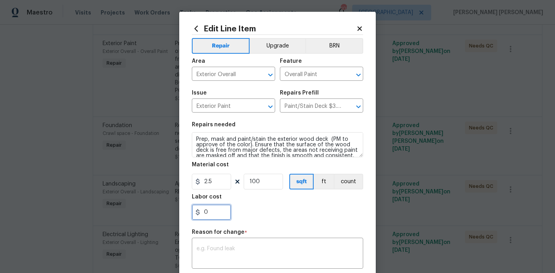
click at [213, 208] on input "0" at bounding box center [211, 213] width 39 height 16
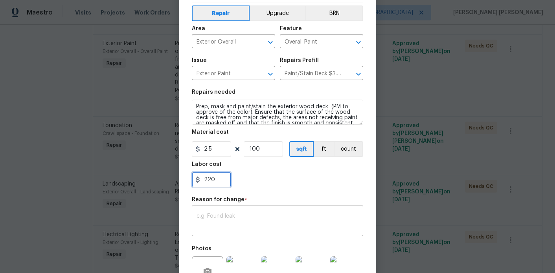
type input "220"
click at [214, 223] on textarea at bounding box center [277, 222] width 162 height 16
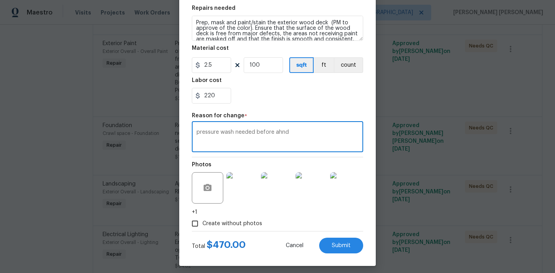
scroll to position [122, 0]
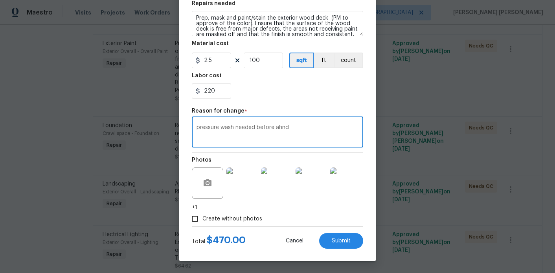
click at [280, 127] on textarea "pressure wash needed before ahnd" at bounding box center [277, 133] width 162 height 16
type textarea "pressure wash needed before hand"
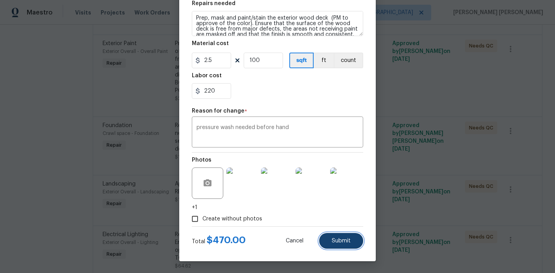
click at [340, 237] on button "Submit" at bounding box center [341, 241] width 44 height 16
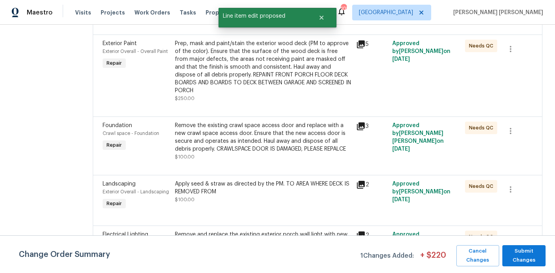
scroll to position [0, 0]
click at [519, 249] on span "Submit Changes" at bounding box center [524, 256] width 36 height 18
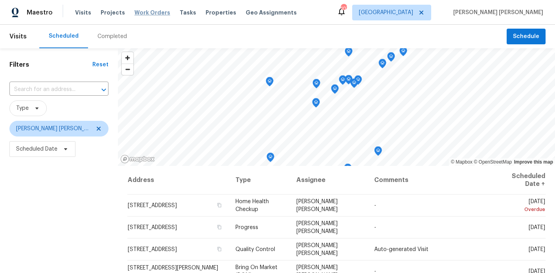
click at [139, 12] on span "Work Orders" at bounding box center [152, 13] width 36 height 8
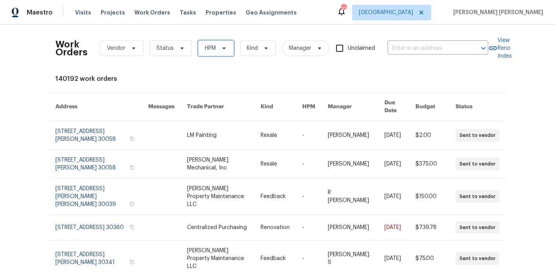
click at [211, 44] on span "HPM" at bounding box center [216, 48] width 36 height 16
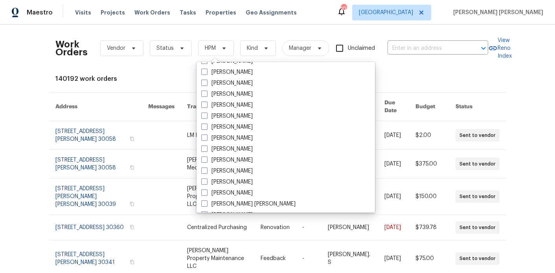
scroll to position [352, 0]
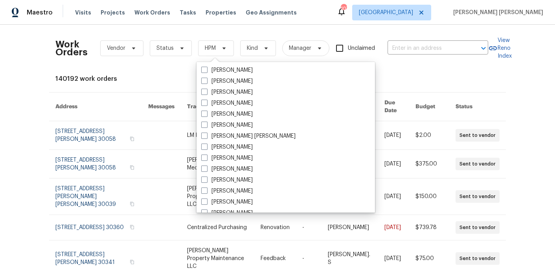
click at [227, 137] on label "[PERSON_NAME] [PERSON_NAME]" at bounding box center [248, 136] width 94 height 8
click at [206, 137] on input "[PERSON_NAME] [PERSON_NAME]" at bounding box center [203, 134] width 5 height 5
checkbox input "true"
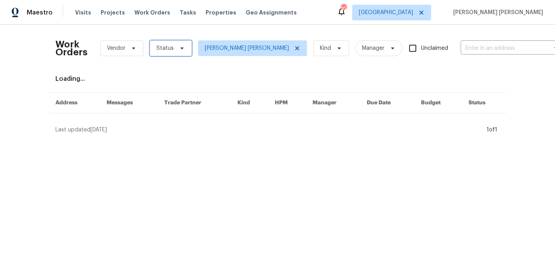
click at [185, 48] on span "Status" at bounding box center [171, 48] width 42 height 16
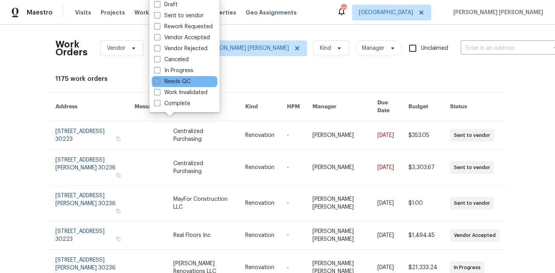
click at [159, 84] on span at bounding box center [157, 81] width 6 height 6
click at [159, 83] on input "Needs QC" at bounding box center [156, 80] width 5 height 5
checkbox input "true"
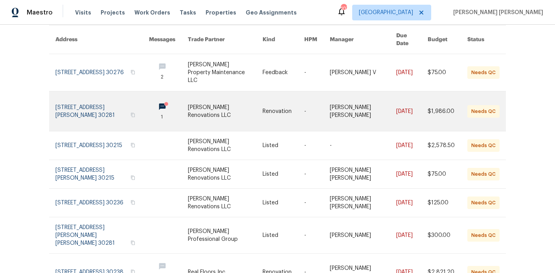
scroll to position [68, 0]
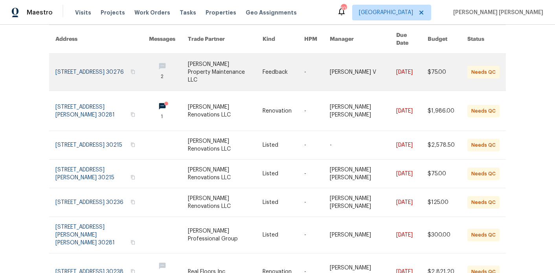
click at [105, 56] on link at bounding box center [101, 72] width 93 height 37
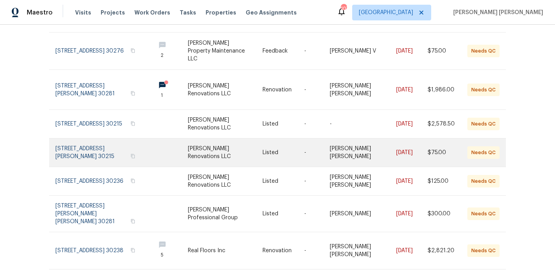
scroll to position [91, 0]
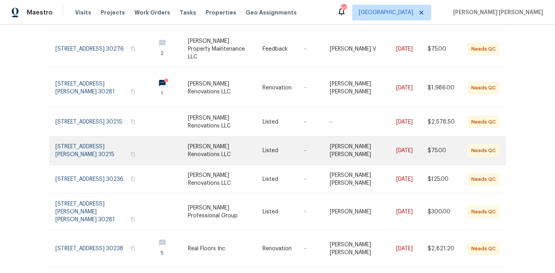
click at [89, 139] on link at bounding box center [101, 151] width 93 height 28
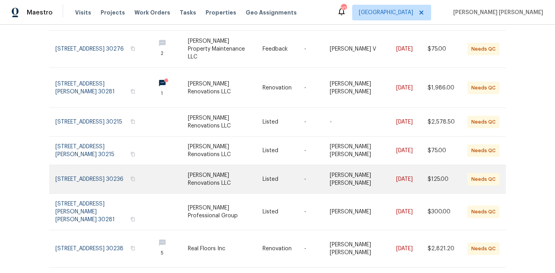
click at [88, 165] on link at bounding box center [101, 179] width 93 height 28
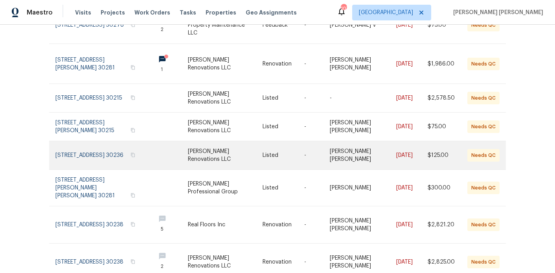
scroll to position [133, 0]
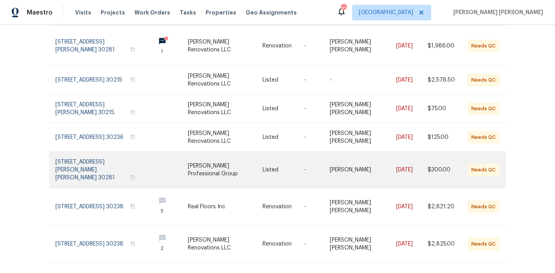
click at [96, 155] on link at bounding box center [101, 170] width 93 height 36
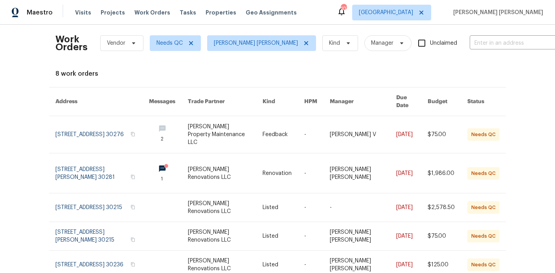
scroll to position [0, 0]
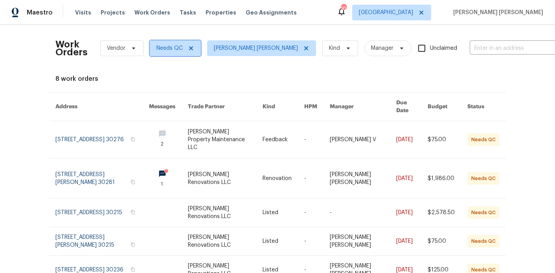
click at [189, 49] on icon at bounding box center [191, 48] width 4 height 4
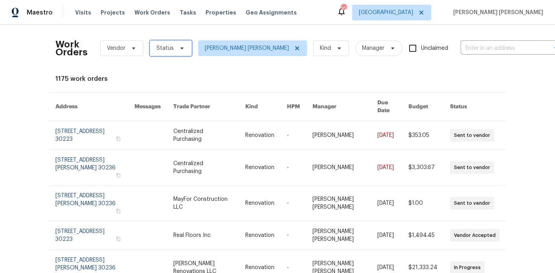
click at [164, 45] on span "Status" at bounding box center [164, 48] width 17 height 8
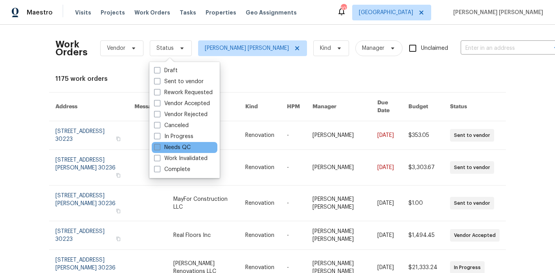
click at [182, 146] on label "Needs QC" at bounding box center [172, 148] width 37 height 8
click at [159, 146] on input "Needs QC" at bounding box center [156, 146] width 5 height 5
checkbox input "true"
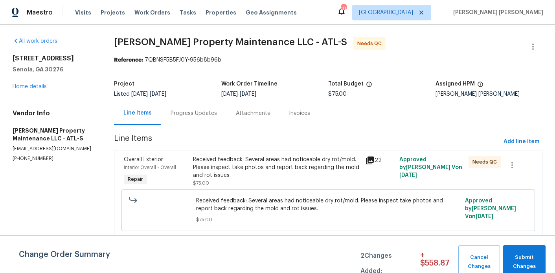
click at [197, 123] on div "Progress Updates" at bounding box center [193, 113] width 65 height 23
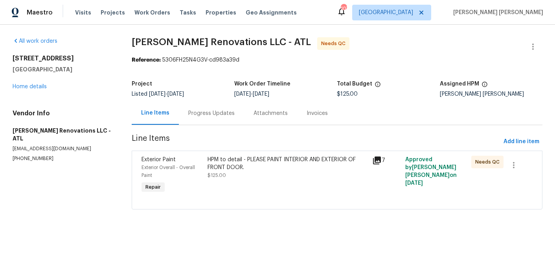
click at [196, 120] on div "Progress Updates" at bounding box center [211, 113] width 65 height 23
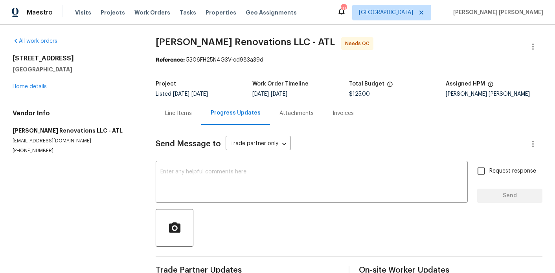
click at [165, 117] on div "Line Items" at bounding box center [178, 114] width 27 height 8
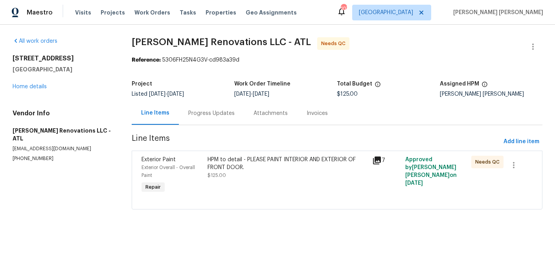
click at [227, 161] on div "HPM to detail - PLEASE PAINT INTERIOR AND EXTERIOR OF FRONT DOOR." at bounding box center [287, 164] width 160 height 16
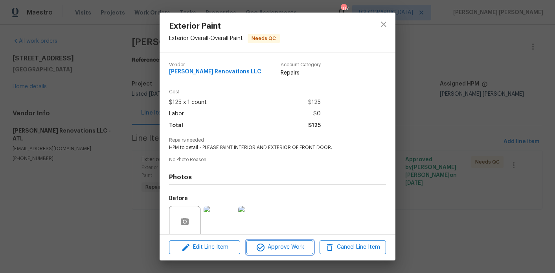
click at [267, 244] on span "Approve Work" at bounding box center [280, 248] width 62 height 10
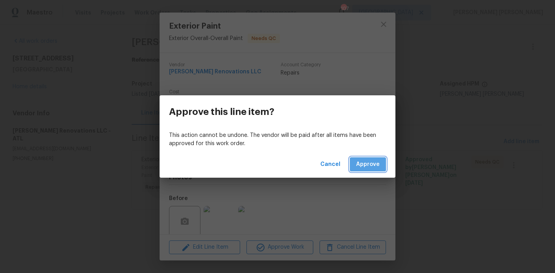
click at [359, 160] on span "Approve" at bounding box center [368, 165] width 24 height 10
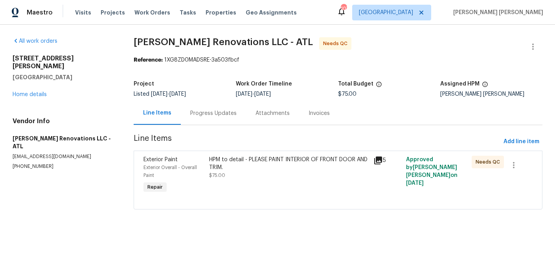
click at [215, 116] on div "Progress Updates" at bounding box center [213, 114] width 46 height 8
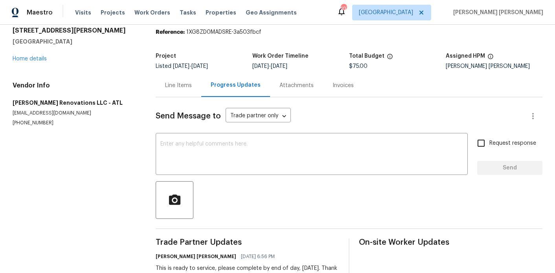
scroll to position [57, 0]
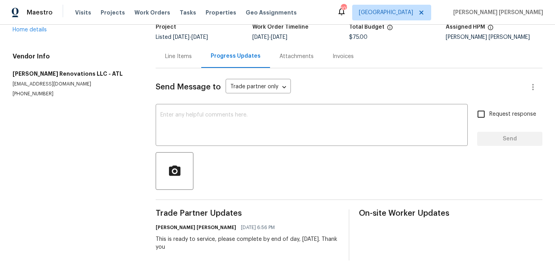
click at [177, 73] on div "Send Message to Trade partner only Trade partner only ​ x ​ Request response Se…" at bounding box center [349, 164] width 386 height 192
click at [179, 60] on div "Line Items" at bounding box center [179, 56] width 46 height 23
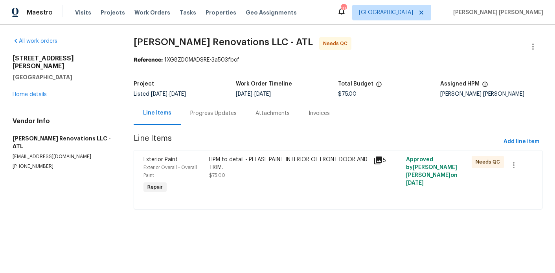
click at [225, 163] on div "HPM to detail - PLEASE PAINT INTERIOR OF FRONT DOOR AND TRIM." at bounding box center [288, 164] width 159 height 16
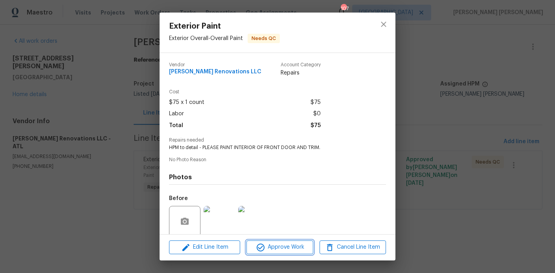
click at [267, 253] on button "Approve Work" at bounding box center [279, 248] width 66 height 14
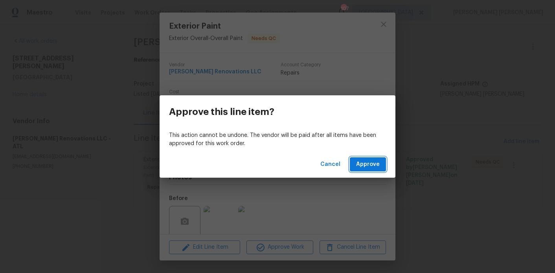
click at [371, 161] on span "Approve" at bounding box center [368, 165] width 24 height 10
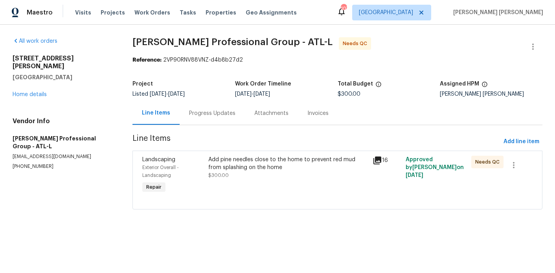
click at [214, 122] on div "Progress Updates" at bounding box center [211, 113] width 65 height 23
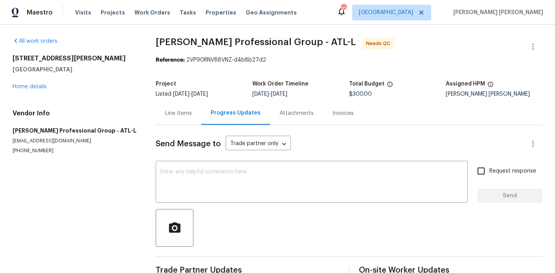
scroll to position [18, 0]
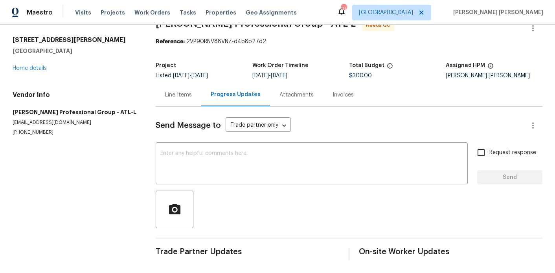
click at [186, 98] on div "Line Items" at bounding box center [178, 95] width 27 height 8
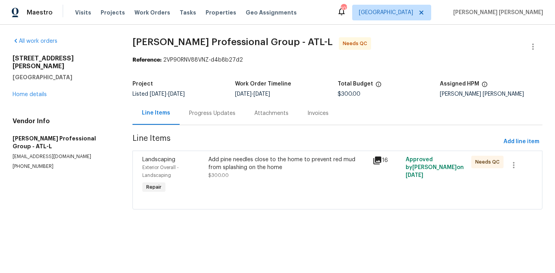
click at [237, 167] on div "Add pine needles close to the home to prevent red mud from splashing on the home" at bounding box center [288, 164] width 160 height 16
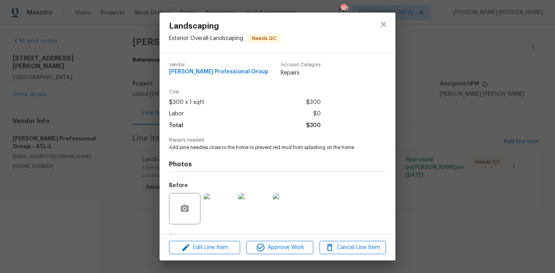
scroll to position [49, 0]
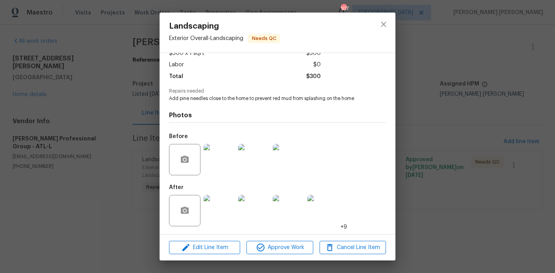
click at [124, 138] on div "Landscaping Exterior Overall - Landscaping Needs QC Vendor [PERSON_NAME] Profes…" at bounding box center [277, 136] width 555 height 273
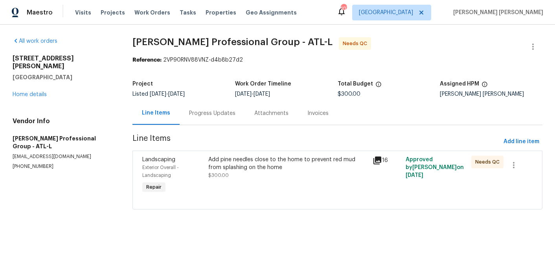
click at [220, 114] on div "Progress Updates" at bounding box center [212, 114] width 46 height 8
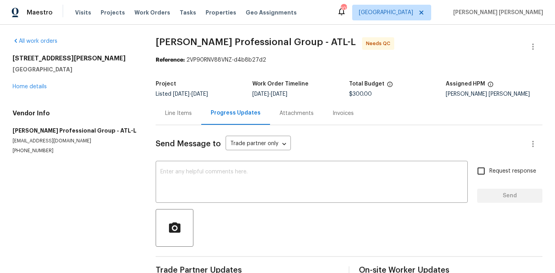
scroll to position [18, 0]
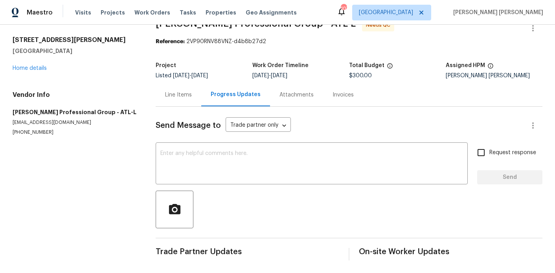
click at [172, 107] on div "Send Message to Trade partner only Trade partner only ​ x ​ Request response Se…" at bounding box center [349, 184] width 386 height 154
click at [172, 95] on div "Line Items" at bounding box center [178, 95] width 27 height 8
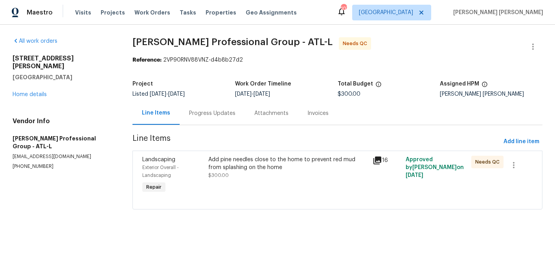
click at [227, 163] on div "Add pine needles close to the home to prevent red mud from splashing on the home" at bounding box center [288, 164] width 160 height 16
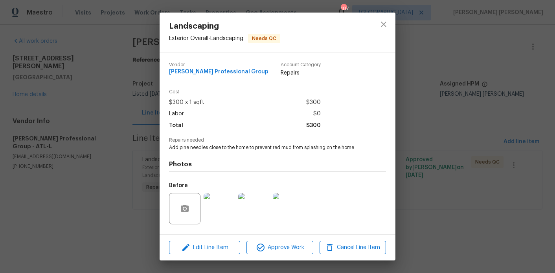
scroll to position [49, 0]
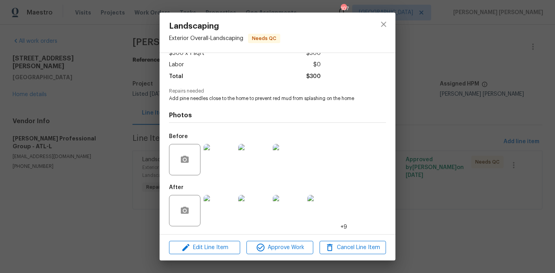
click at [228, 213] on img at bounding box center [218, 210] width 31 height 31
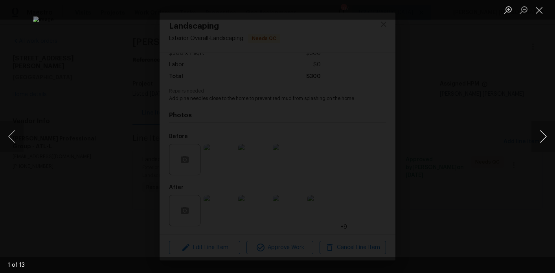
click at [544, 137] on button "Next image" at bounding box center [543, 136] width 24 height 31
click at [494, 57] on div "Lightbox" at bounding box center [277, 136] width 555 height 273
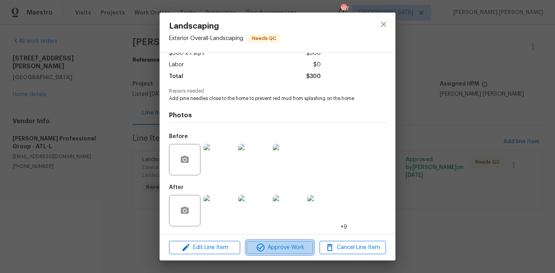
click at [274, 249] on span "Approve Work" at bounding box center [280, 248] width 62 height 10
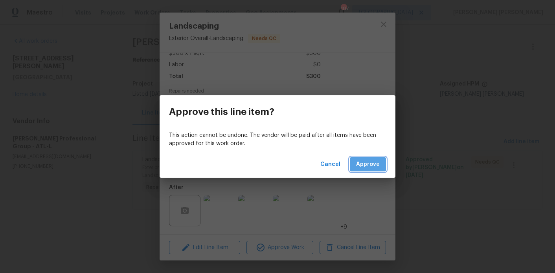
click at [366, 162] on span "Approve" at bounding box center [368, 165] width 24 height 10
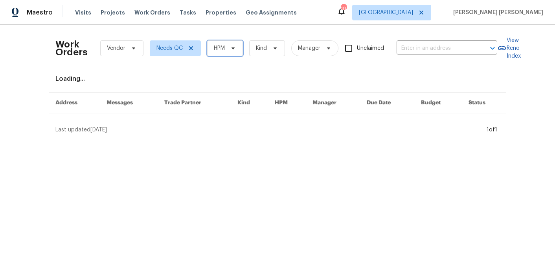
click at [226, 48] on span "HPM" at bounding box center [225, 48] width 36 height 16
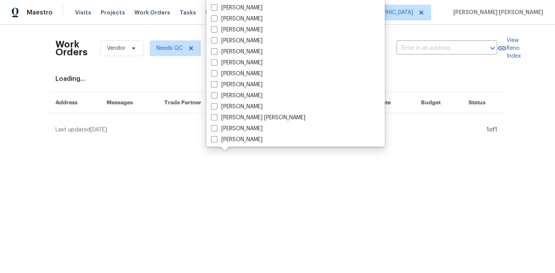
scroll to position [306, 0]
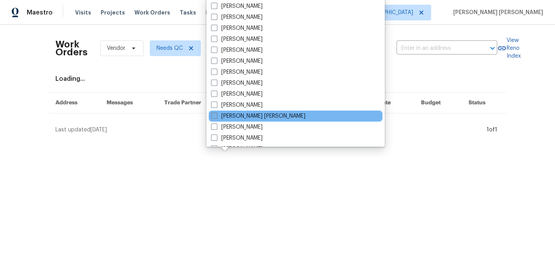
click at [243, 117] on label "[PERSON_NAME] [PERSON_NAME]" at bounding box center [258, 116] width 94 height 8
click at [216, 117] on input "[PERSON_NAME] [PERSON_NAME]" at bounding box center [213, 114] width 5 height 5
checkbox input "true"
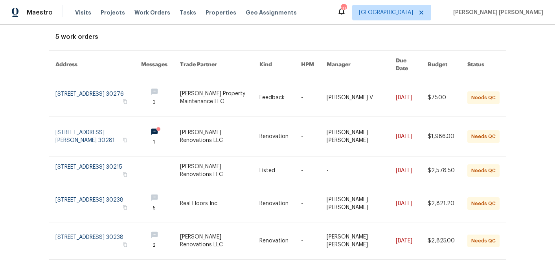
scroll to position [47, 0]
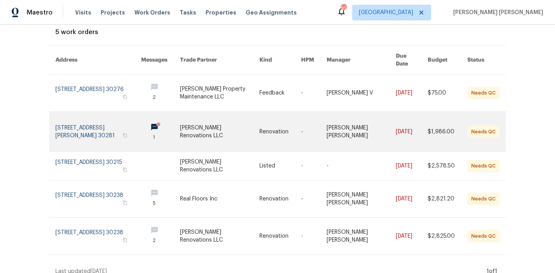
click at [200, 126] on link at bounding box center [219, 132] width 79 height 40
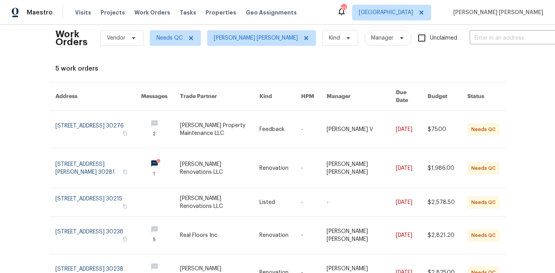
scroll to position [0, 0]
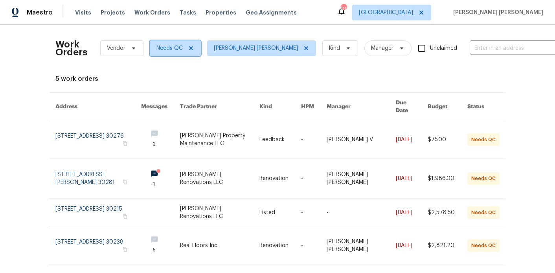
click at [195, 48] on span "Needs QC" at bounding box center [175, 48] width 51 height 16
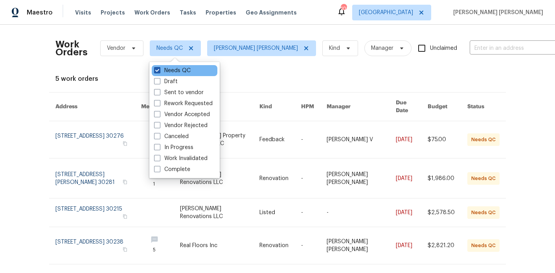
click at [154, 67] on span at bounding box center [157, 70] width 6 height 6
click at [154, 67] on input "Needs QC" at bounding box center [156, 69] width 5 height 5
checkbox input "false"
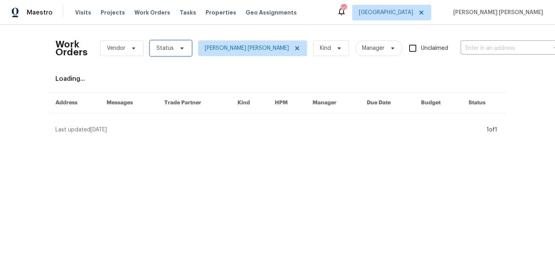
click at [173, 50] on span "Status" at bounding box center [171, 48] width 42 height 16
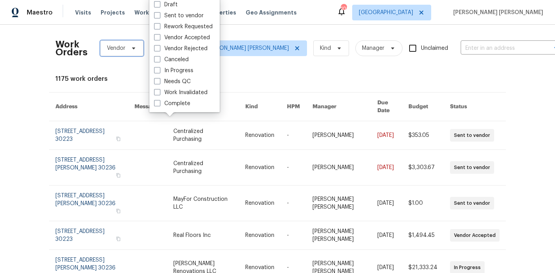
click at [123, 46] on span "Vendor" at bounding box center [116, 48] width 18 height 8
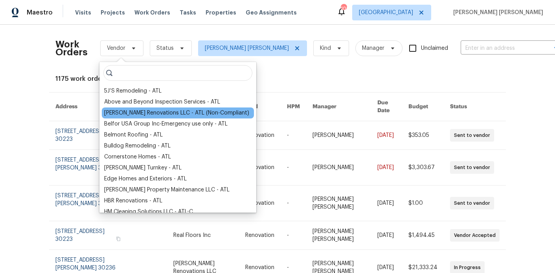
click at [119, 110] on div "[PERSON_NAME] Renovations LLC - ATL (Non-Compliant)" at bounding box center [176, 113] width 145 height 8
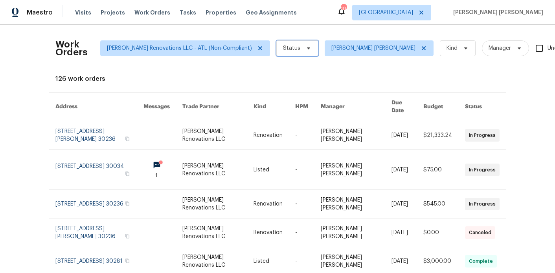
click at [283, 48] on span "Status" at bounding box center [291, 48] width 17 height 8
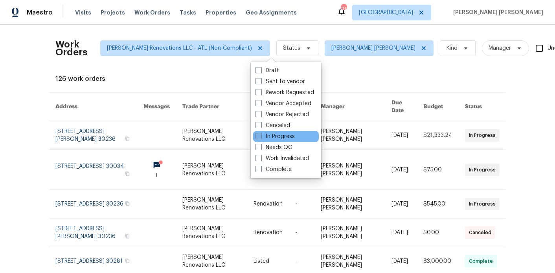
click at [283, 137] on label "In Progress" at bounding box center [274, 137] width 39 height 8
click at [260, 137] on input "In Progress" at bounding box center [257, 135] width 5 height 5
checkbox input "true"
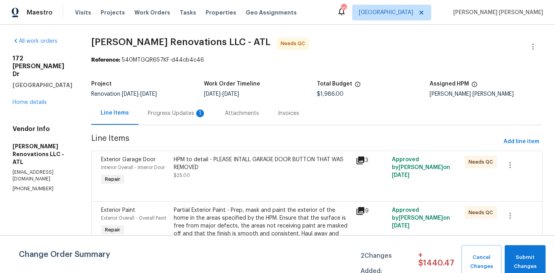
click at [196, 119] on div "Progress Updates 1" at bounding box center [176, 113] width 77 height 23
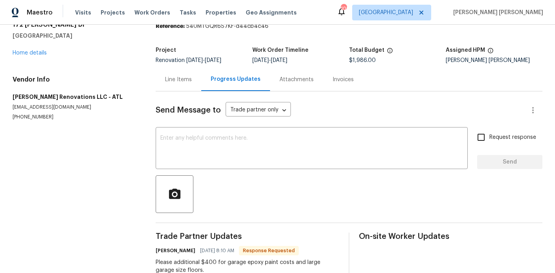
scroll to position [57, 0]
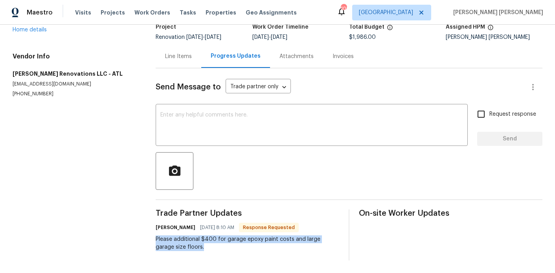
drag, startPoint x: 190, startPoint y: 247, endPoint x: 152, endPoint y: 241, distance: 38.2
click at [152, 241] on div "All work orders [STREET_ADDRESS][PERSON_NAME][PERSON_NAME] Home details Vendor …" at bounding box center [277, 121] width 555 height 306
copy div "Please additional $400 for garage epoxy paint costs and large garage size floor…"
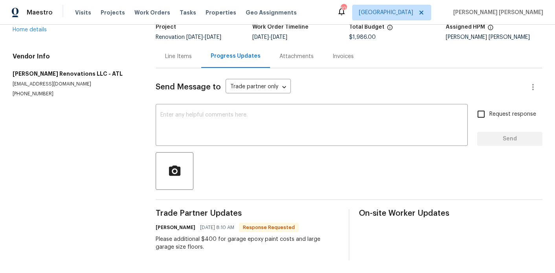
click at [180, 60] on div "Line Items" at bounding box center [178, 57] width 27 height 8
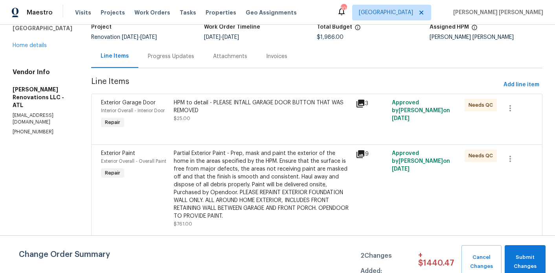
scroll to position [158, 0]
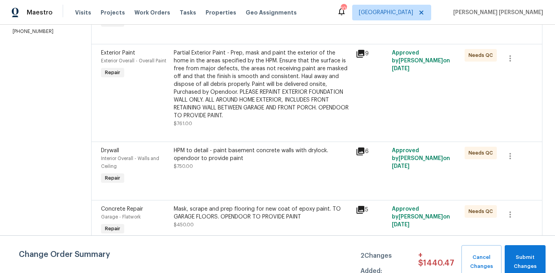
click at [232, 217] on div "Mask, scrape and prep flooring for new coat of epoxy paint. TO GARAGE FLOORS. O…" at bounding box center [262, 213] width 177 height 16
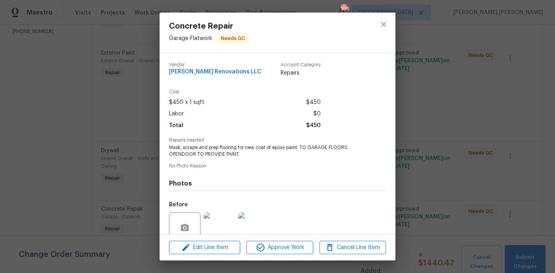
scroll to position [68, 0]
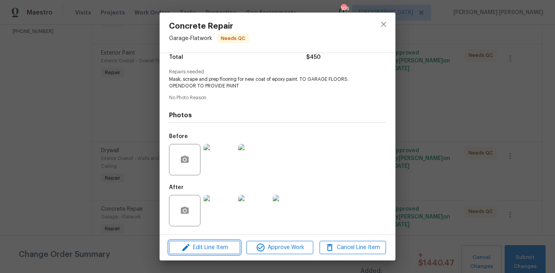
click at [218, 252] on span "Edit Line Item" at bounding box center [204, 248] width 66 height 10
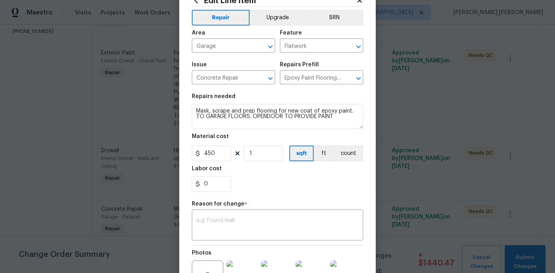
scroll to position [59, 0]
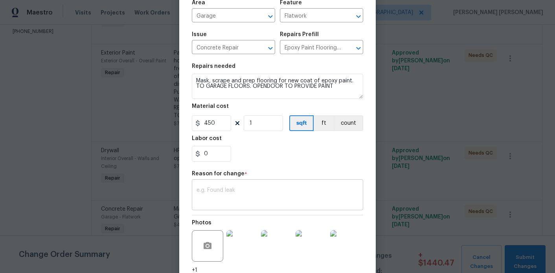
click at [236, 189] on textarea at bounding box center [277, 196] width 162 height 16
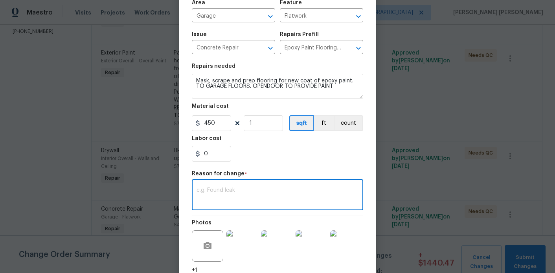
paste textarea "Please additional $400 for garage epoxy paint costs and large garage size floor…"
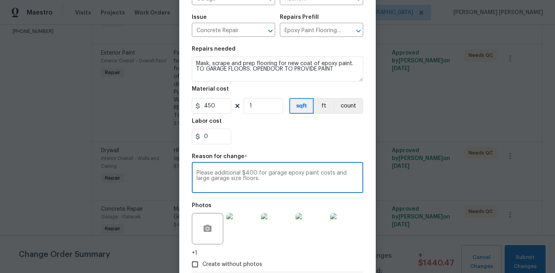
type textarea "Please additional $400 for garage epoxy paint costs and large garage size floor…"
click at [223, 140] on input "0" at bounding box center [211, 137] width 39 height 16
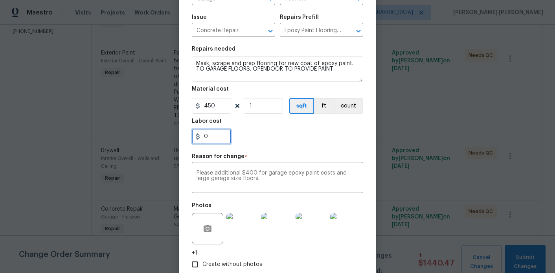
click at [223, 140] on input "0" at bounding box center [211, 137] width 39 height 16
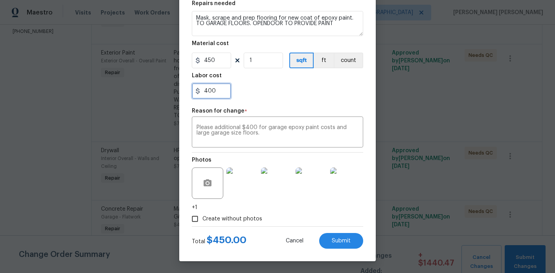
type input "400"
click at [303, 216] on div "Create without photos" at bounding box center [277, 219] width 171 height 15
click at [330, 243] on button "Submit" at bounding box center [341, 241] width 44 height 16
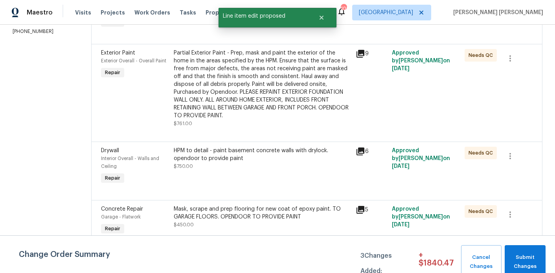
scroll to position [0, 0]
click at [527, 257] on span "Submit Changes" at bounding box center [524, 262] width 33 height 18
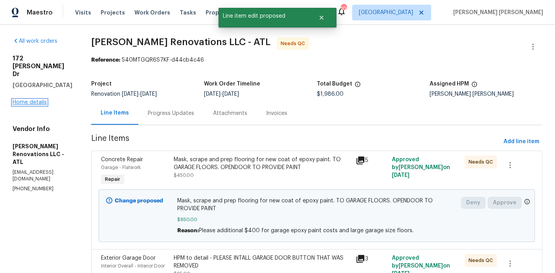
click at [43, 100] on link "Home details" at bounding box center [30, 102] width 34 height 5
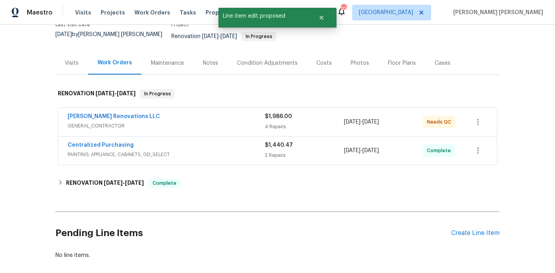
scroll to position [98, 0]
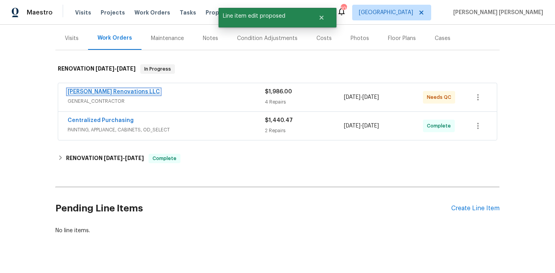
click at [109, 89] on link "[PERSON_NAME] Renovations LLC" at bounding box center [114, 91] width 92 height 5
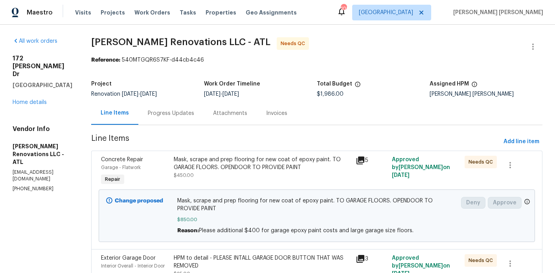
scroll to position [5, 0]
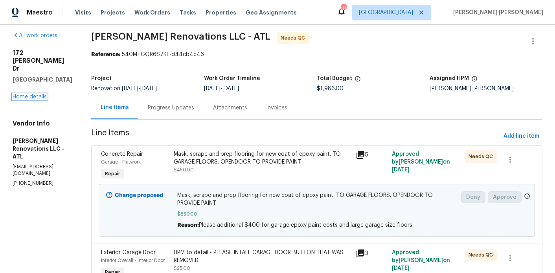
click at [33, 94] on link "Home details" at bounding box center [30, 96] width 34 height 5
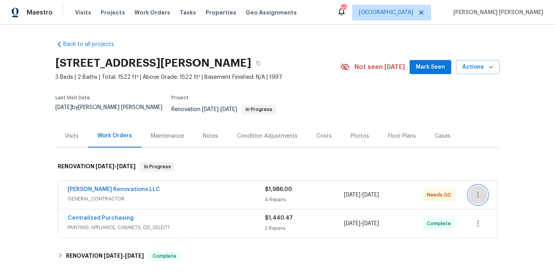
click at [483, 189] on button "button" at bounding box center [477, 195] width 19 height 19
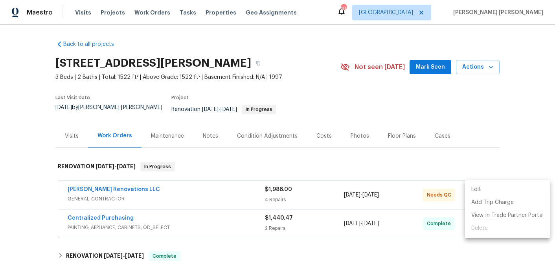
click at [485, 187] on li "Edit" at bounding box center [507, 189] width 85 height 13
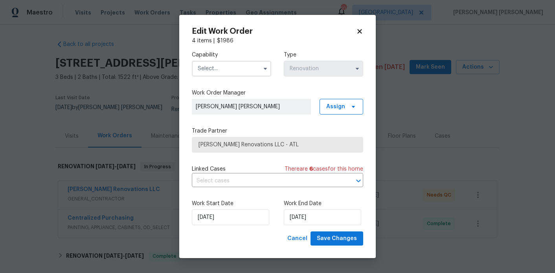
click at [282, 146] on span "Aseem Renovations LLC - ATL" at bounding box center [277, 145] width 158 height 8
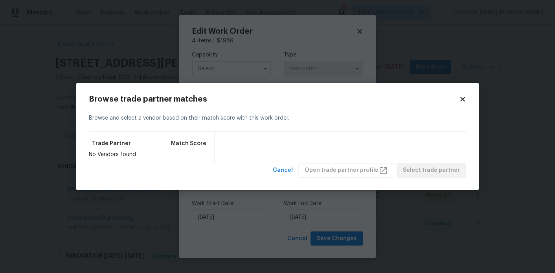
click at [461, 99] on icon at bounding box center [462, 99] width 4 height 4
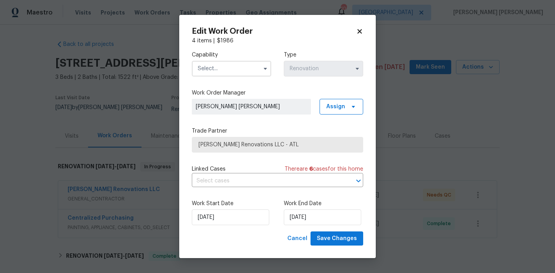
click at [237, 70] on input "text" at bounding box center [231, 69] width 79 height 16
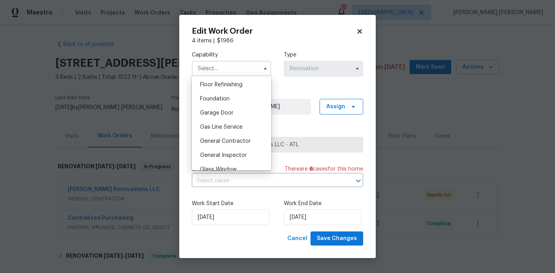
scroll to position [320, 0]
click at [231, 138] on span "General Contractor" at bounding box center [225, 140] width 51 height 5
type input "General Contractor"
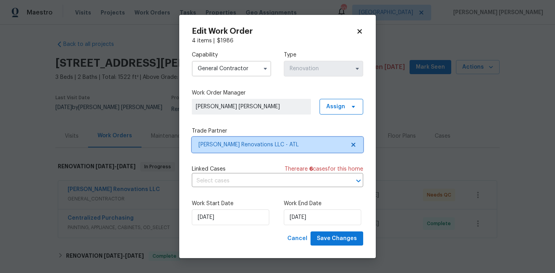
click at [280, 146] on span "Aseem Renovations LLC - ATL" at bounding box center [271, 145] width 146 height 8
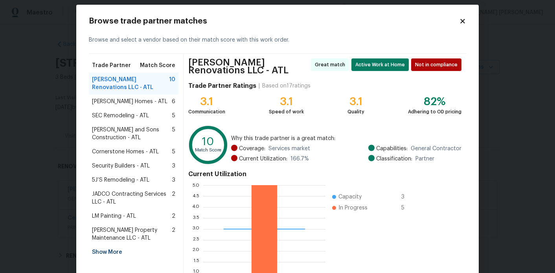
scroll to position [76, 0]
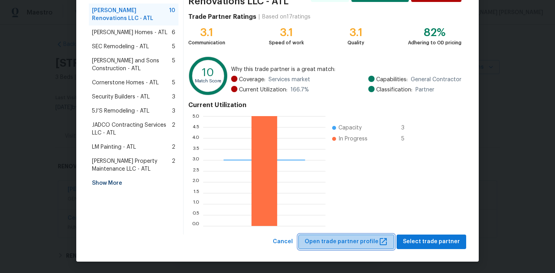
click at [360, 239] on span "Open trade partner profile" at bounding box center [345, 242] width 83 height 10
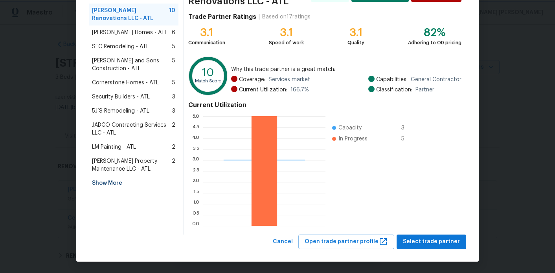
click at [533, 80] on body "Maestro Visits Projects Work Orders Tasks Properties Geo Assignments 105 Atlant…" at bounding box center [277, 136] width 555 height 273
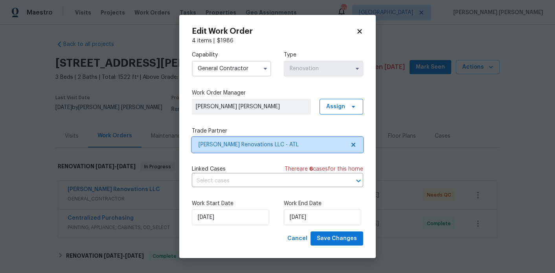
scroll to position [0, 0]
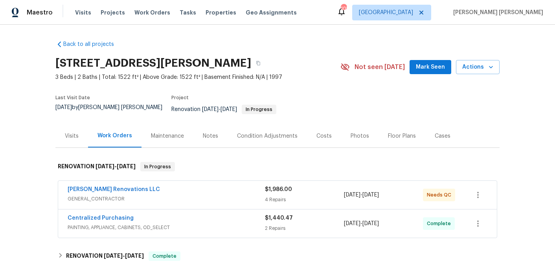
click at [433, 161] on body "Maestro Visits Projects Work Orders Tasks Properties Geo Assignments 105 Atlant…" at bounding box center [277, 136] width 555 height 273
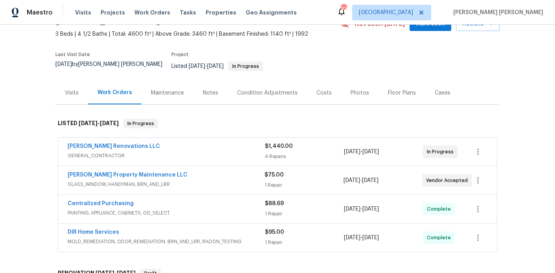
scroll to position [45, 0]
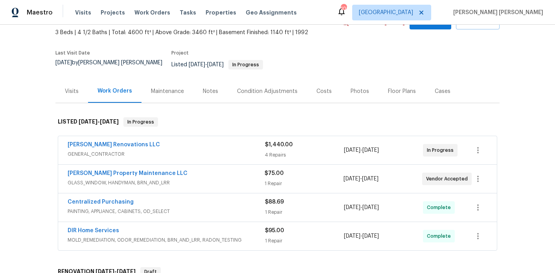
click at [193, 181] on span "GLASS_WINDOW, HANDYMAN, BRN_AND_LRR" at bounding box center [166, 183] width 197 height 8
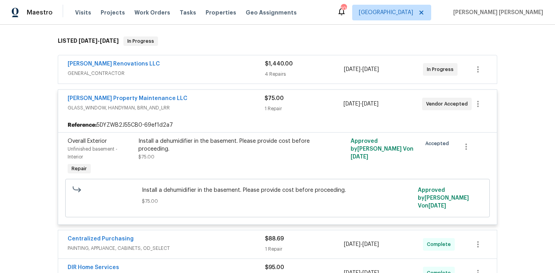
scroll to position [133, 0]
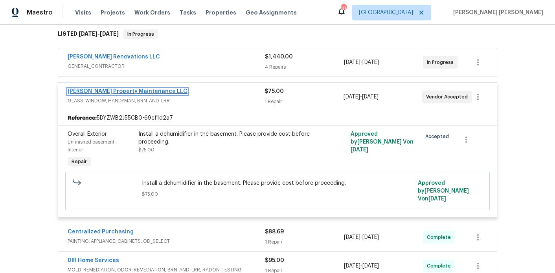
click at [125, 89] on link "[PERSON_NAME] Property Maintenance LLC" at bounding box center [128, 91] width 120 height 5
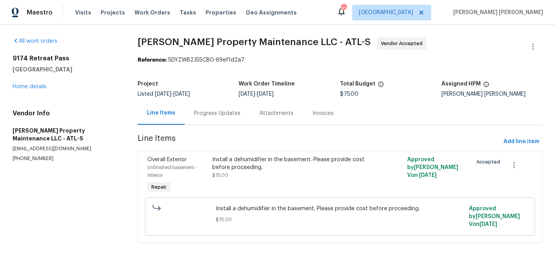
click at [207, 112] on div "Progress Updates" at bounding box center [217, 114] width 46 height 8
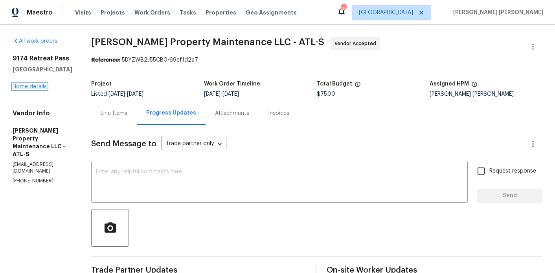
click at [40, 85] on link "Home details" at bounding box center [30, 86] width 34 height 5
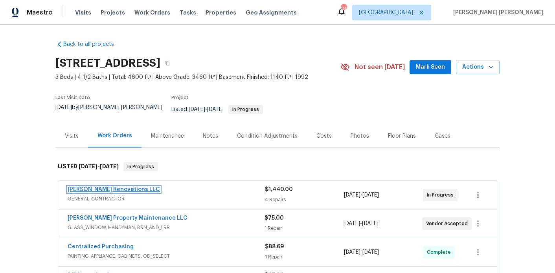
click at [121, 187] on link "[PERSON_NAME] Renovations LLC" at bounding box center [114, 189] width 92 height 5
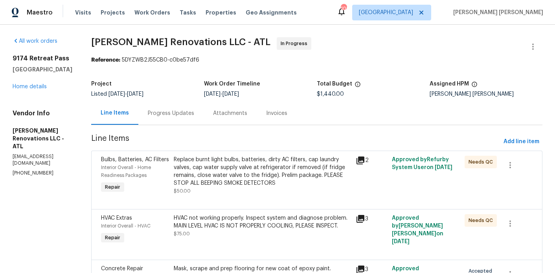
click at [174, 117] on div "Progress Updates" at bounding box center [171, 114] width 46 height 8
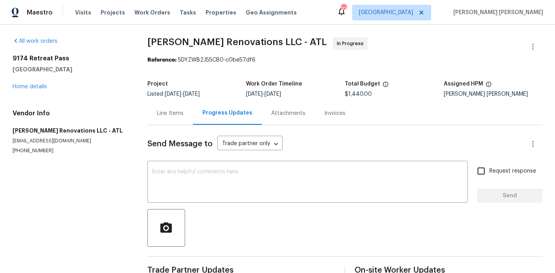
click at [177, 117] on div "Line Items" at bounding box center [170, 113] width 46 height 23
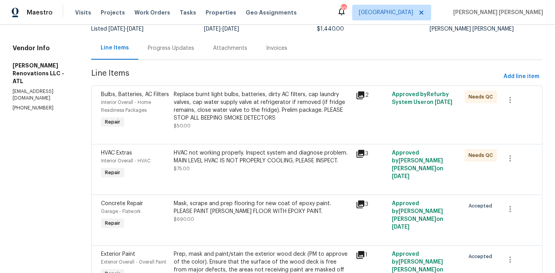
scroll to position [135, 0]
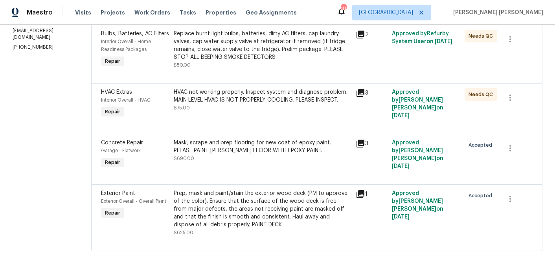
click at [218, 99] on div "HVAC not working properly. Inspect system and diagnose problem. MAIN LEVEL HVAC…" at bounding box center [262, 96] width 177 height 16
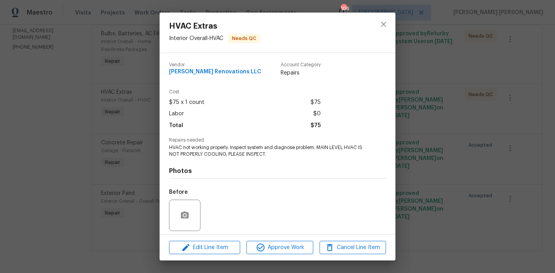
scroll to position [56, 0]
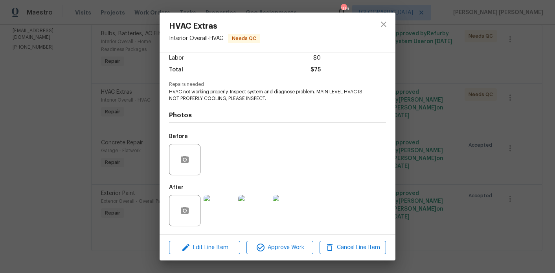
click at [226, 207] on img at bounding box center [218, 210] width 31 height 31
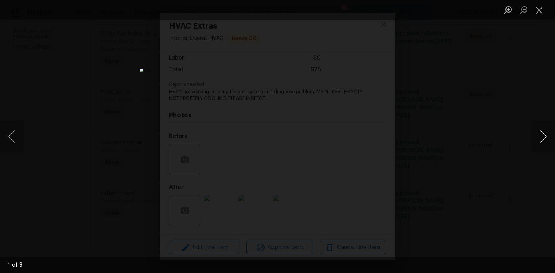
click at [544, 141] on button "Next image" at bounding box center [543, 136] width 24 height 31
click at [489, 104] on div "Lightbox" at bounding box center [277, 136] width 555 height 273
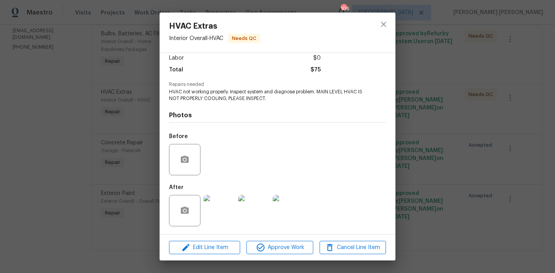
click at [432, 91] on div "HVAC Extras Interior Overall - HVAC Needs QC Vendor [PERSON_NAME] Renovations L…" at bounding box center [277, 136] width 555 height 273
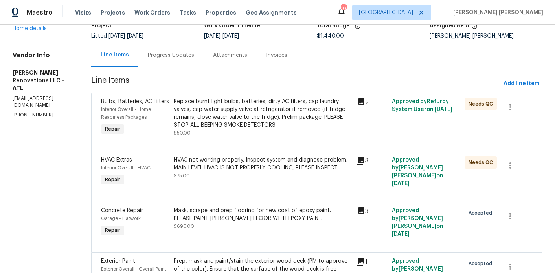
scroll to position [0, 0]
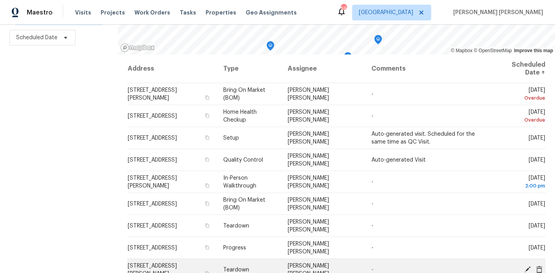
scroll to position [129, 0]
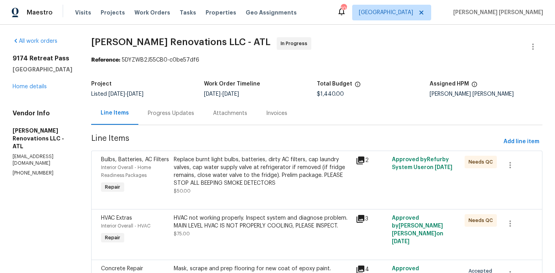
click at [175, 118] on div "Progress Updates" at bounding box center [170, 113] width 65 height 23
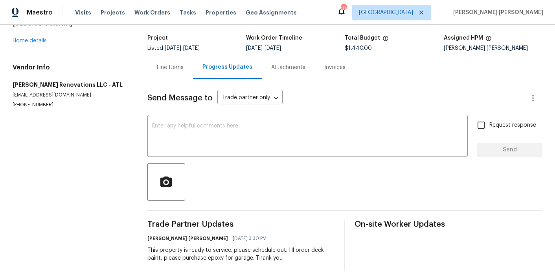
click at [161, 70] on div "Line Items" at bounding box center [170, 68] width 27 height 8
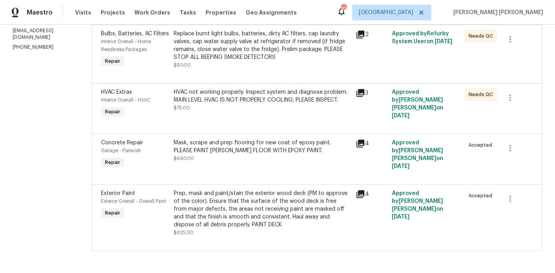
scroll to position [135, 0]
